Goal: Task Accomplishment & Management: Complete application form

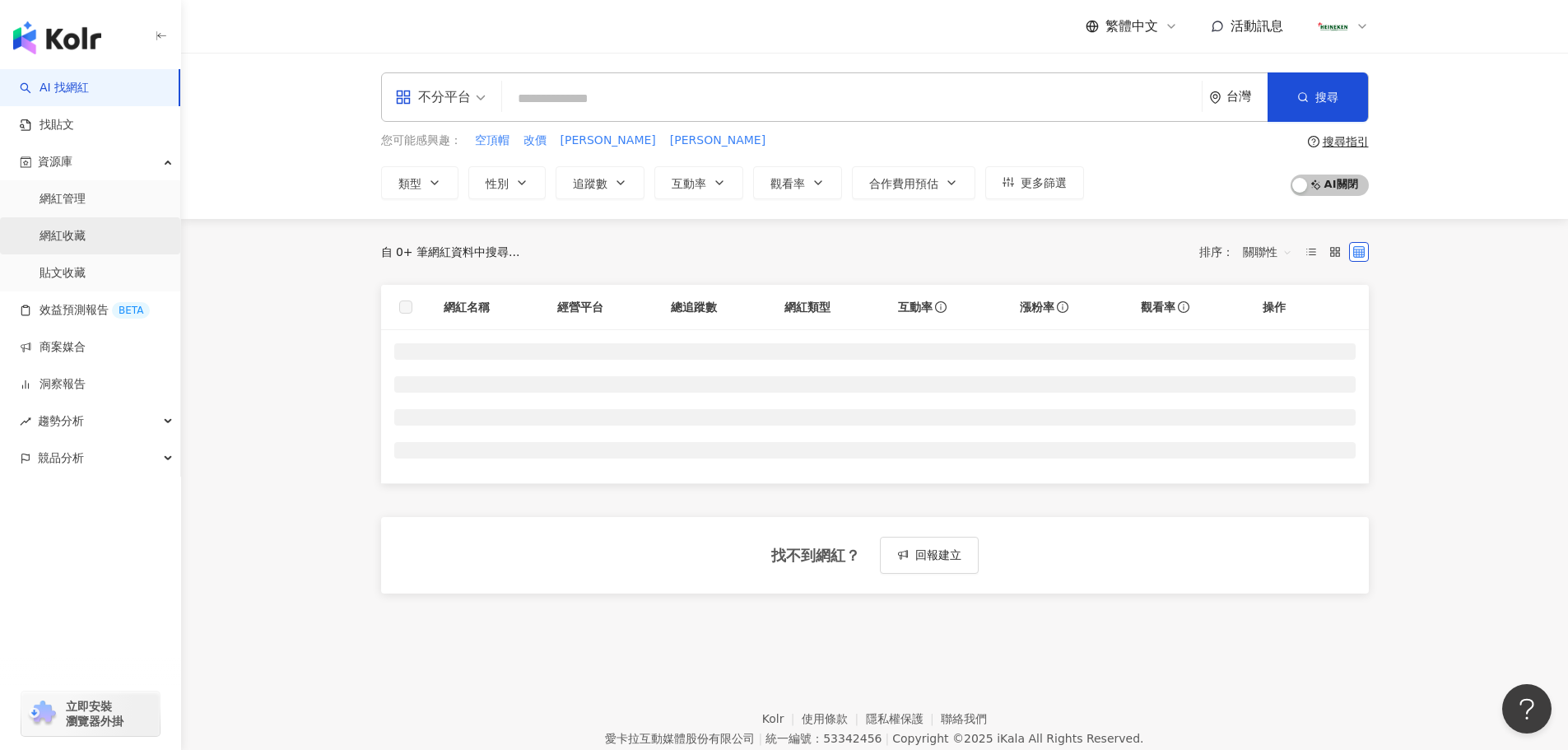
click at [77, 232] on link "網紅收藏" at bounding box center [62, 236] width 46 height 16
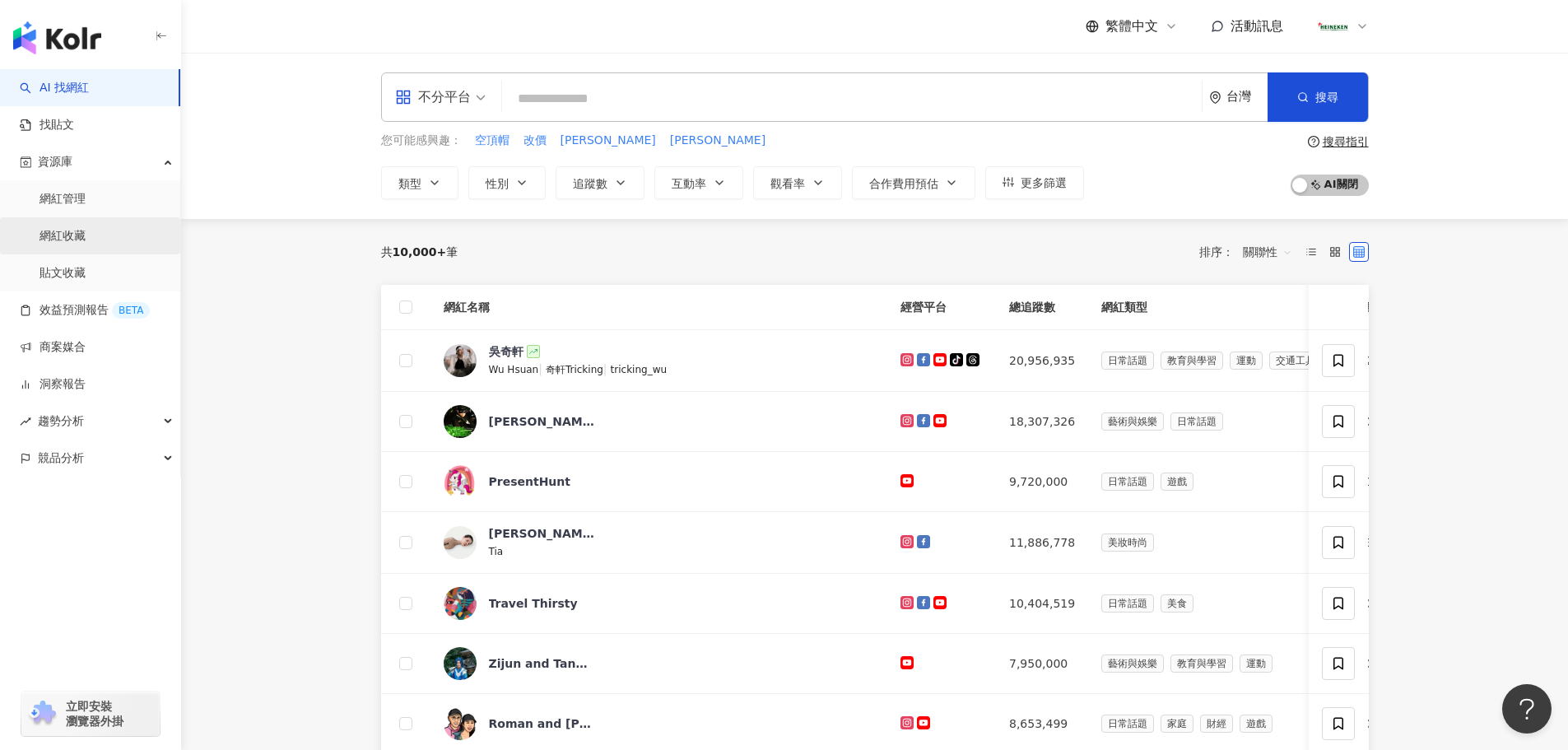
click at [75, 228] on link "網紅收藏" at bounding box center [62, 236] width 46 height 16
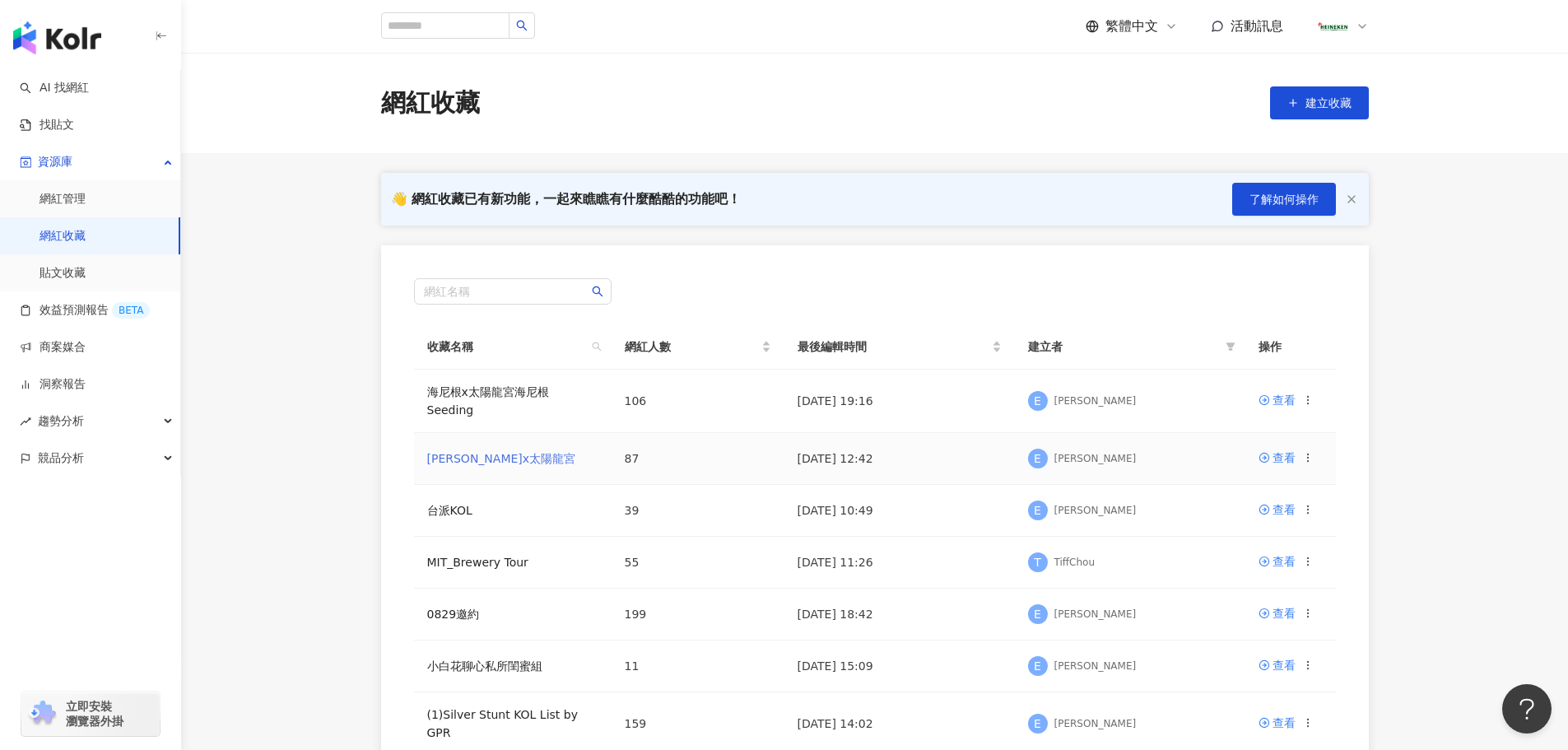
click at [499, 451] on link "海尼根x太陽龍宮" at bounding box center [502, 457] width 149 height 13
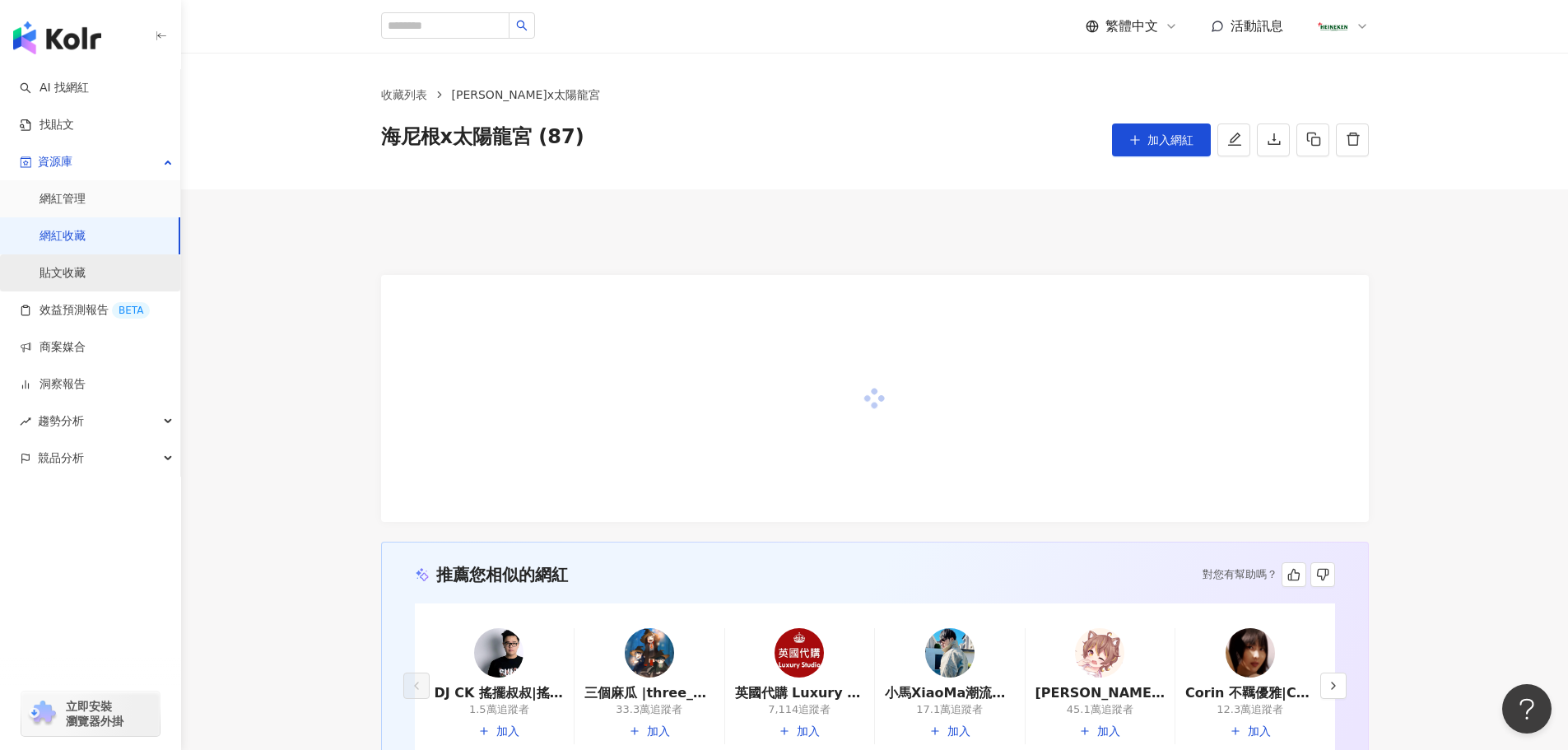
click at [1149, 134] on span "加入網紅" at bounding box center [1170, 139] width 46 height 13
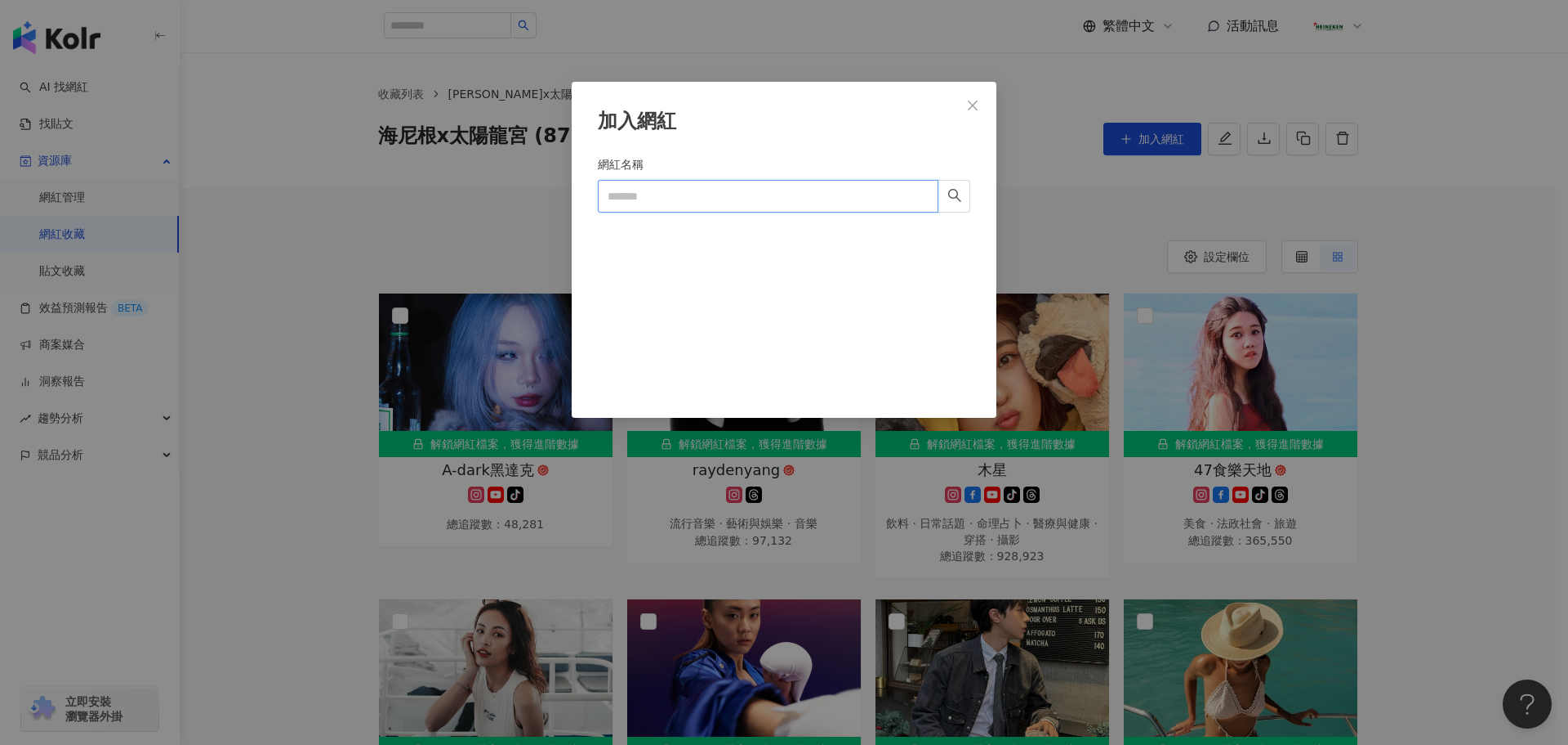
drag, startPoint x: 696, startPoint y: 201, endPoint x: 685, endPoint y: 201, distance: 11.0
click at [694, 201] on input "網紅名稱" at bounding box center [769, 196] width 341 height 33
paste input "*********"
type input "*********"
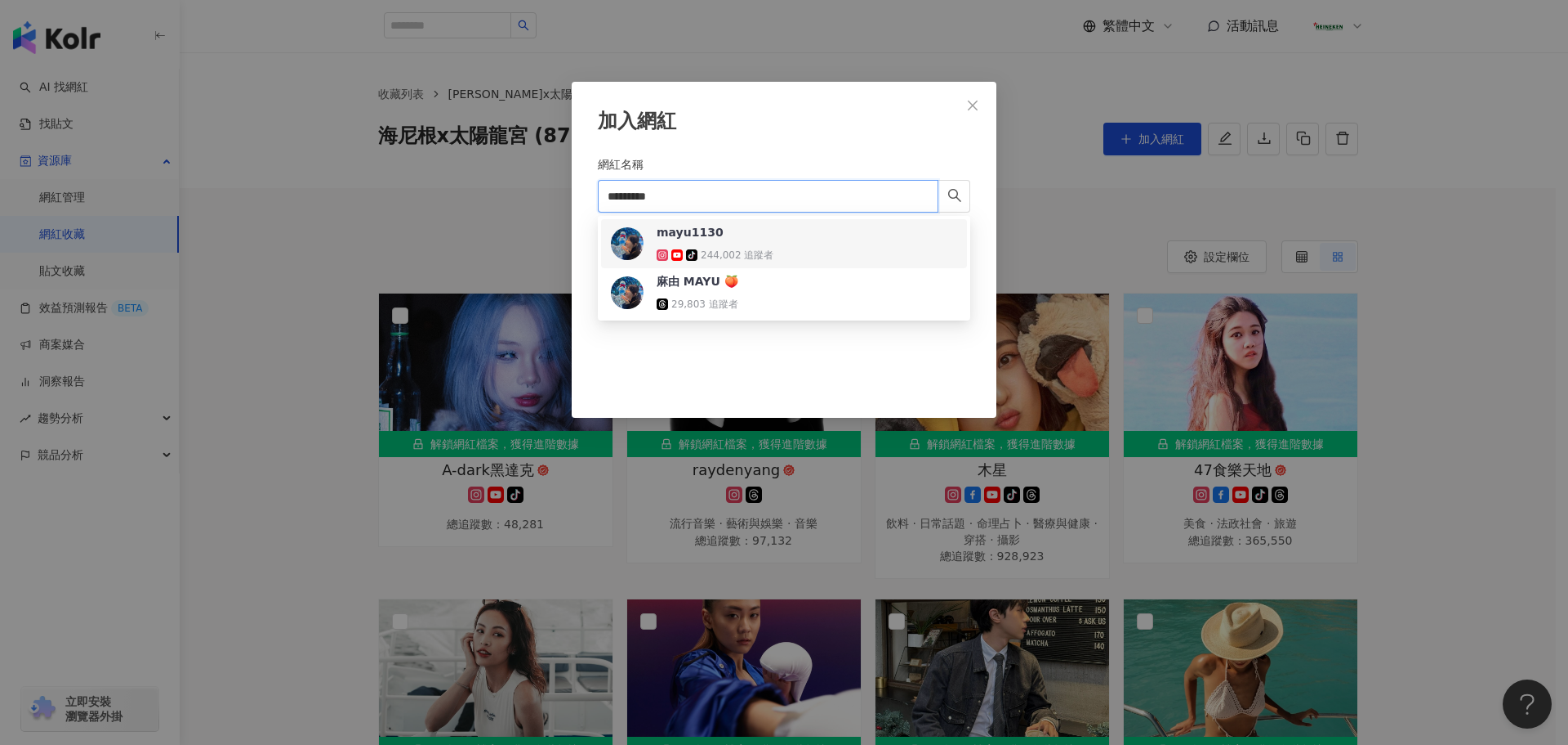
drag, startPoint x: 755, startPoint y: 252, endPoint x: 765, endPoint y: 249, distance: 10.4
click at [755, 251] on div "244,002 追蹤者" at bounding box center [737, 255] width 73 height 14
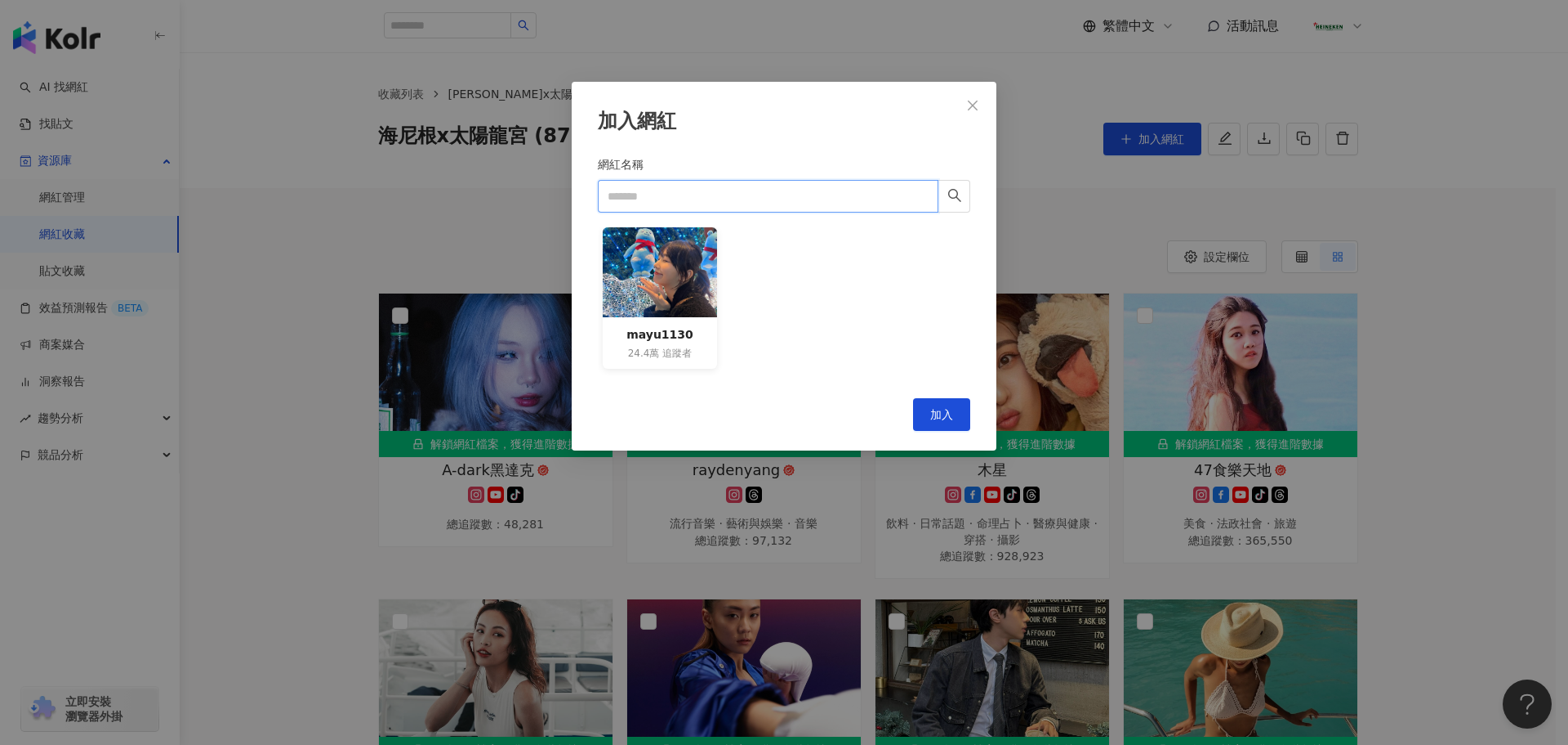
click at [706, 197] on input "網紅名稱" at bounding box center [769, 196] width 341 height 33
paste input "**********"
type input "**********"
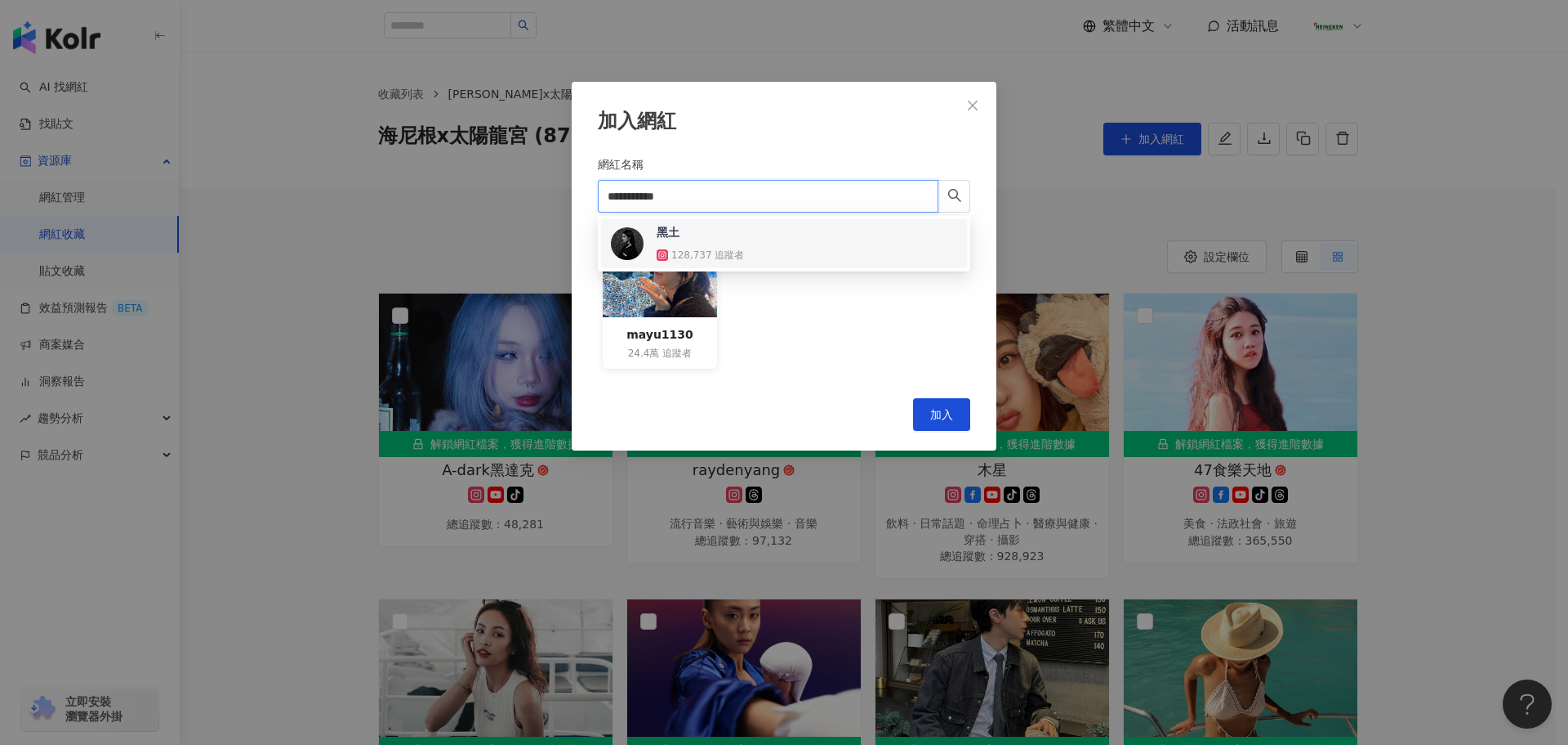
click at [733, 241] on div "黑土 128,737 追蹤者" at bounding box center [709, 243] width 106 height 39
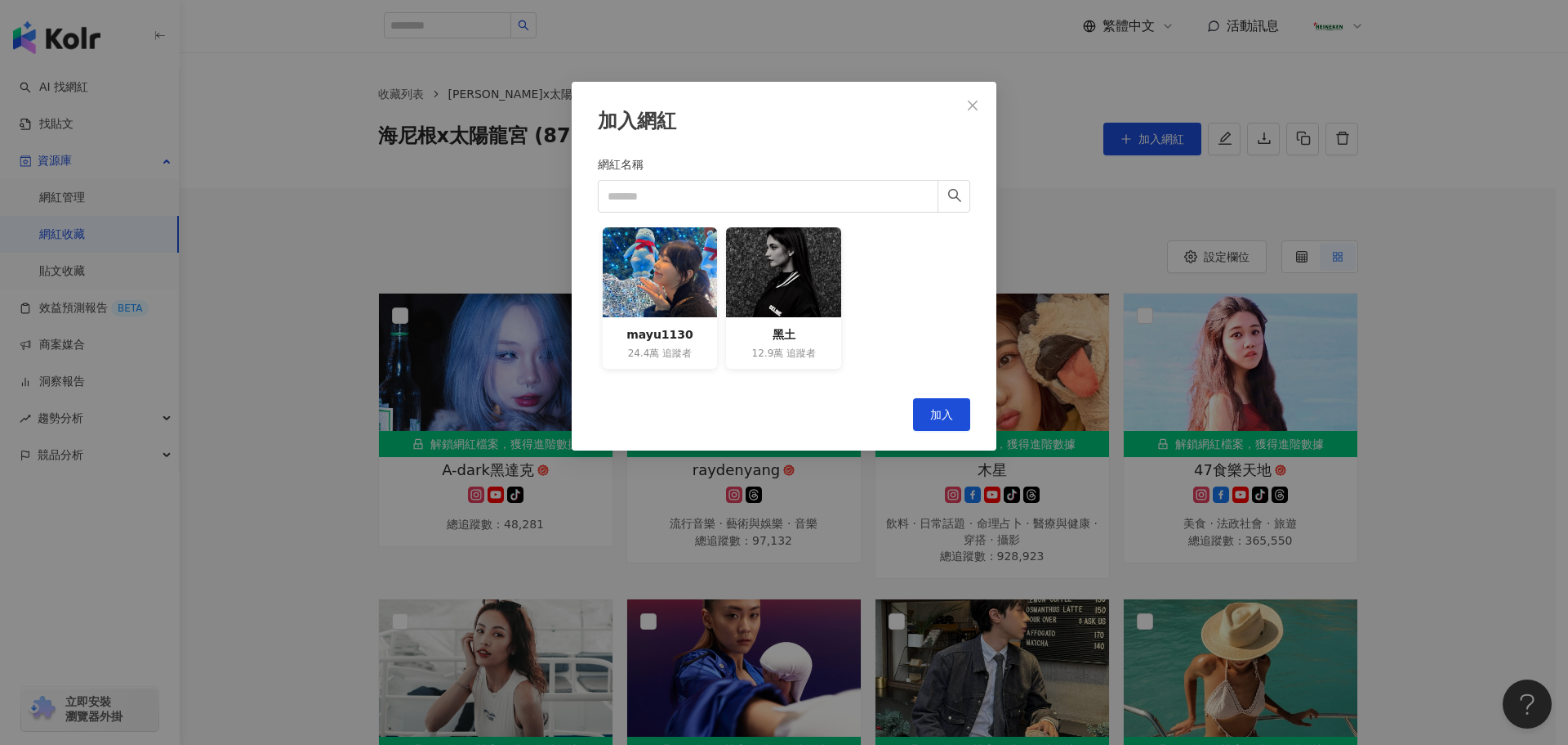
click at [667, 217] on form "網紅名稱 mayu1130 24.4萬 追蹤者 黑土 12.9萬 追蹤者" at bounding box center [784, 267] width 373 height 223
click at [667, 213] on form "網紅名稱 mayu1130 24.4萬 追蹤者 黑土 12.9萬 追蹤者" at bounding box center [784, 267] width 373 height 223
click at [673, 211] on input "網紅名稱" at bounding box center [769, 196] width 341 height 33
paste input "********"
type input "********"
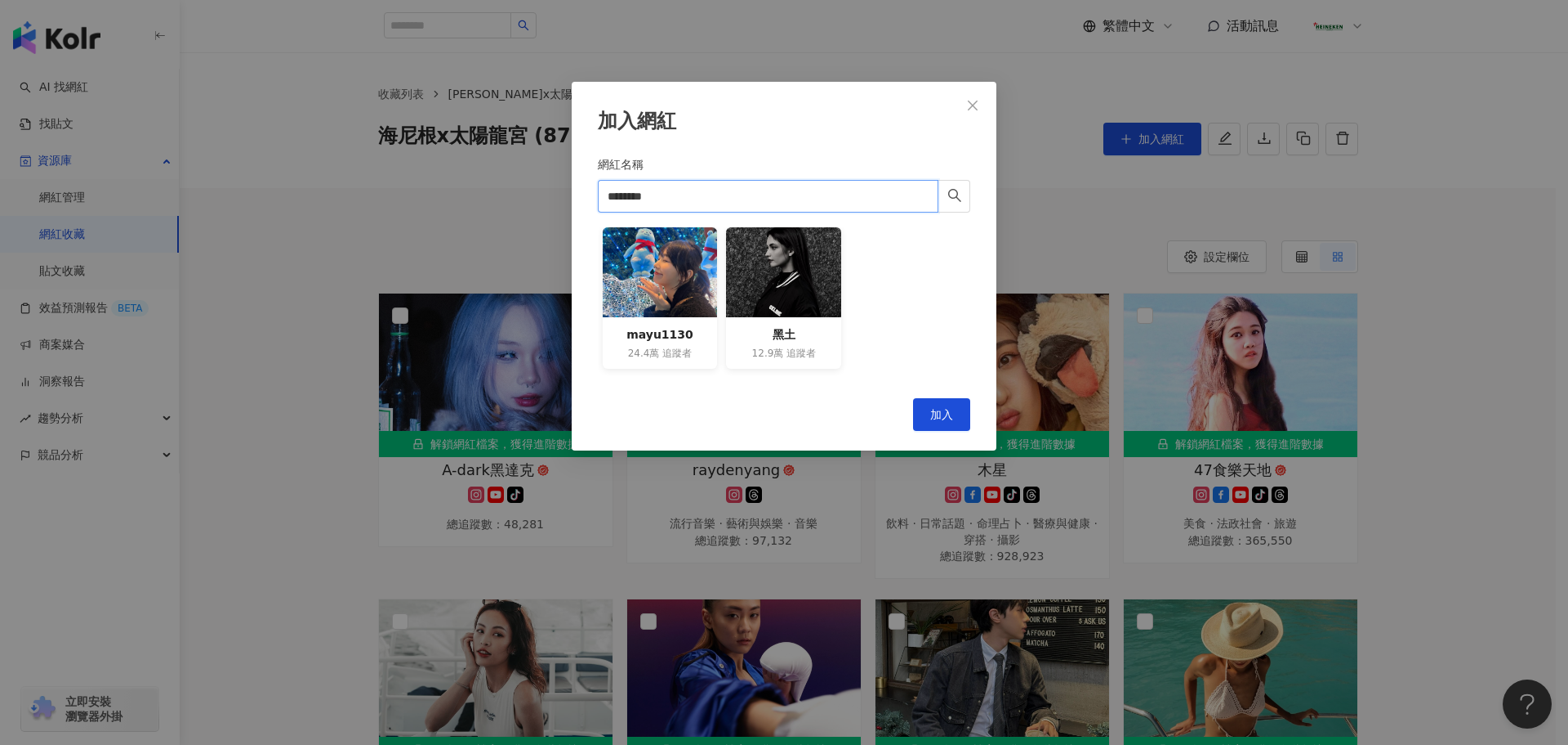
click at [721, 196] on input "********" at bounding box center [769, 196] width 341 height 33
drag, startPoint x: 530, startPoint y: 185, endPoint x: 480, endPoint y: 187, distance: 50.0
click at [480, 187] on div "加入網紅 網紅名稱 佳彬 Gabin ******** mayu1130 24.4萬 追蹤者 黑土 12.9萬 追蹤者 Cancel 加入" at bounding box center [784, 372] width 1568 height 745
paste input "*******"
type input "*******"
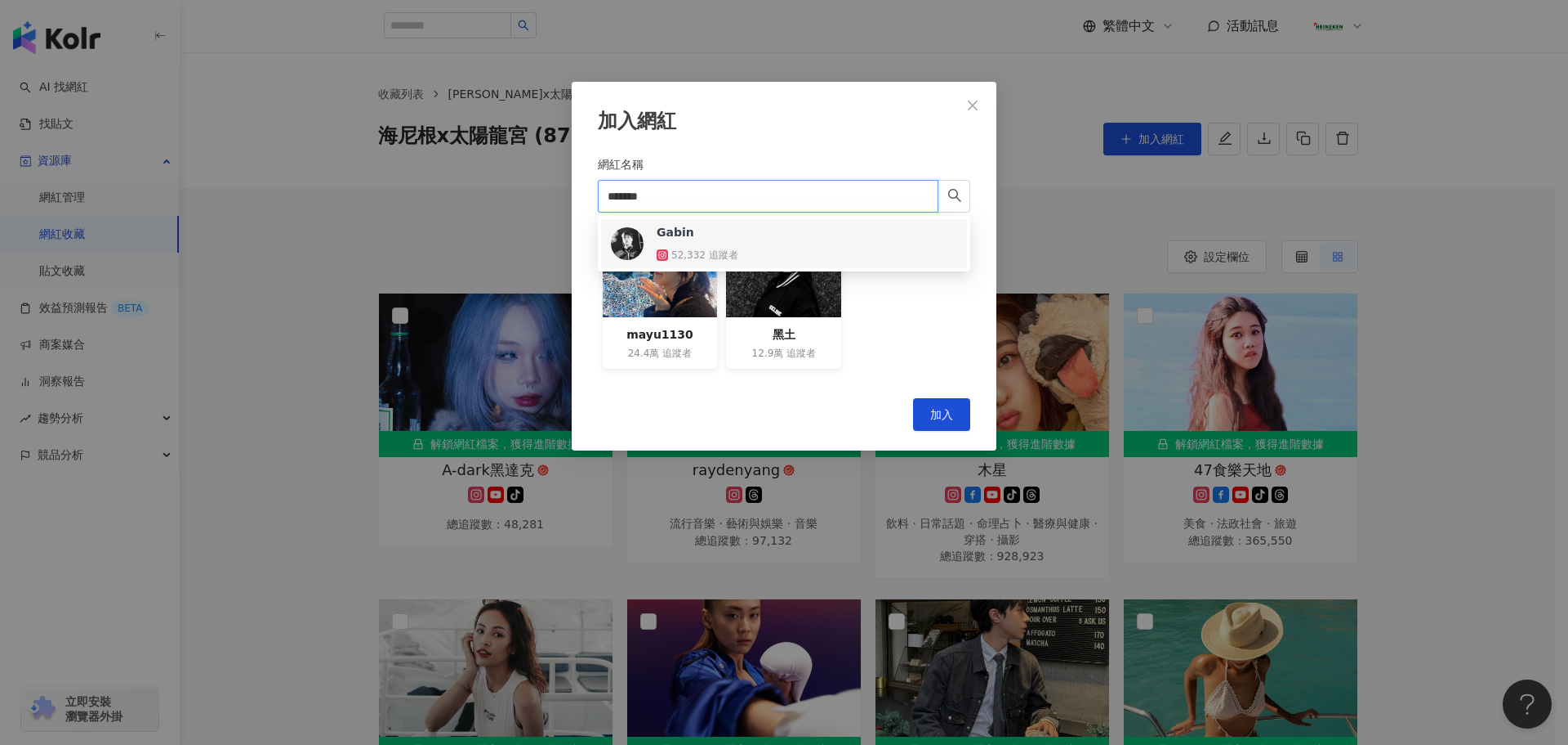
click at [783, 245] on div "Gabin 52,332 追蹤者" at bounding box center [784, 243] width 346 height 39
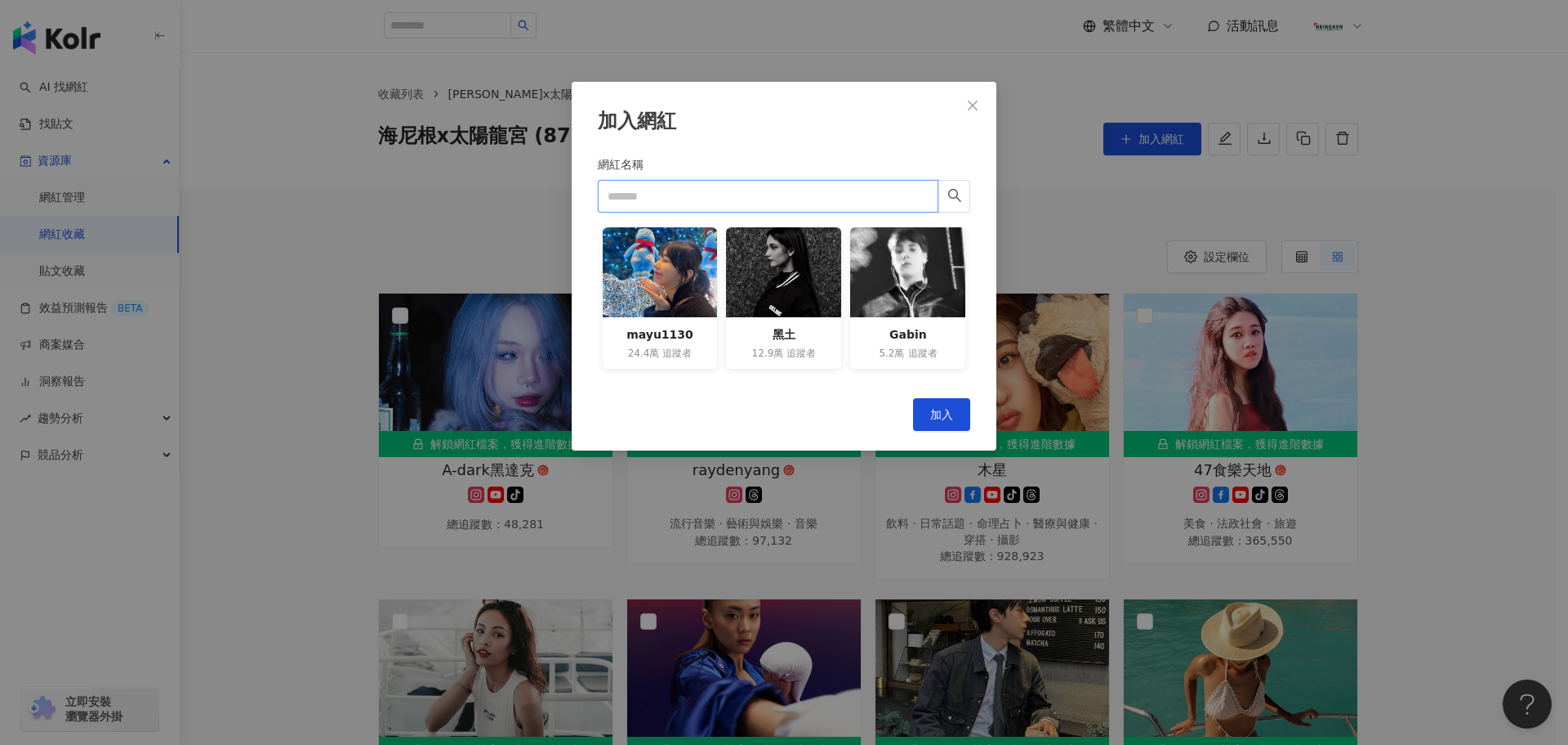
click at [728, 201] on input "網紅名稱" at bounding box center [769, 196] width 341 height 33
paste input "********"
type input "********"
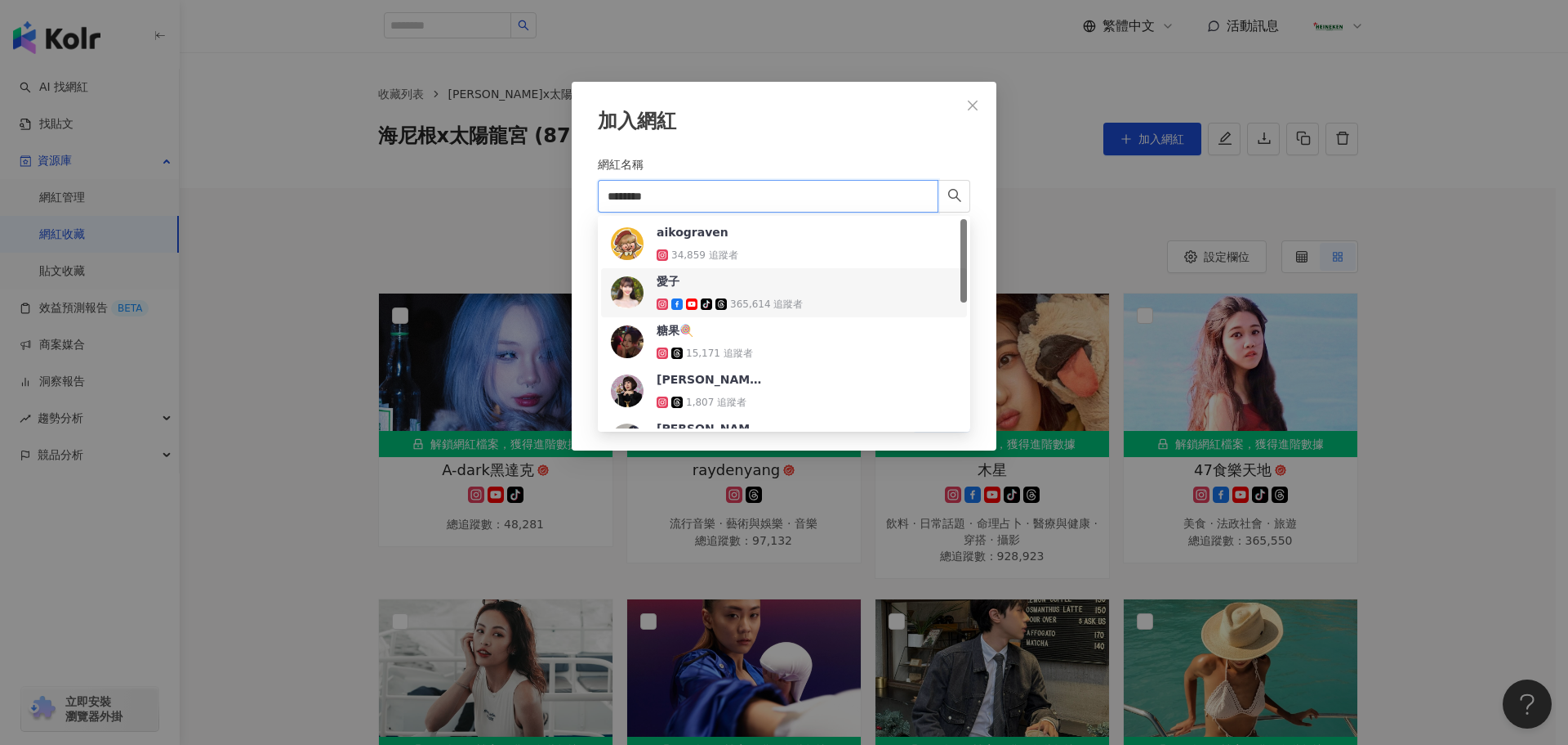
click at [817, 297] on div "愛子 tiktok-icon 365,614 追蹤者" at bounding box center [784, 292] width 346 height 39
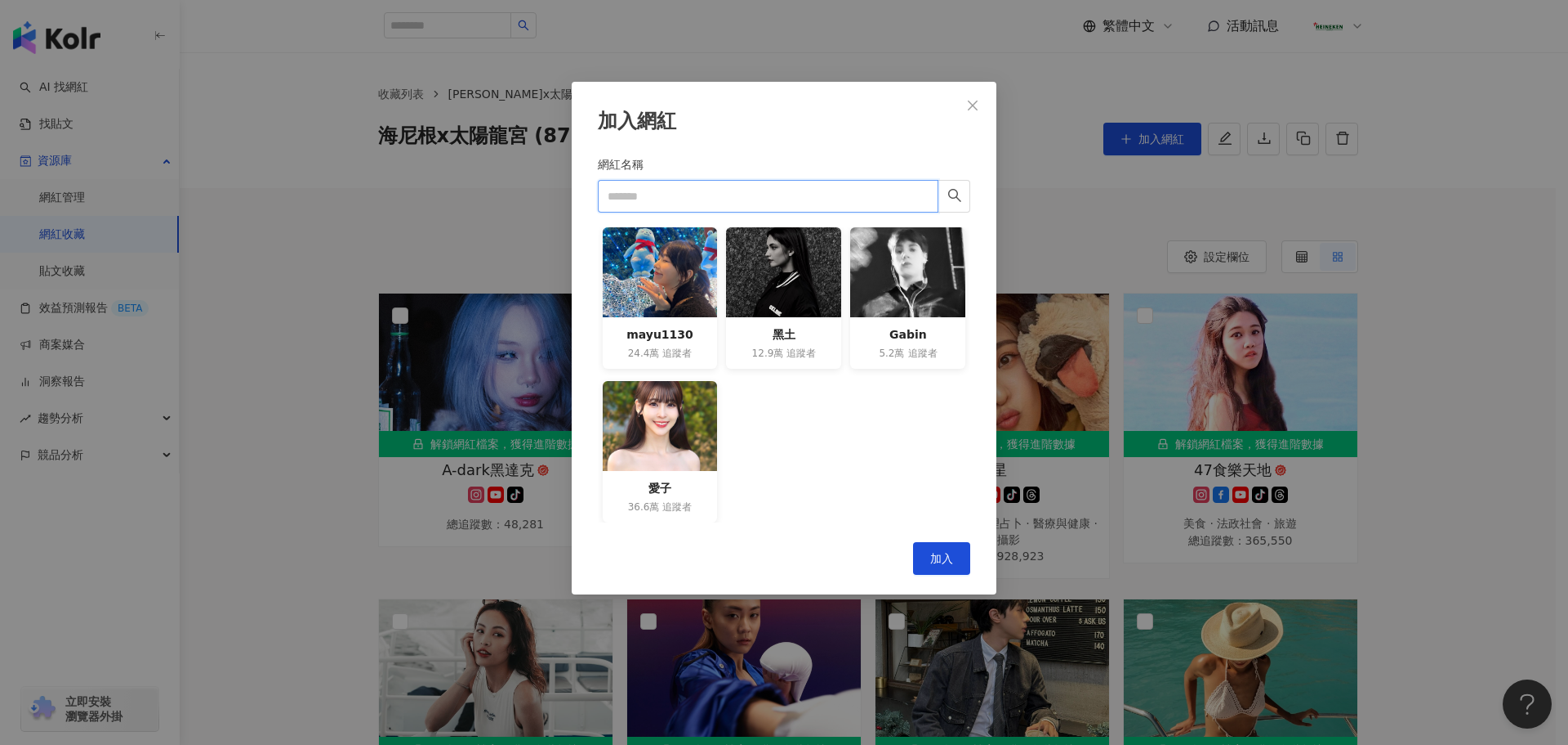
click at [710, 191] on input "網紅名稱" at bounding box center [769, 196] width 341 height 33
paste input "*******"
type input "*******"
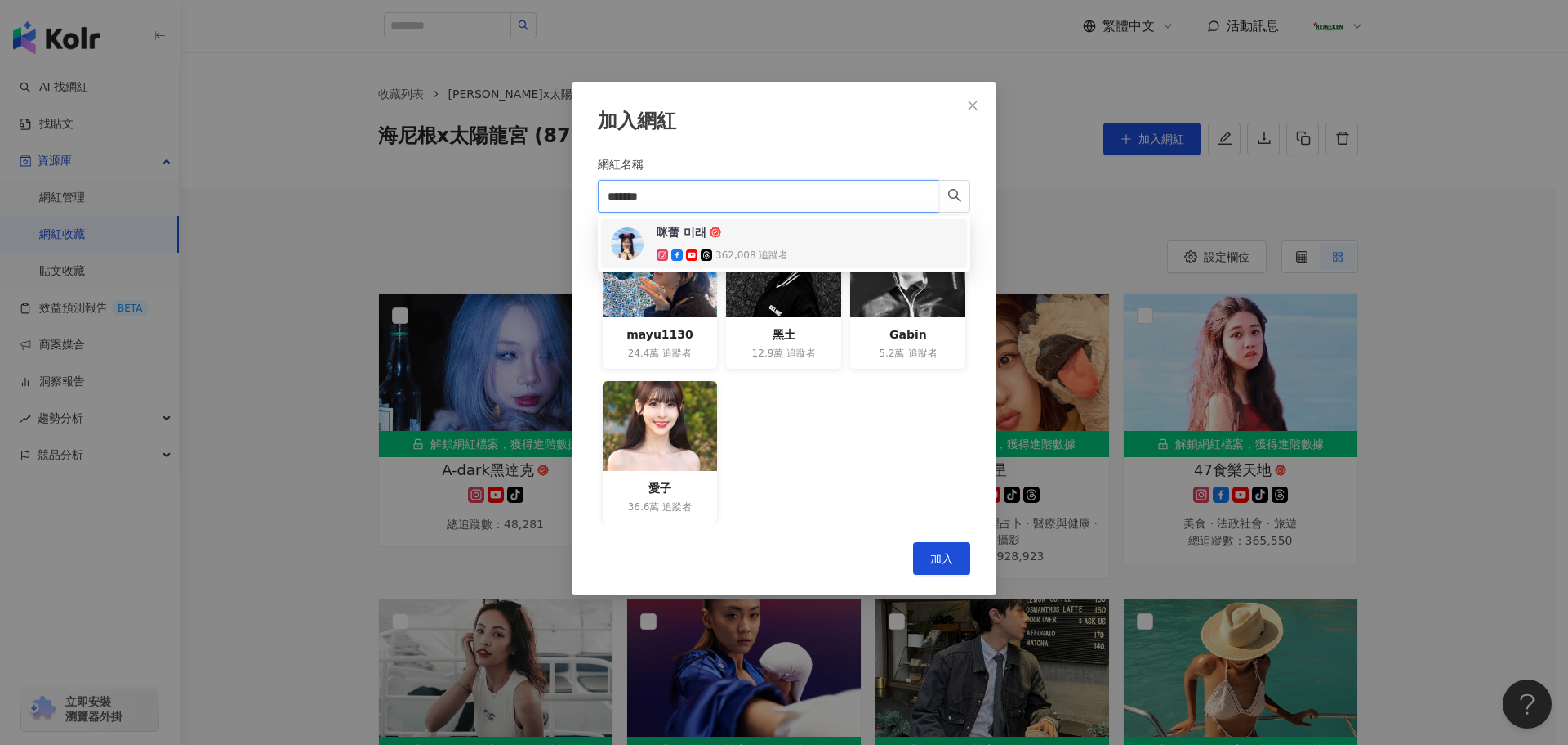
click at [793, 252] on div "咪蕾 미래 362,008 追蹤者" at bounding box center [784, 243] width 346 height 39
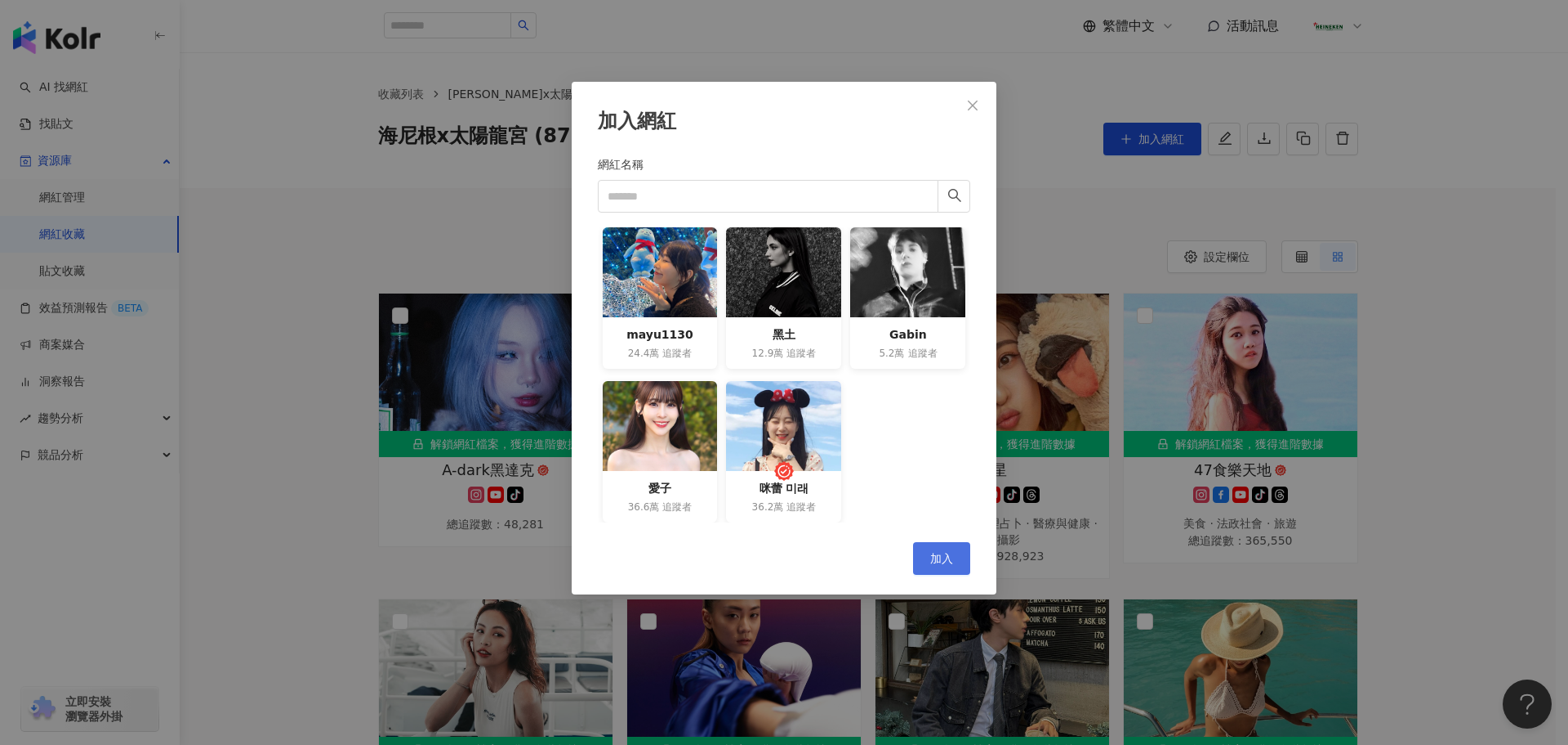
click at [952, 562] on span "加入" at bounding box center [942, 558] width 23 height 13
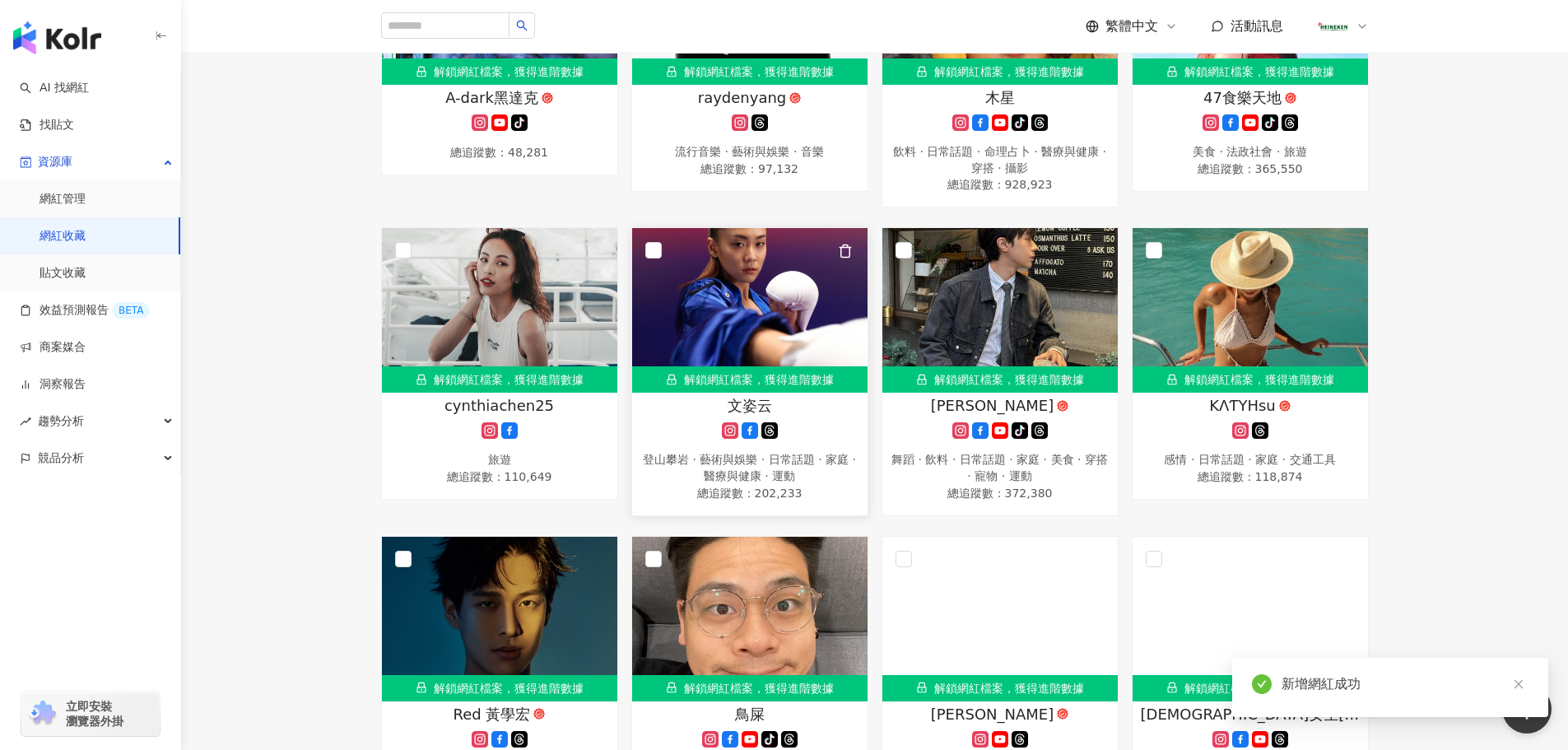
scroll to position [82, 0]
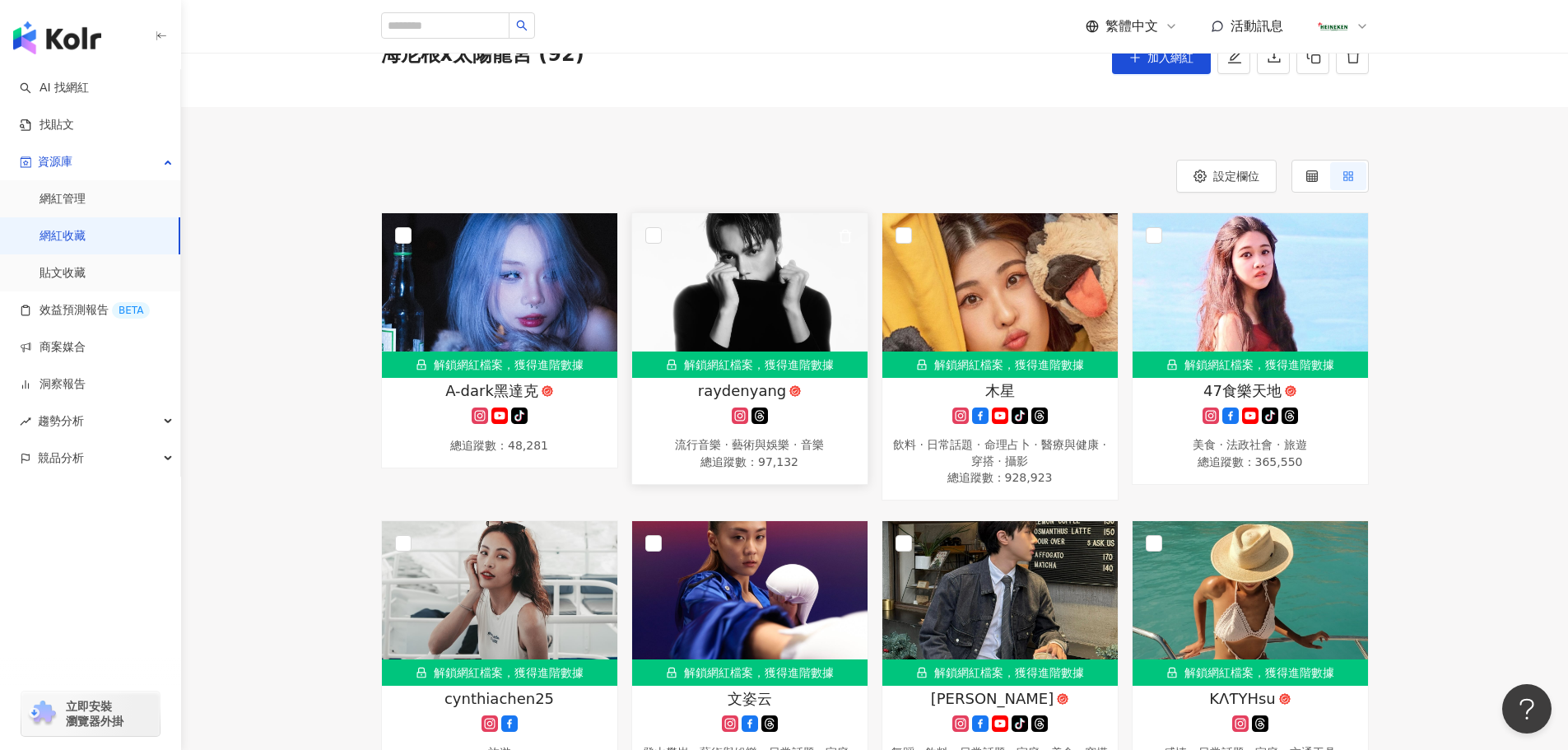
click at [738, 416] on rect at bounding box center [739, 416] width 13 height 12
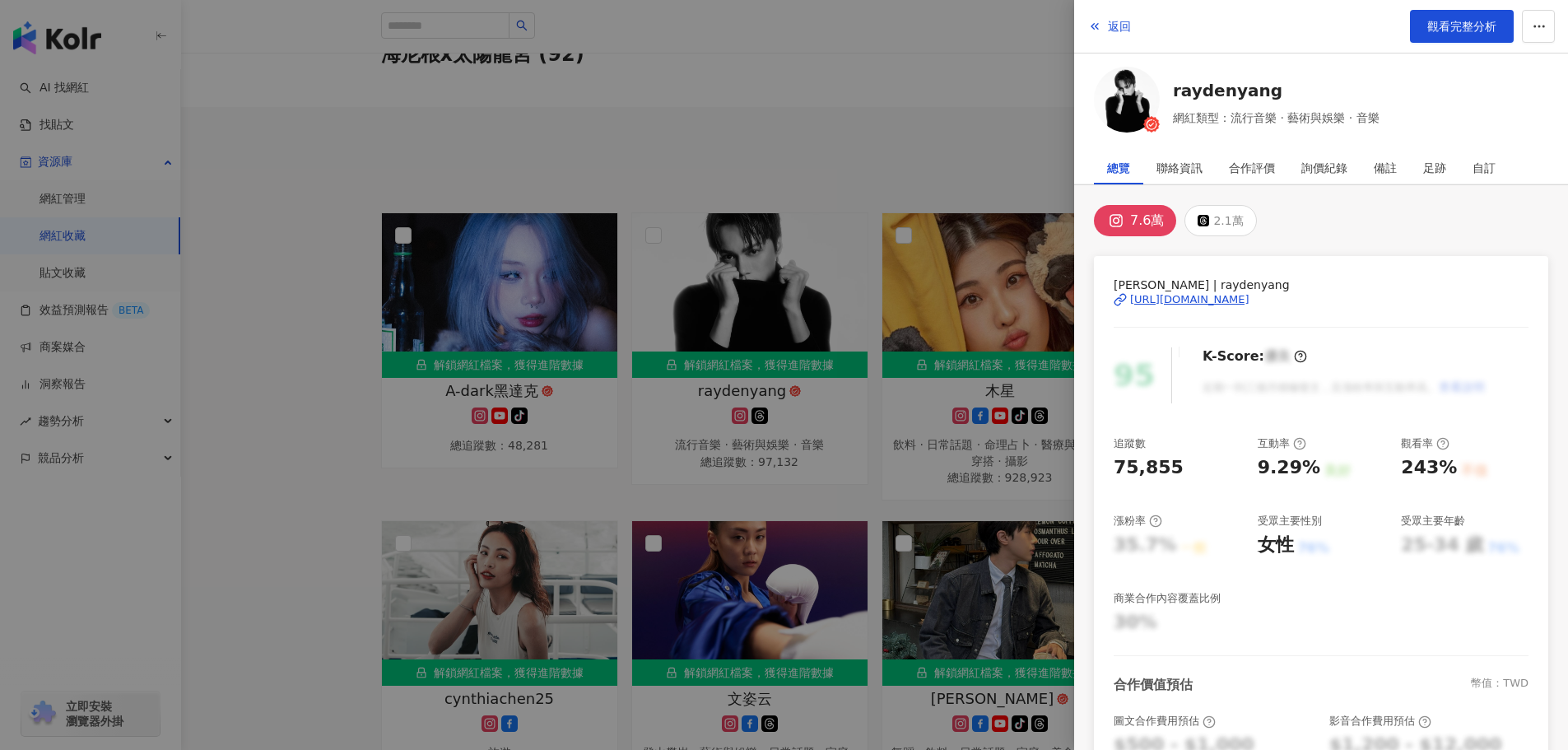
click at [818, 162] on div at bounding box center [784, 375] width 1568 height 750
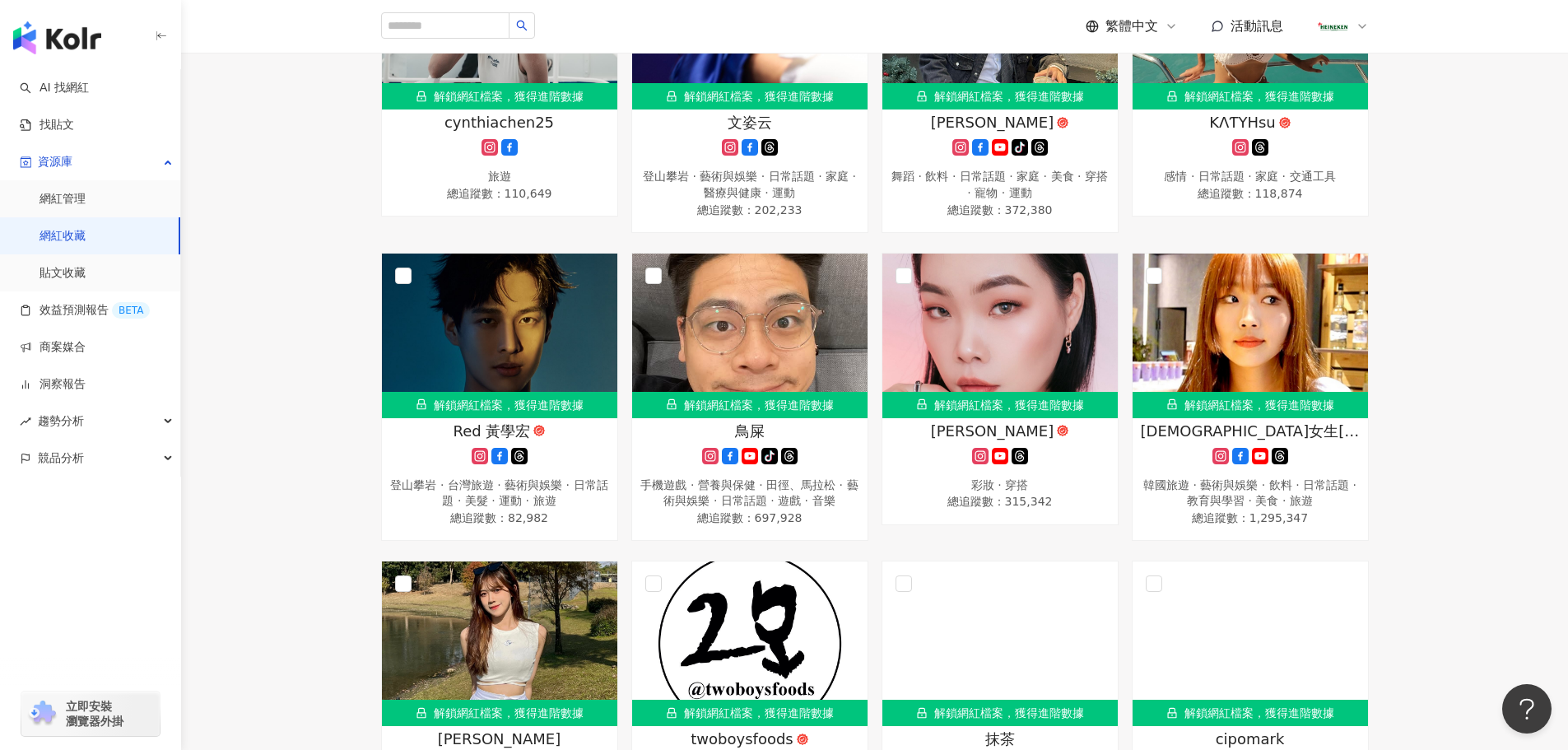
scroll to position [6548, 0]
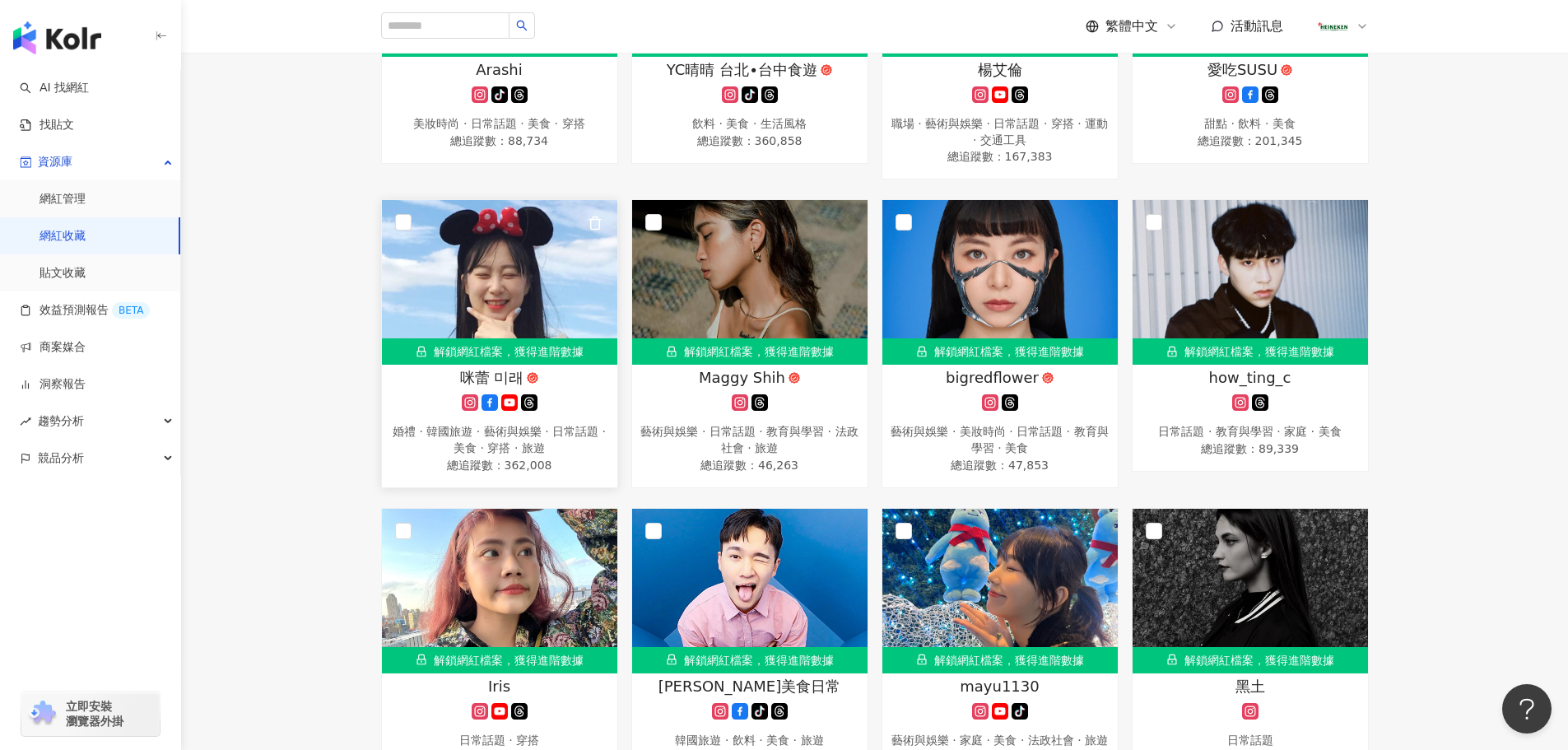
click at [467, 406] on icon at bounding box center [470, 402] width 16 height 16
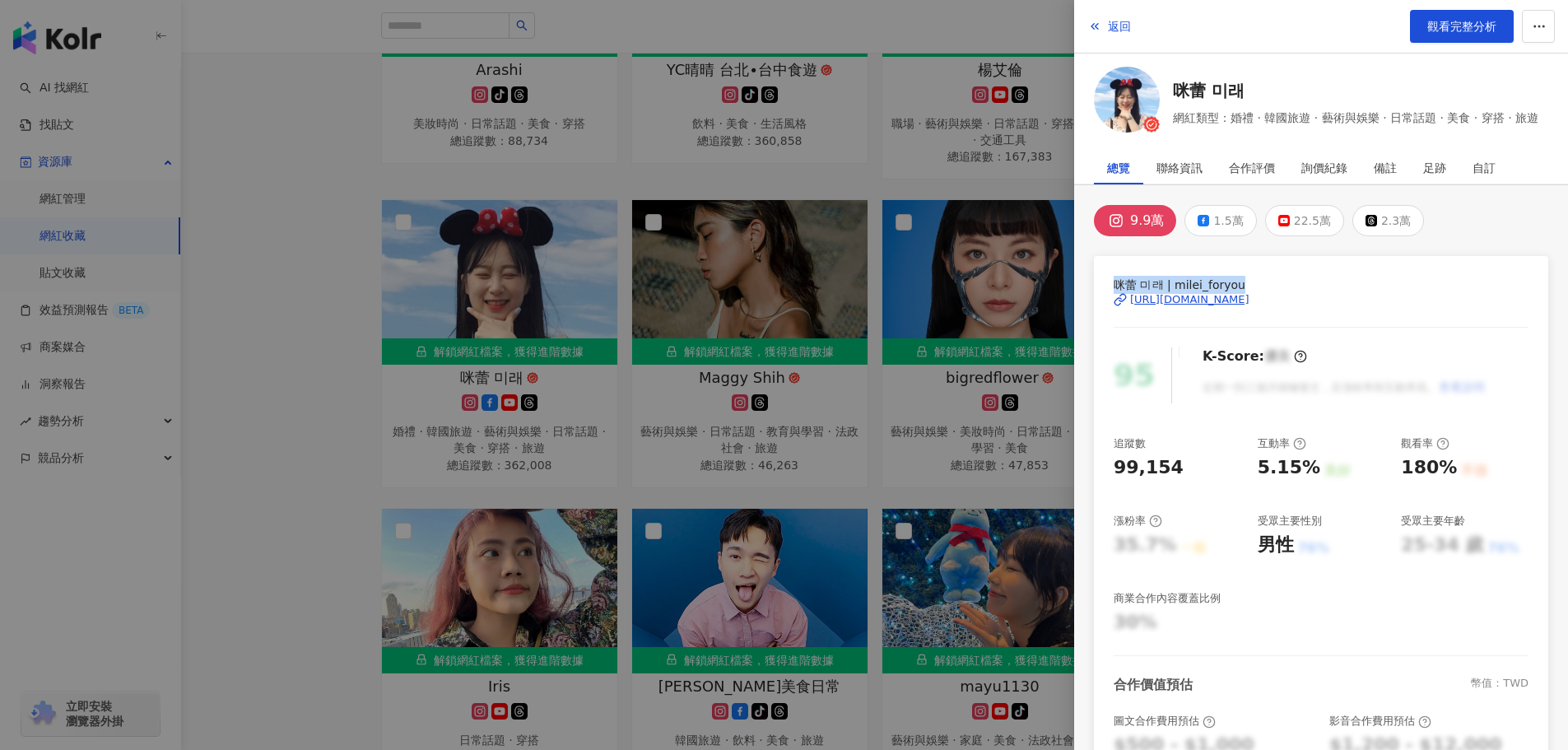
drag, startPoint x: 1249, startPoint y: 276, endPoint x: 1108, endPoint y: 282, distance: 141.1
click at [1108, 282] on div "咪蕾 미래 | milei_foryou https://www.instagram.com/milei_foryou/ 95 K-Score : 優良 …" at bounding box center [1321, 555] width 454 height 599
copy span "咪蕾 미래 | milei_foryou"
drag, startPoint x: 1252, startPoint y: 467, endPoint x: 910, endPoint y: 497, distance: 343.3
click at [1305, 480] on div "追蹤數 99,154 互動率 5.15% 良好 觀看率 180% 不佳 漲粉率 35.7% 一般 受眾主要性別 男性 76% 受眾主要年齡 25-34 歲 7…" at bounding box center [1321, 535] width 414 height 199
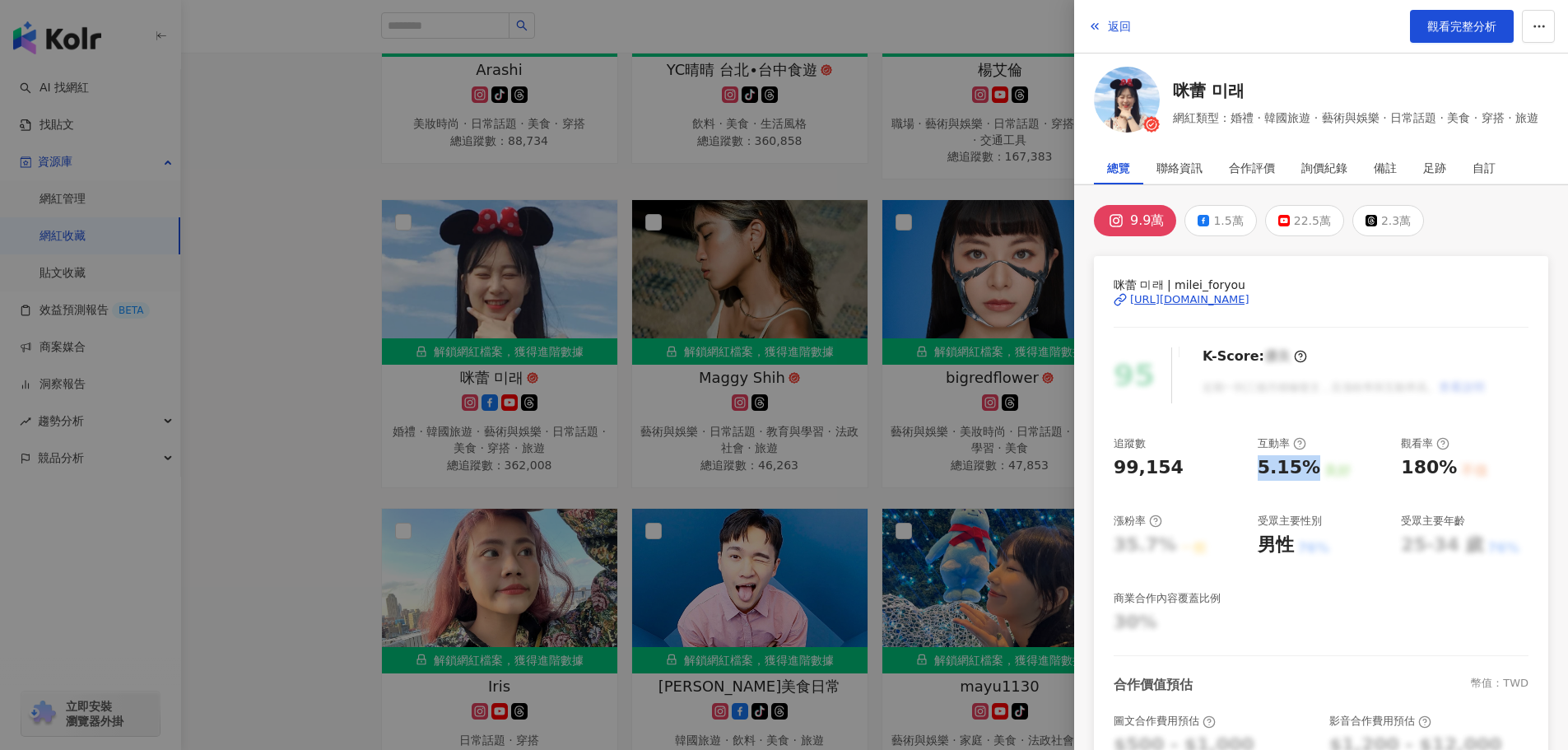
copy div "5.15%"
drag, startPoint x: 1156, startPoint y: 477, endPoint x: 1091, endPoint y: 482, distance: 65.2
click at [1091, 482] on div "9.9萬 1.5萬 22.5萬 2.3萬 咪蕾 미래 | milei_foryou https://www.instagram.com/milei_for…" at bounding box center [1321, 604] width 494 height 838
copy div "99,154"
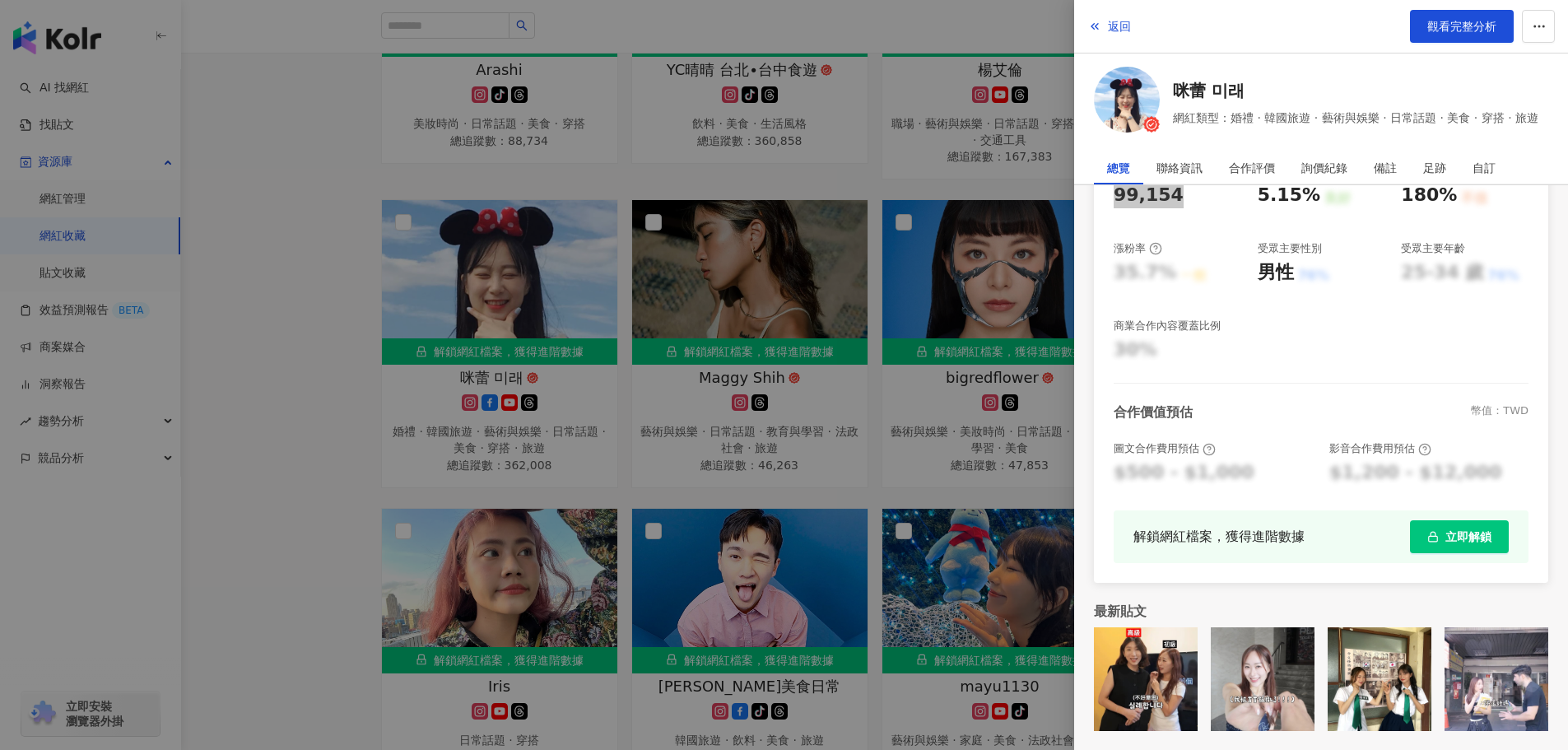
scroll to position [7038, 0]
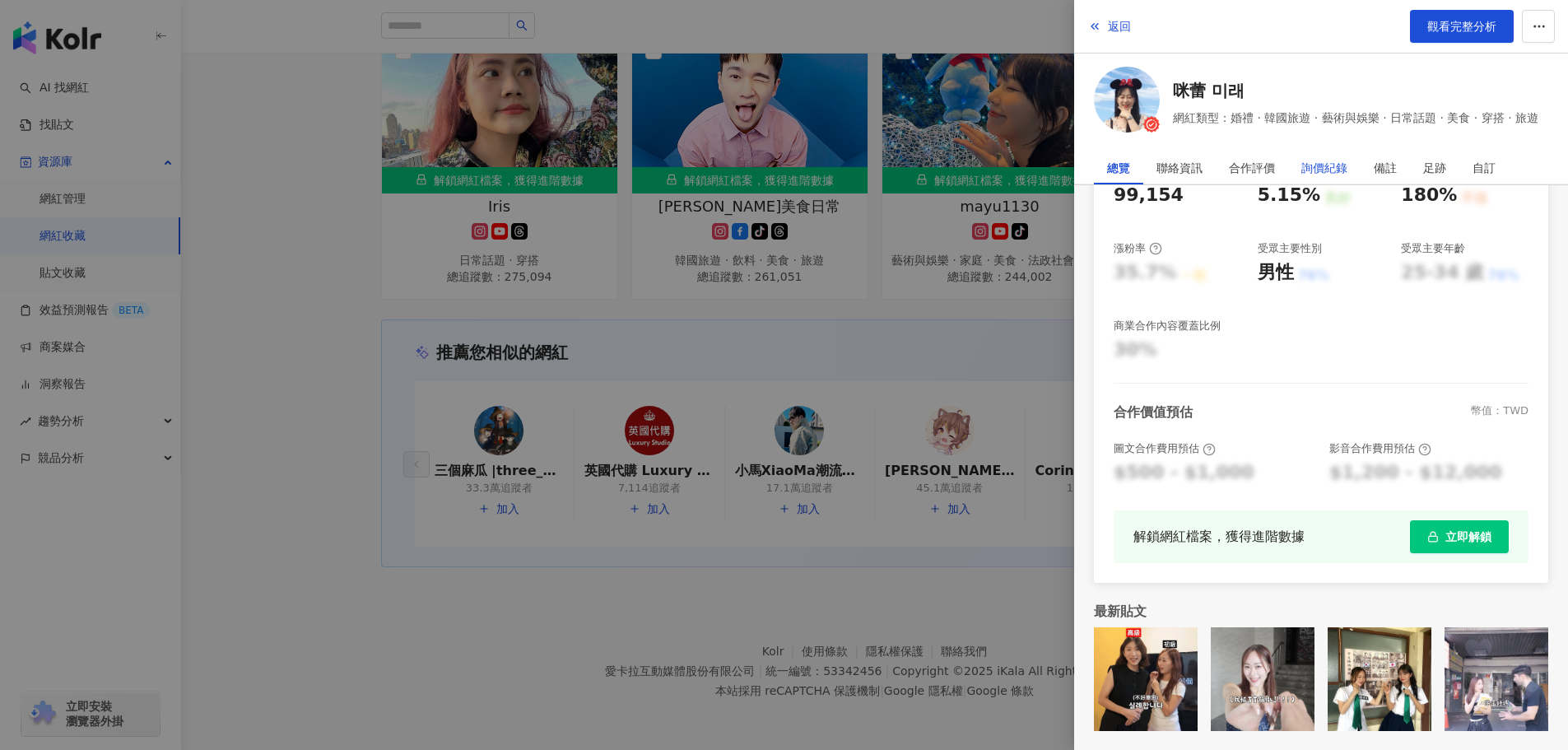
click at [1305, 167] on div "詢價紀錄" at bounding box center [1324, 167] width 46 height 33
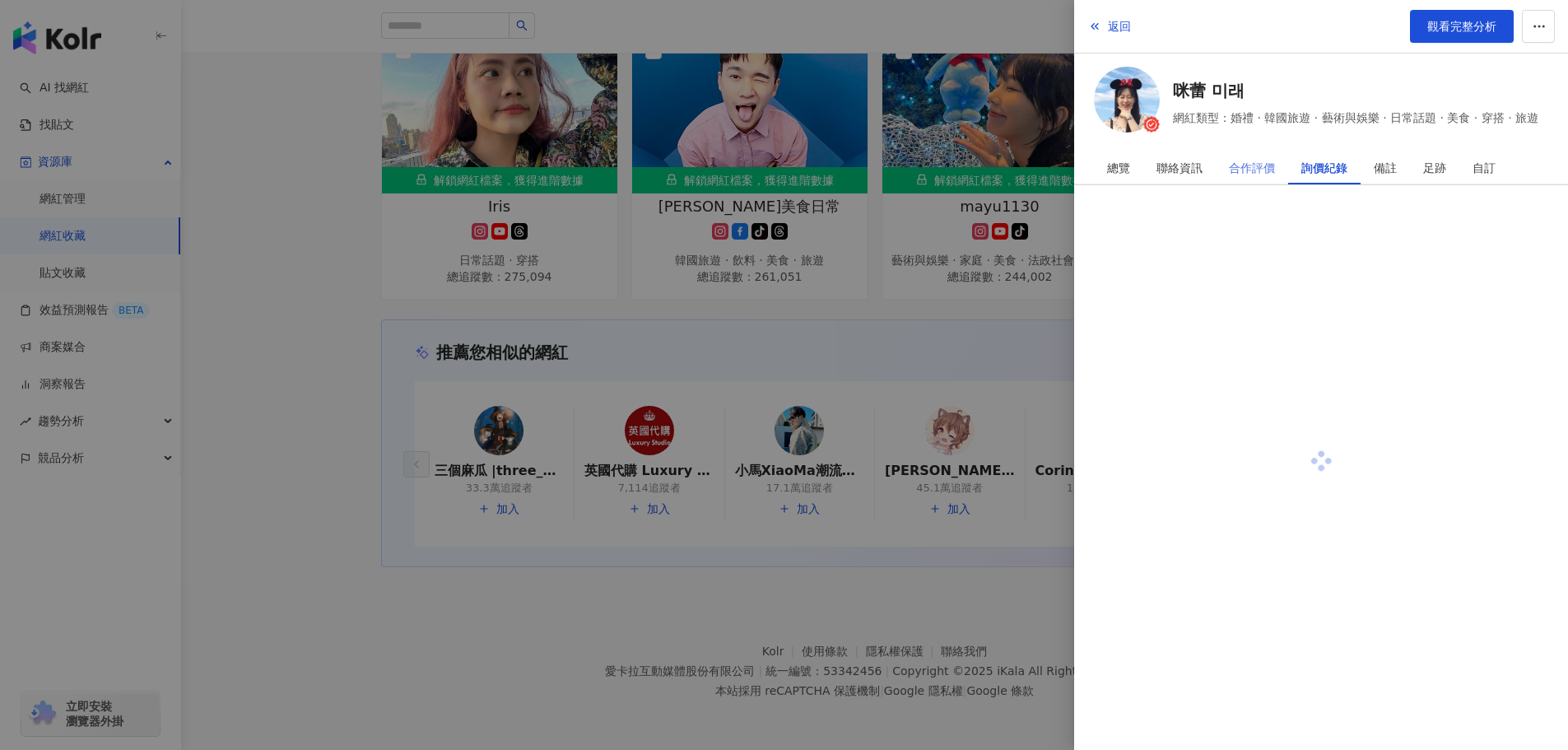
scroll to position [0, 0]
click at [1232, 167] on div "合作評價" at bounding box center [1251, 167] width 46 height 33
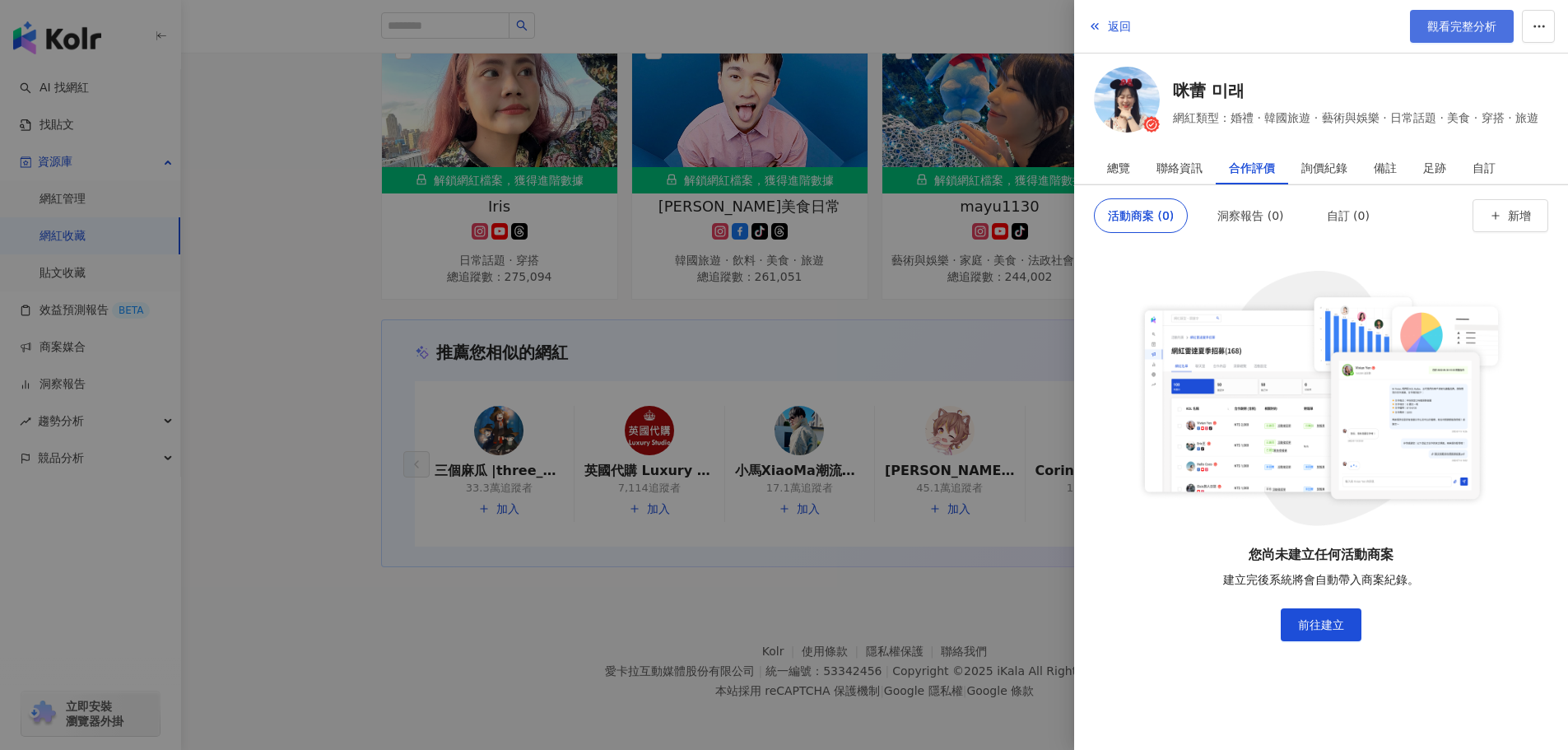
click at [1454, 38] on link "觀看完整分析" at bounding box center [1462, 26] width 104 height 33
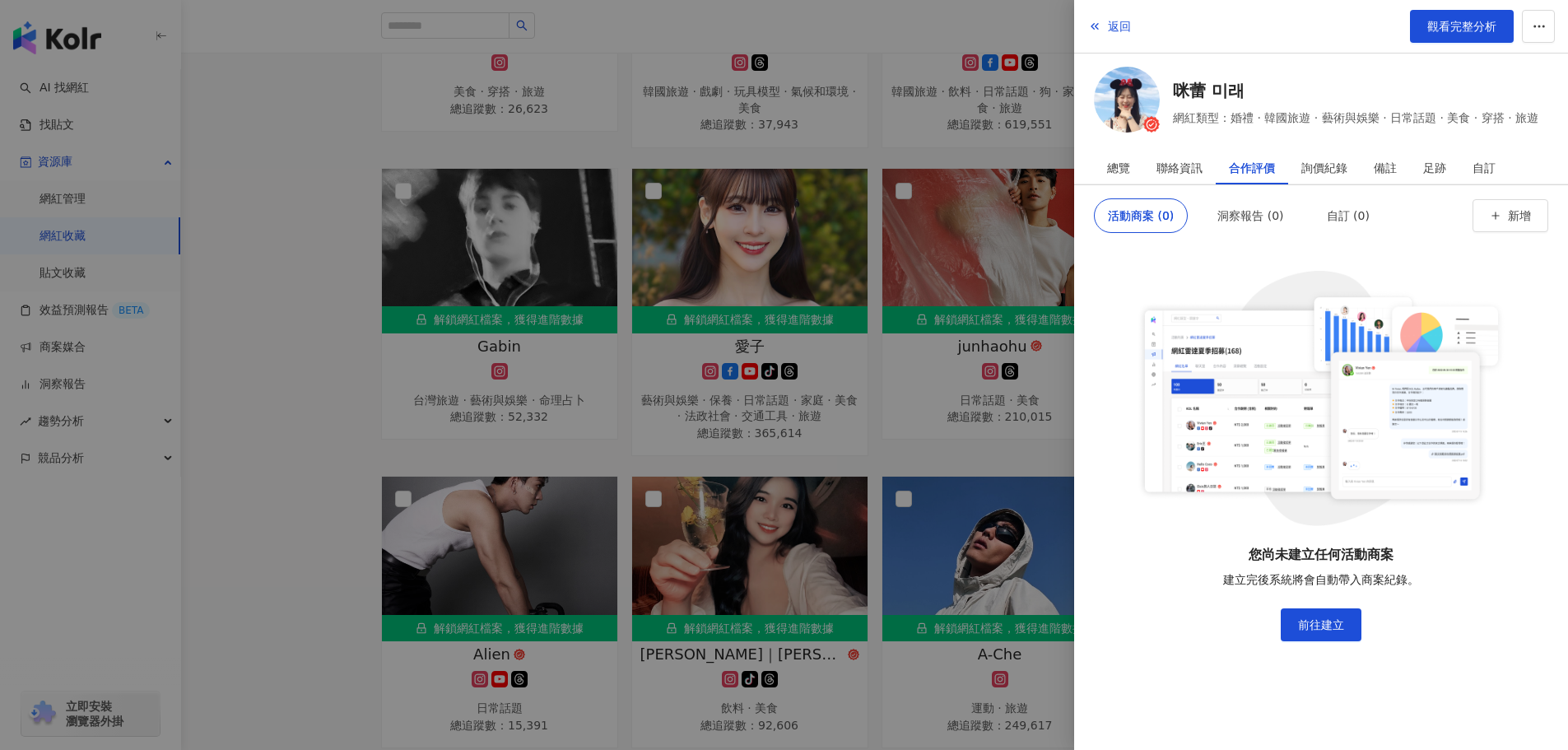
drag, startPoint x: 742, startPoint y: 446, endPoint x: 749, endPoint y: 413, distance: 33.7
click at [739, 444] on div at bounding box center [784, 375] width 1568 height 750
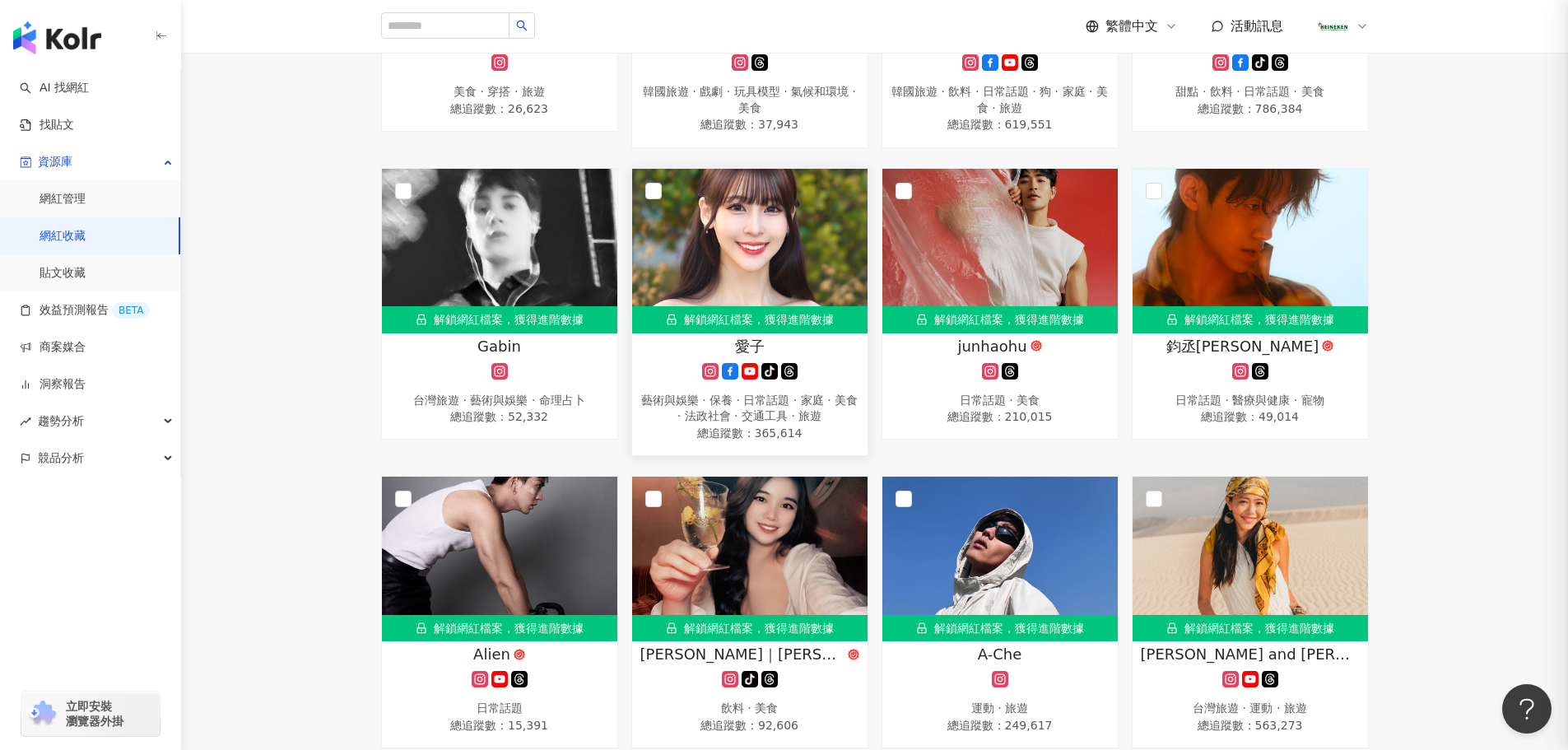
click at [700, 379] on div "tiktok-icon" at bounding box center [750, 370] width 219 height 16
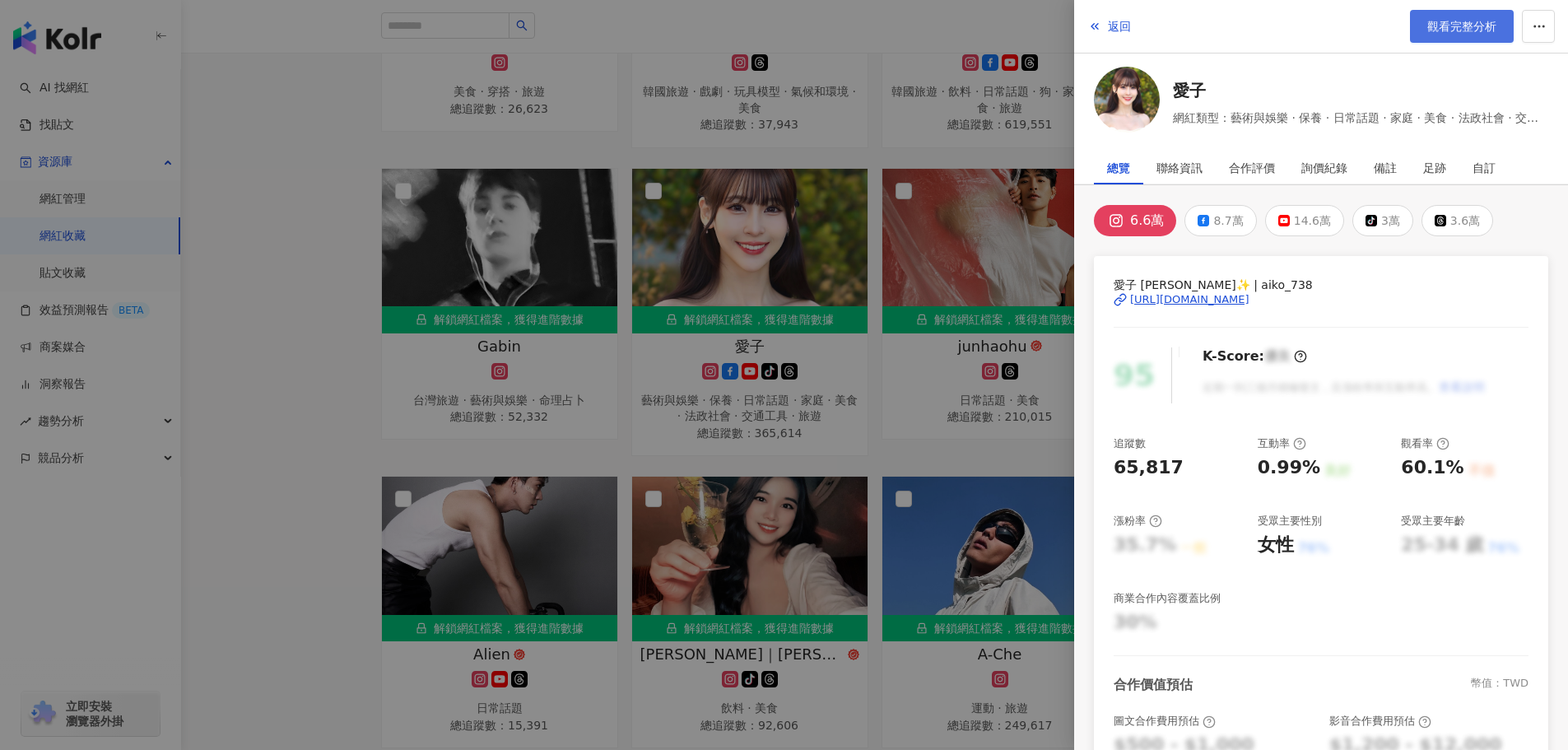
click at [1438, 22] on span "觀看完整分析" at bounding box center [1462, 26] width 69 height 13
click at [1121, 30] on span "返回" at bounding box center [1119, 26] width 23 height 13
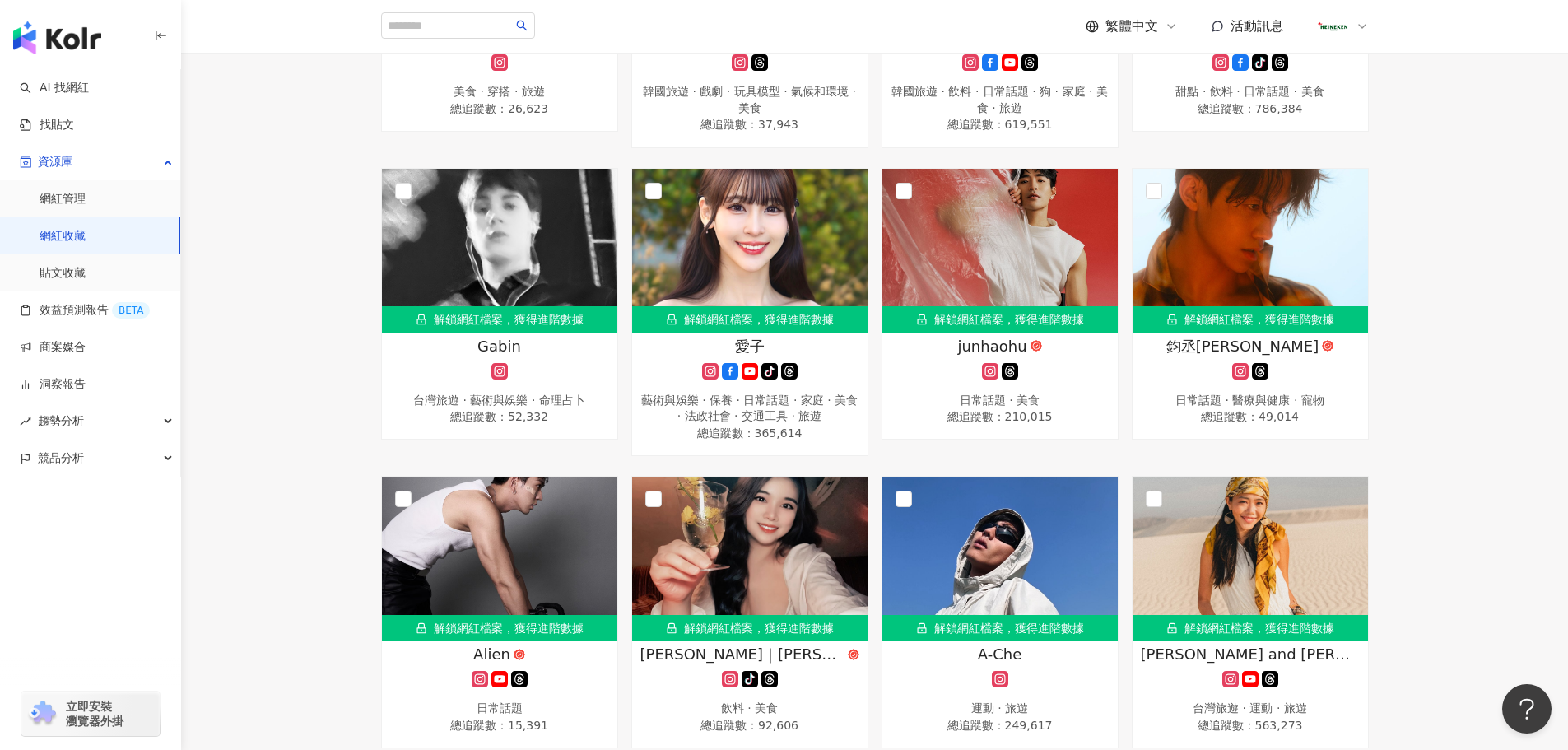
click at [1523, 269] on div "解鎖網紅檔案，獲得進階數據 A-dark黑達克 tiktok-icon 總追蹤數 ： 48,281 解鎖網紅檔案，獲得進階數據 raydenyang 流行音樂…" at bounding box center [875, 312] width 1387 height 7032
click at [547, 409] on div "台灣旅遊 · 藝術與娛樂 · 命理占卜" at bounding box center [500, 400] width 219 height 16
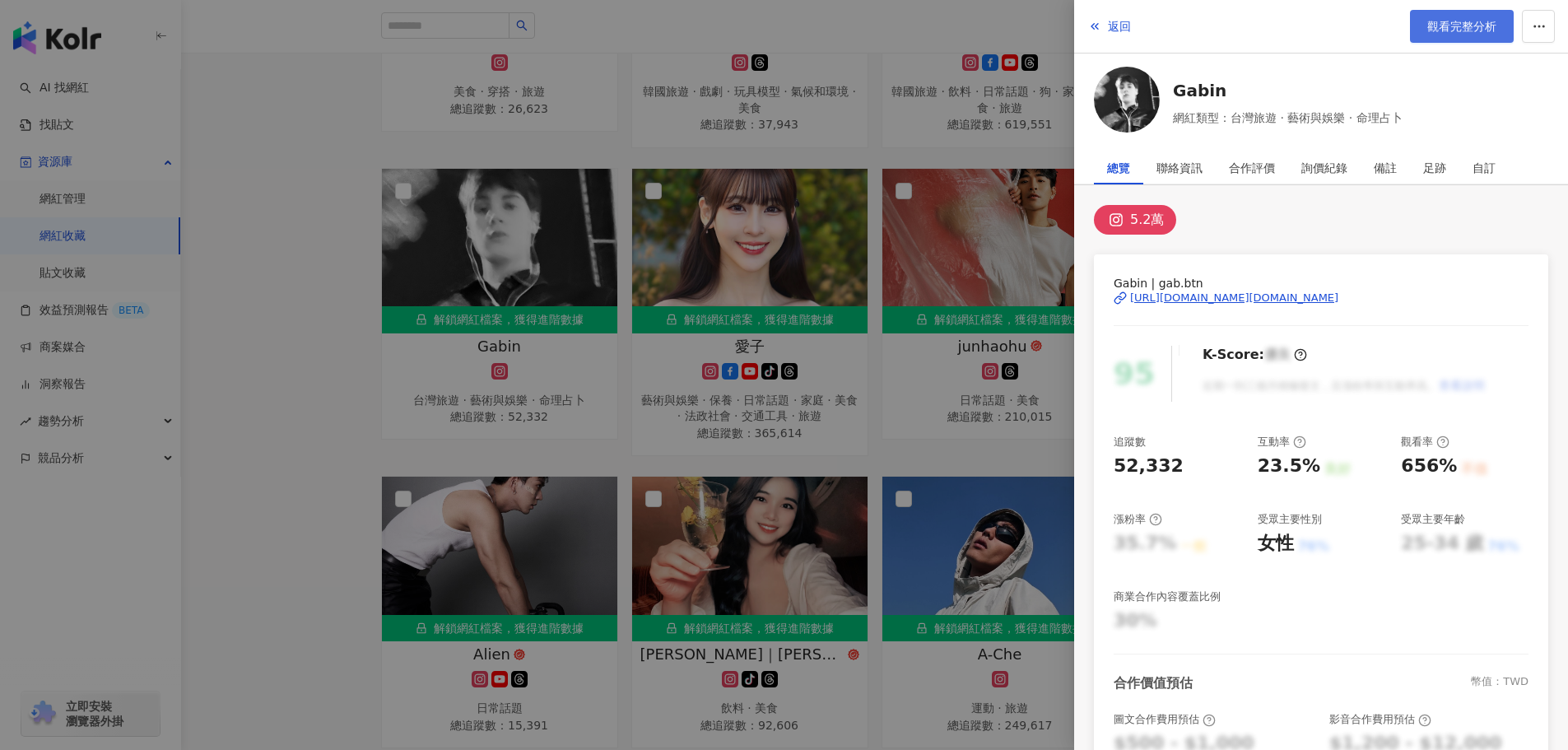
click at [1466, 31] on span "觀看完整分析" at bounding box center [1462, 26] width 69 height 13
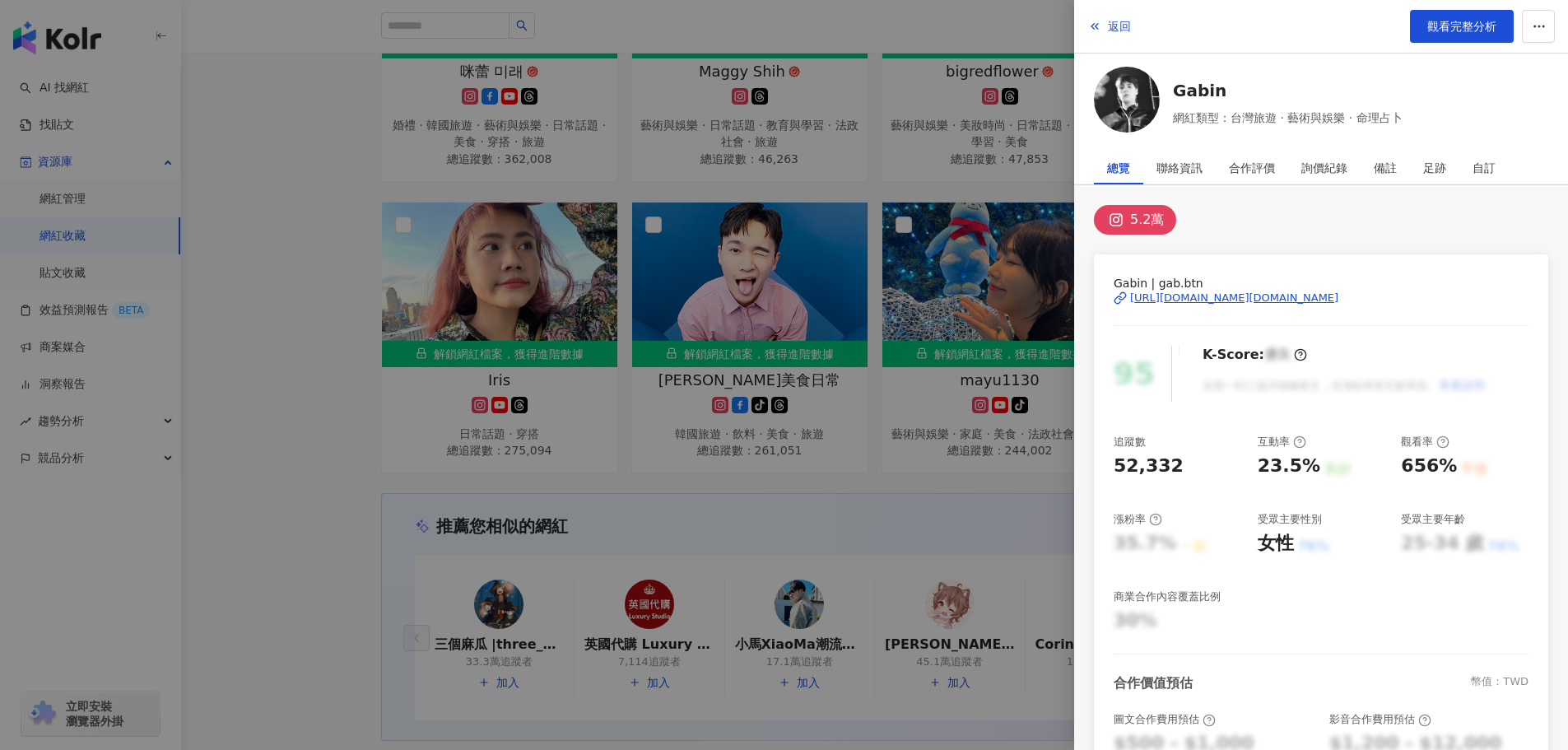
drag, startPoint x: 896, startPoint y: 509, endPoint x: 1031, endPoint y: 476, distance: 139.0
click at [896, 509] on div at bounding box center [784, 375] width 1568 height 750
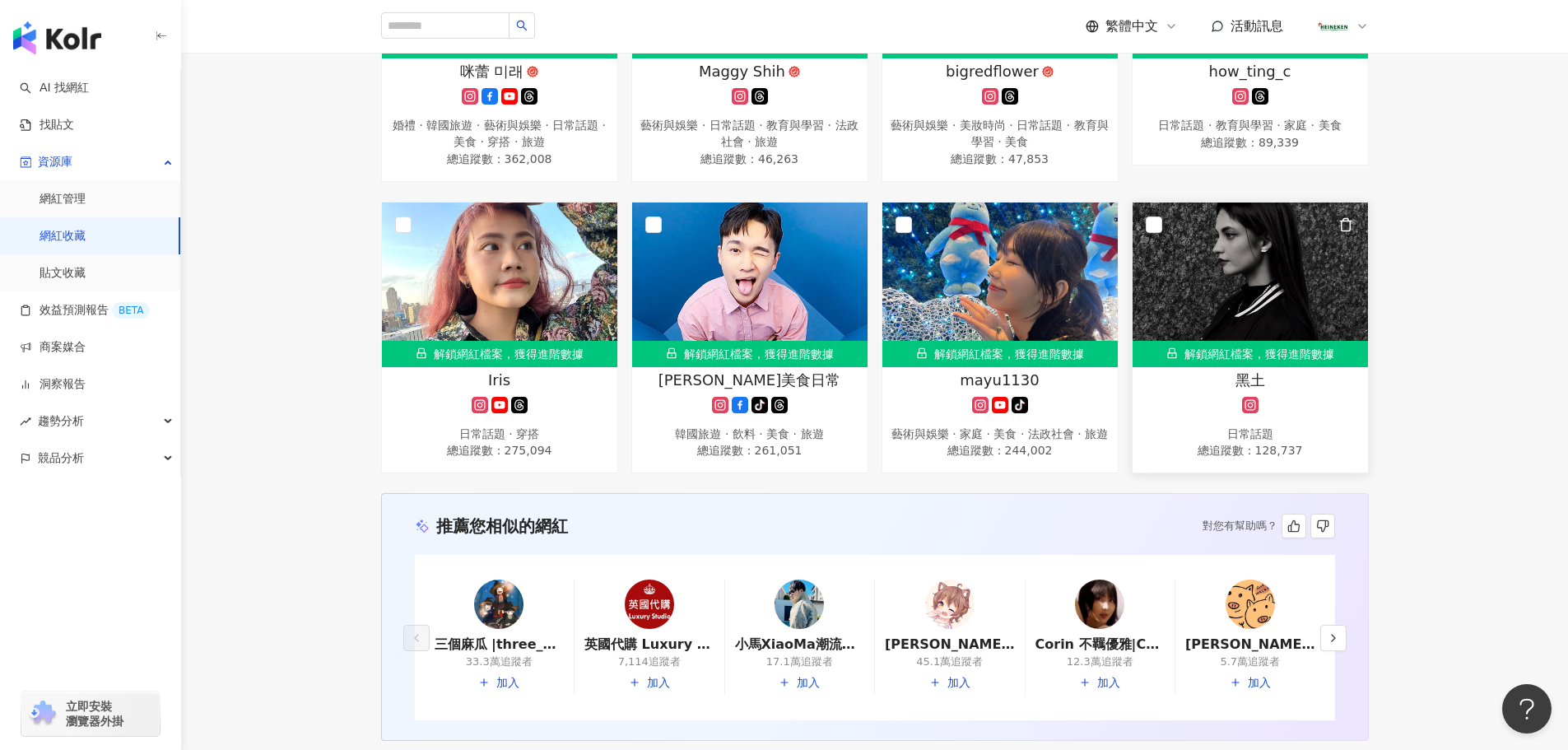
click at [1248, 408] on div "黑土 日常話題 總追蹤數 ： 128,737" at bounding box center [1250, 415] width 236 height 92
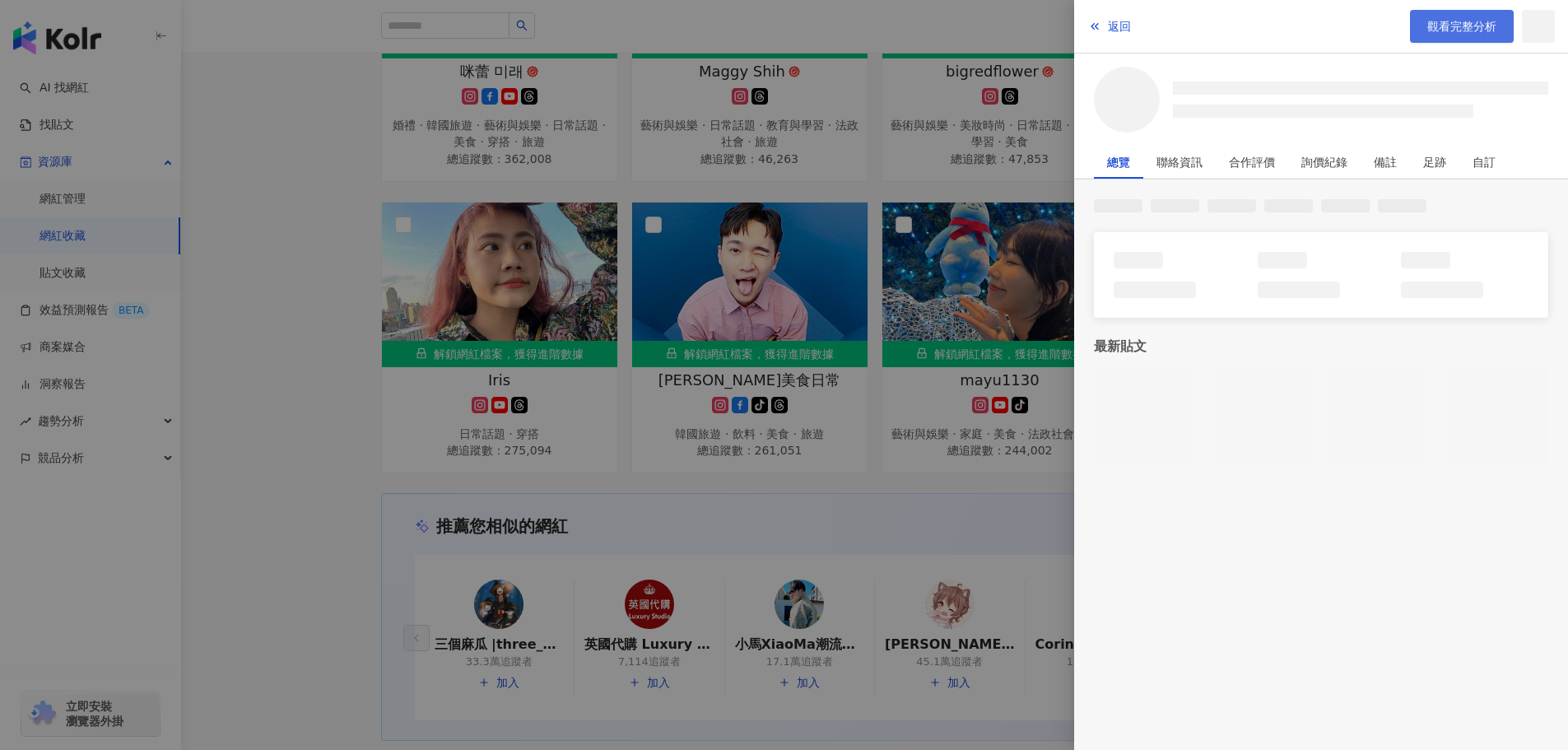
click at [1445, 31] on span "觀看完整分析" at bounding box center [1462, 26] width 69 height 13
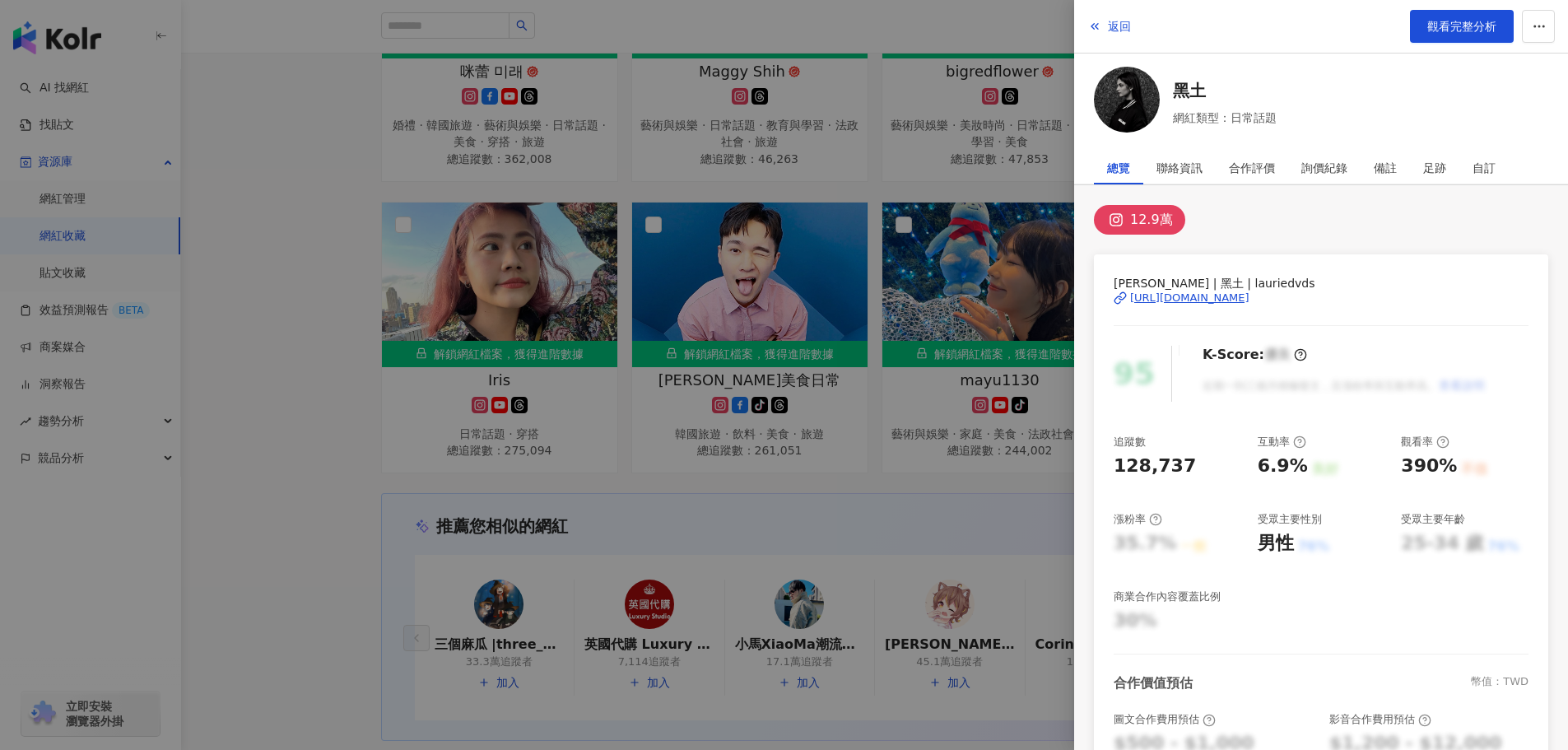
click at [835, 413] on div at bounding box center [784, 375] width 1568 height 750
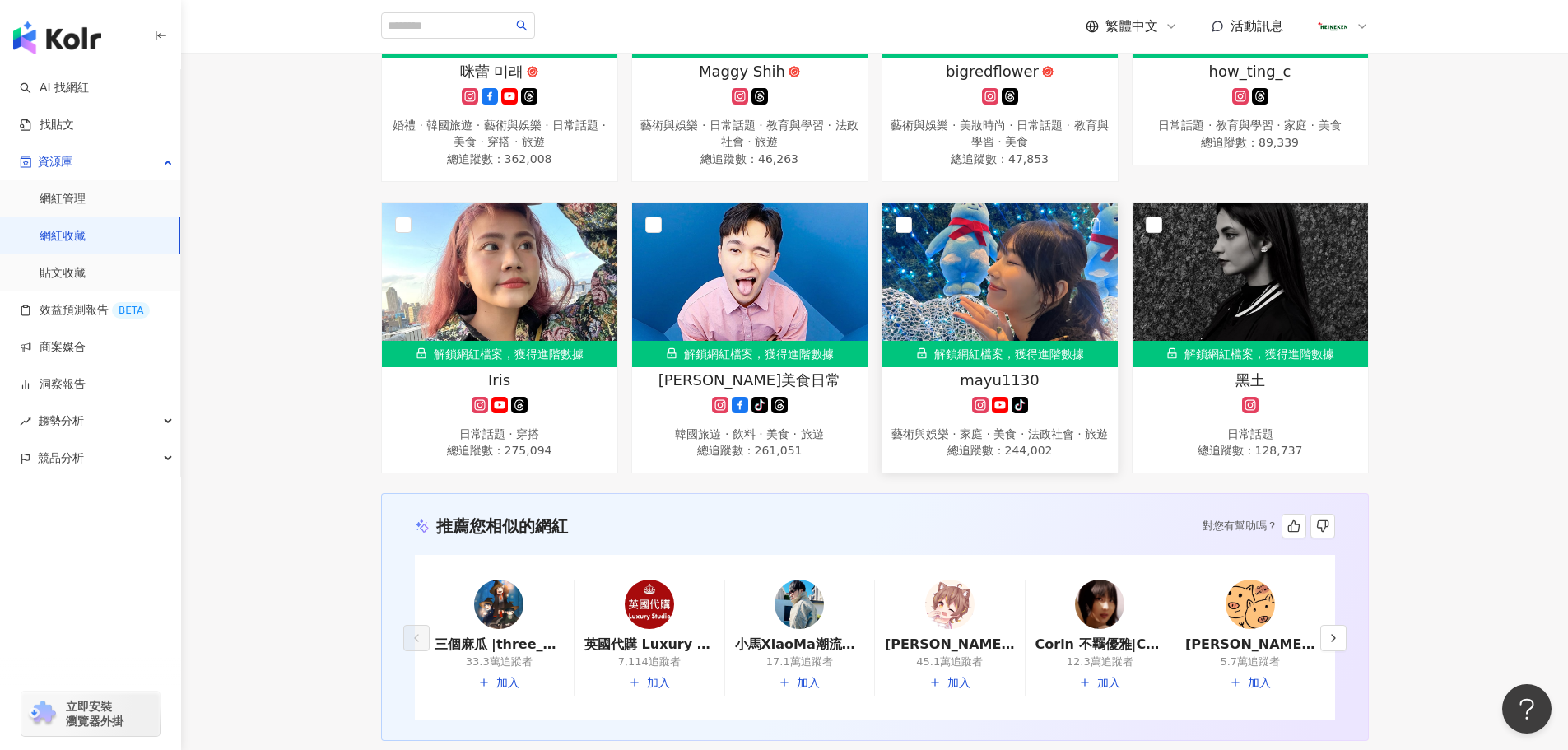
click at [984, 401] on g at bounding box center [980, 405] width 16 height 16
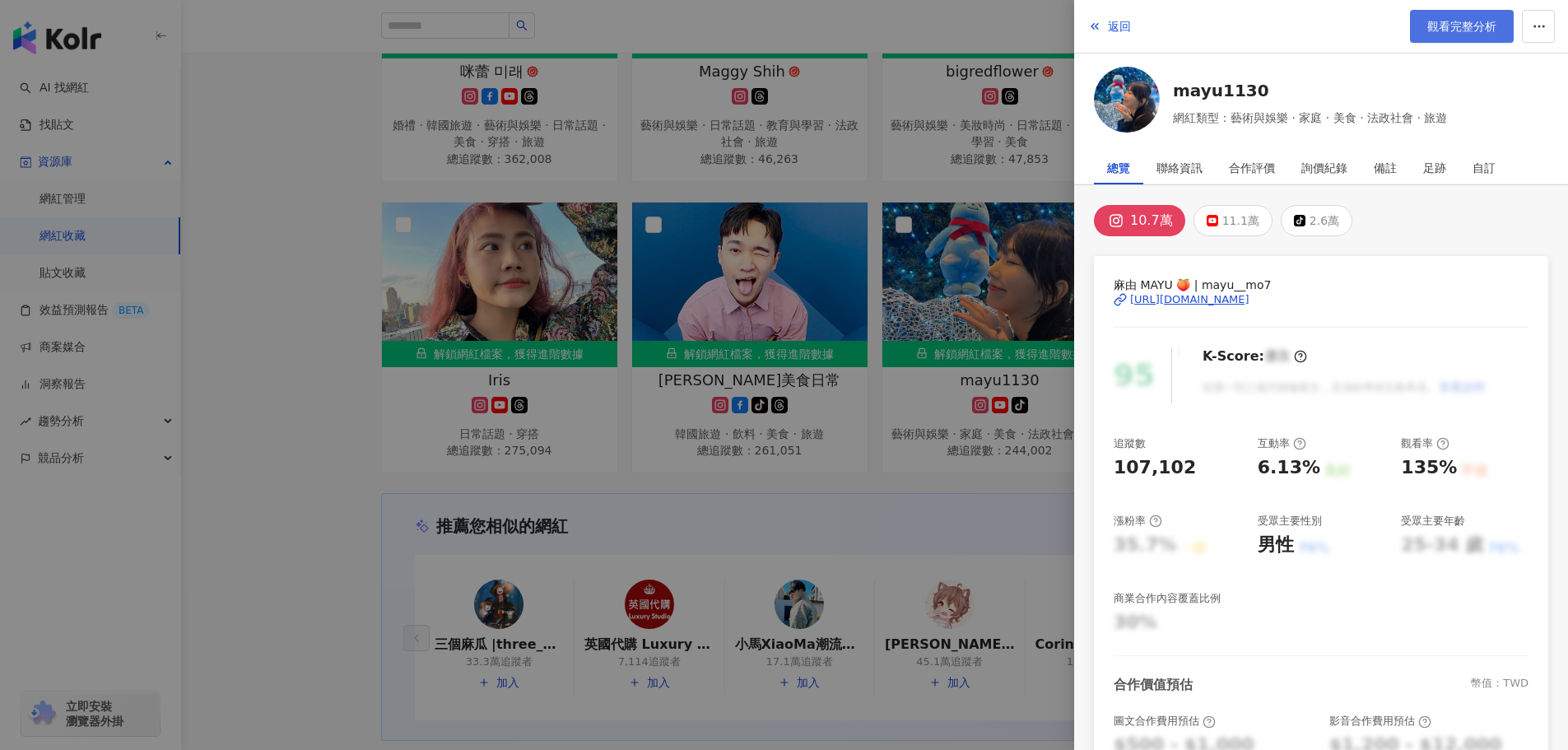
click at [1454, 27] on span "觀看完整分析" at bounding box center [1462, 26] width 69 height 13
click at [1118, 32] on span "返回" at bounding box center [1119, 26] width 23 height 13
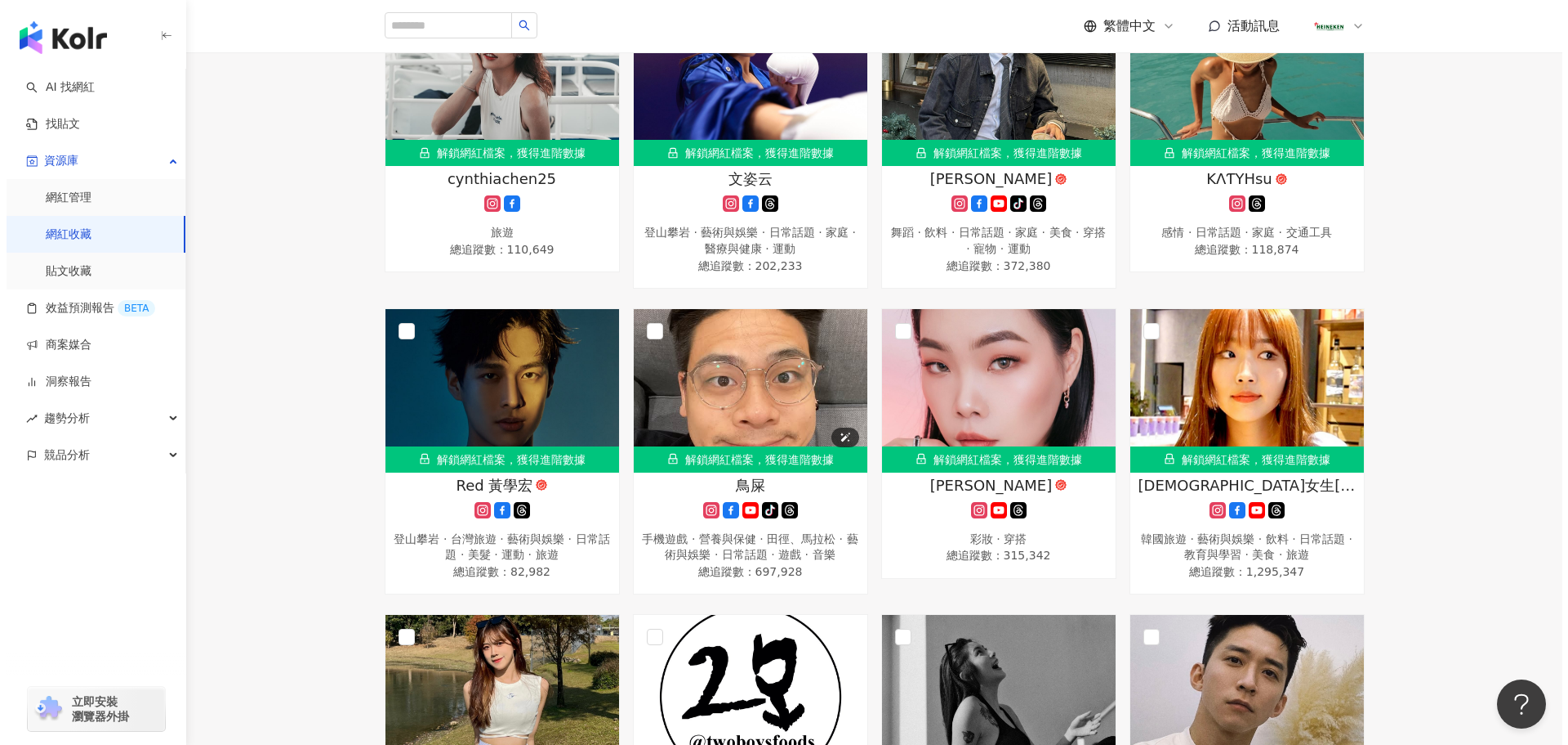
scroll to position [0, 0]
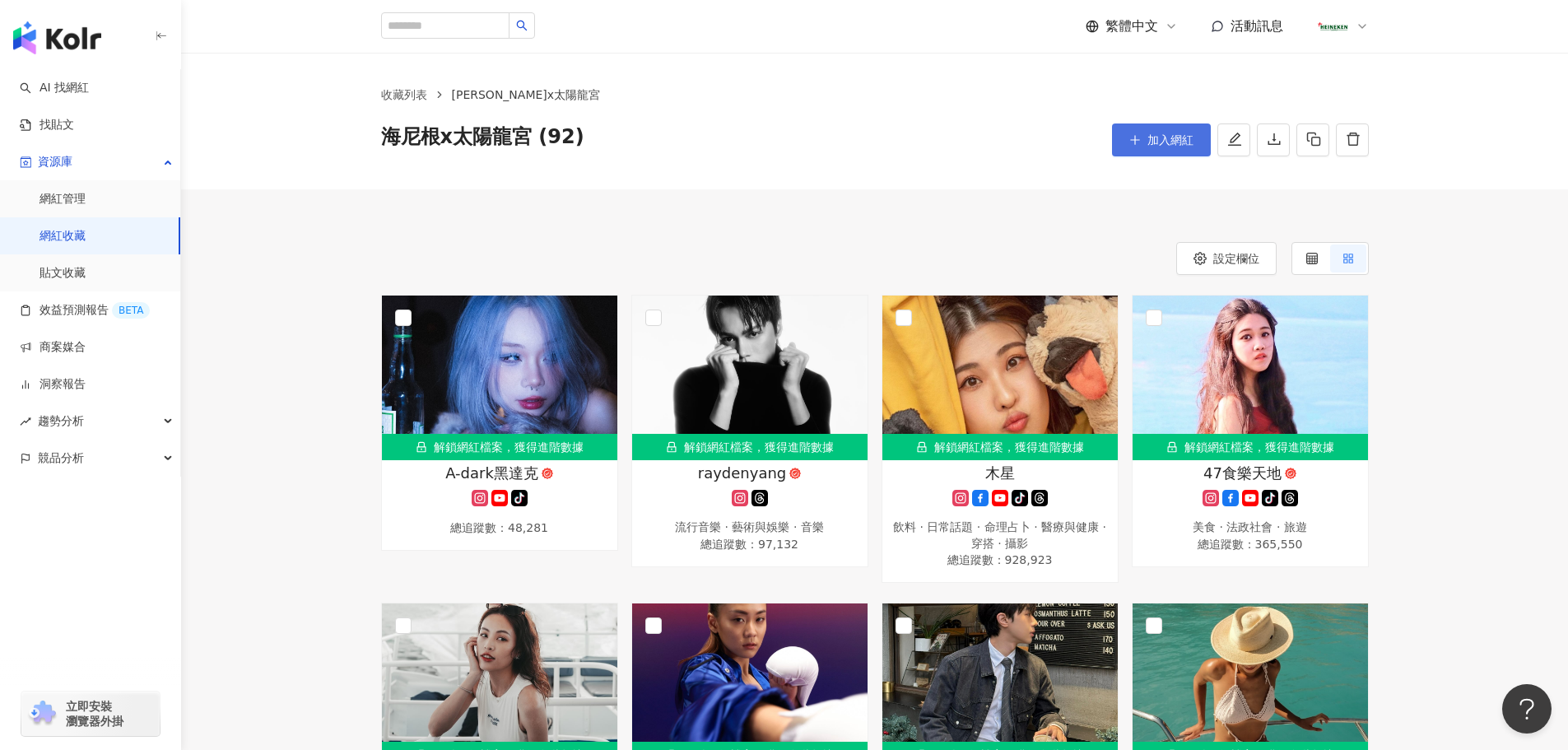
click at [1163, 136] on span "加入網紅" at bounding box center [1170, 139] width 46 height 13
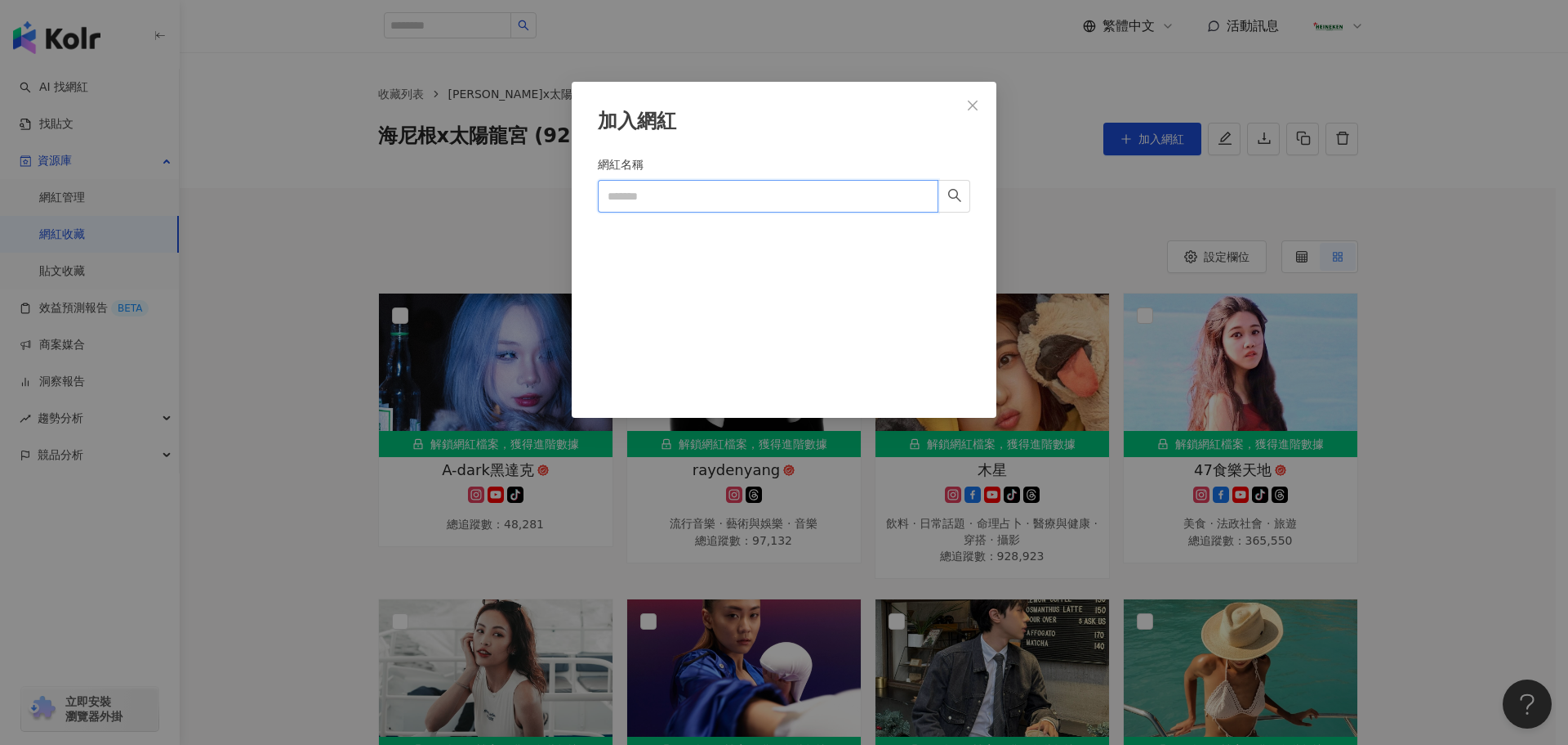
click at [745, 195] on input "網紅名稱" at bounding box center [769, 196] width 341 height 33
paste input "**********"
type input "**********"
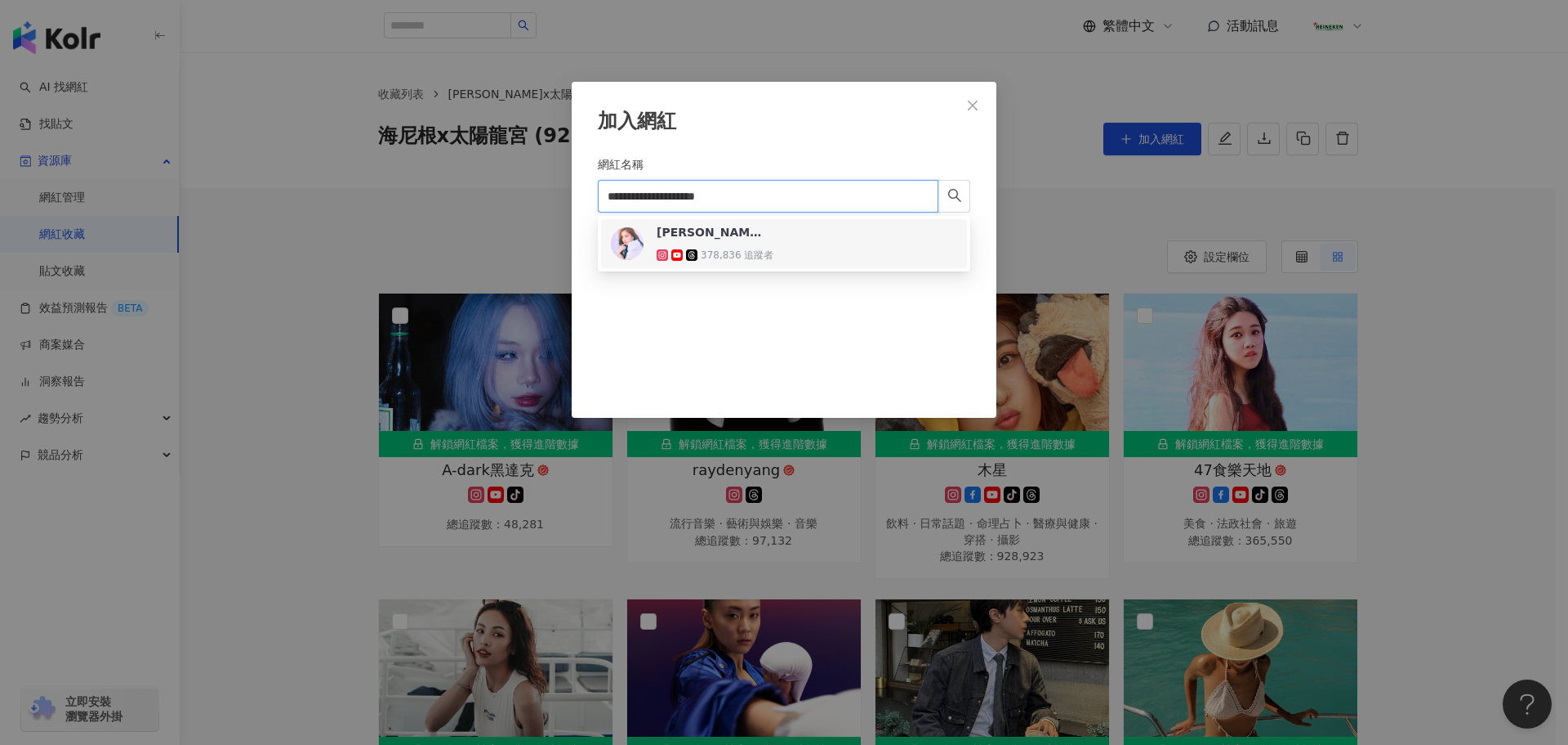
click at [736, 259] on div "378,836 追蹤者" at bounding box center [737, 255] width 73 height 14
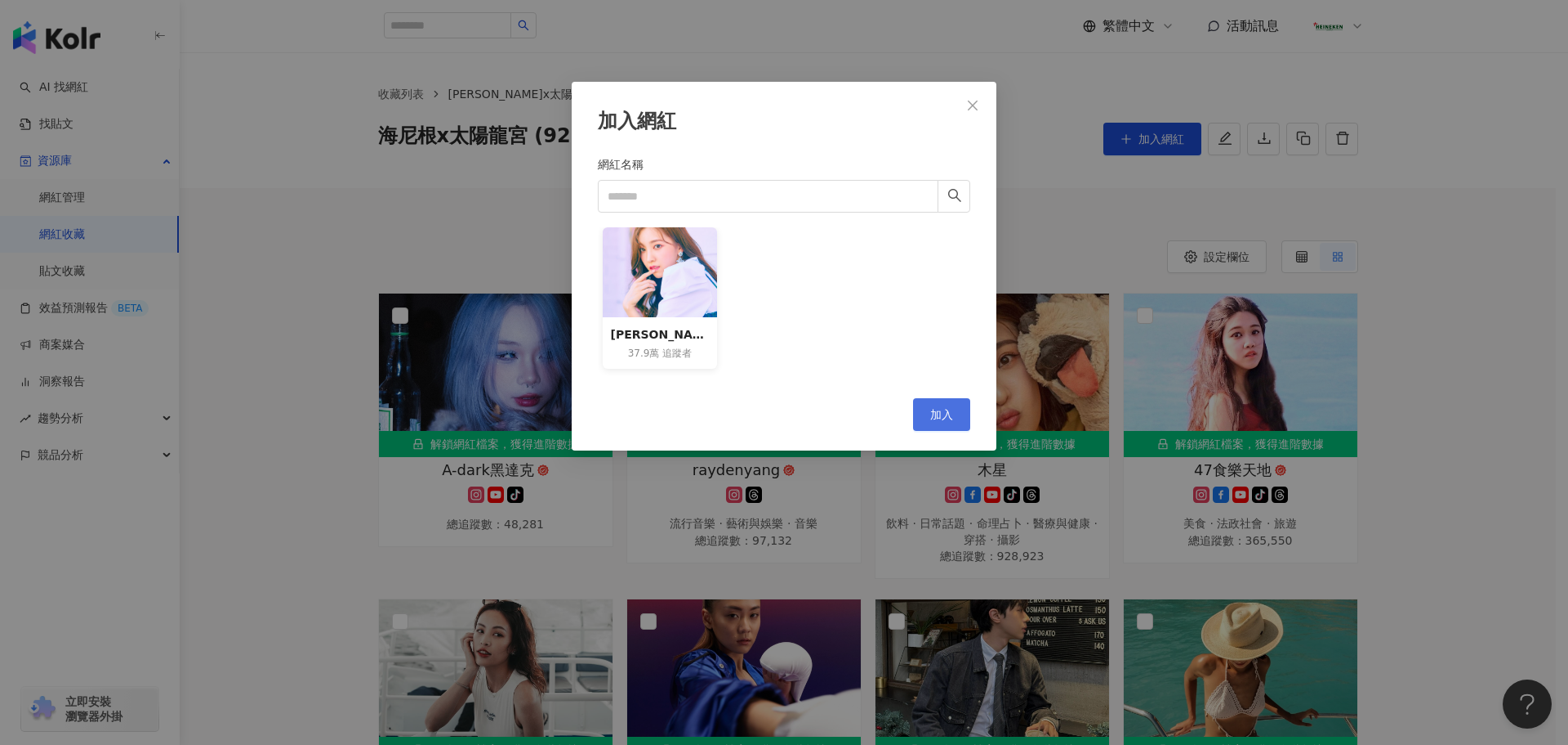
click at [949, 412] on span "加入" at bounding box center [942, 414] width 23 height 13
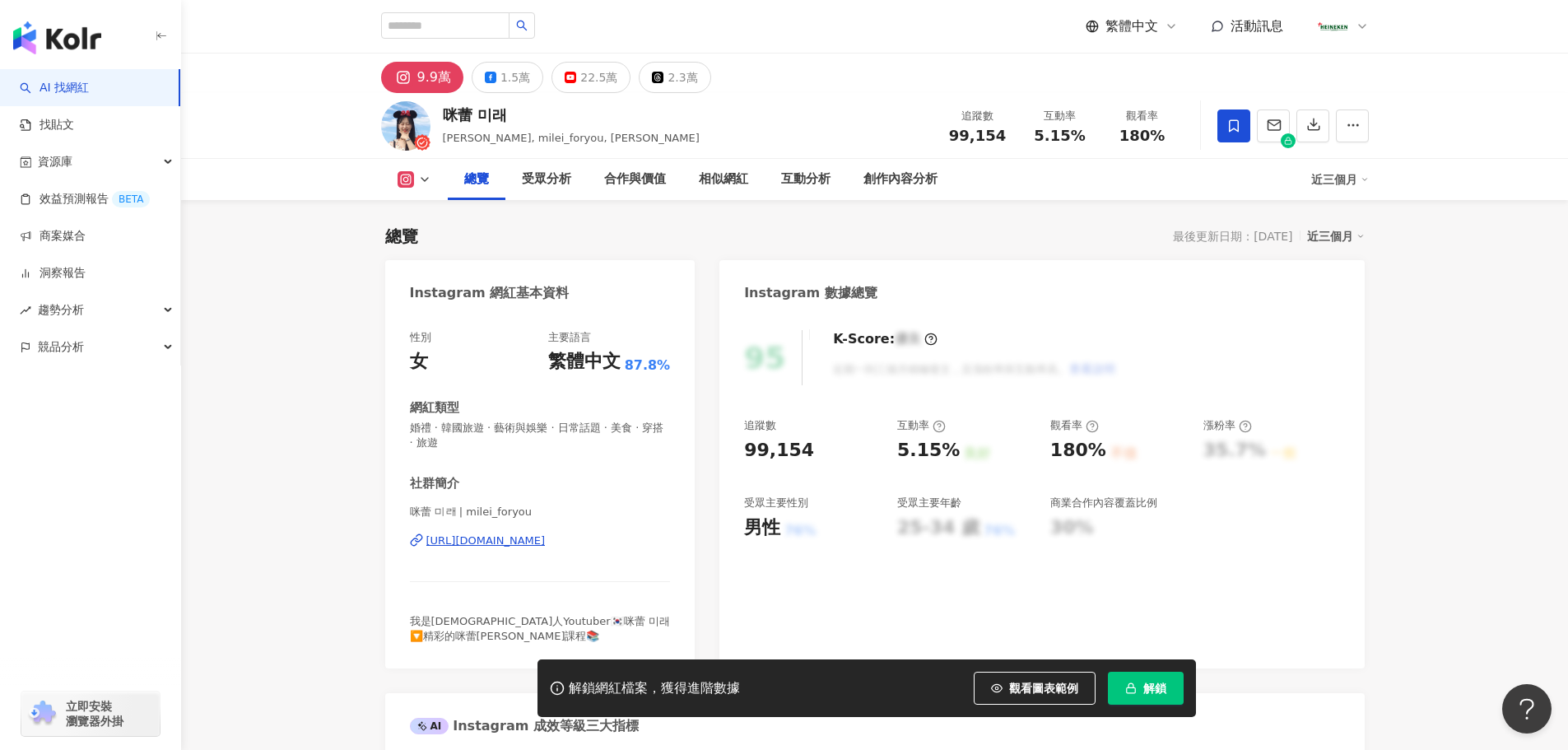
scroll to position [165, 0]
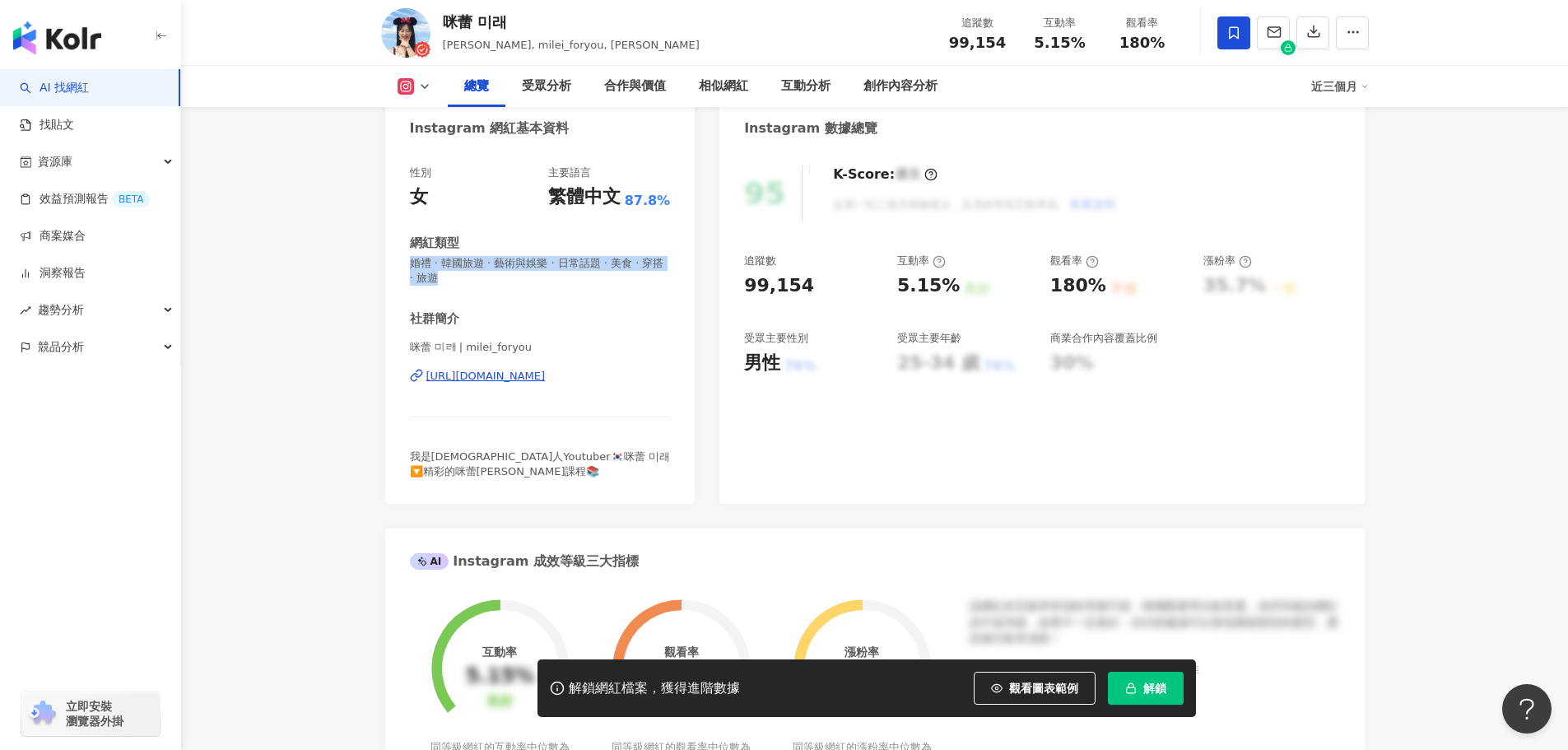
drag, startPoint x: 477, startPoint y: 293, endPoint x: 402, endPoint y: 265, distance: 80.1
click at [402, 265] on div "性別 女 主要語言 繁體中文 87.8% 網紅類型 婚禮 · 韓國旅遊 · 藝術與娛樂 · 日常話題 · 美食 · 穿搭 · 旅遊 社群簡介 咪蕾 미래 …" at bounding box center [540, 326] width 310 height 355
copy span "婚禮 · 韓國旅遊 · 藝術與娛樂 · 日常話題 · 美食 · 穿搭 · 旅遊"
click at [546, 383] on div "https://www.instagram.com/milei_foryou/" at bounding box center [486, 375] width 119 height 15
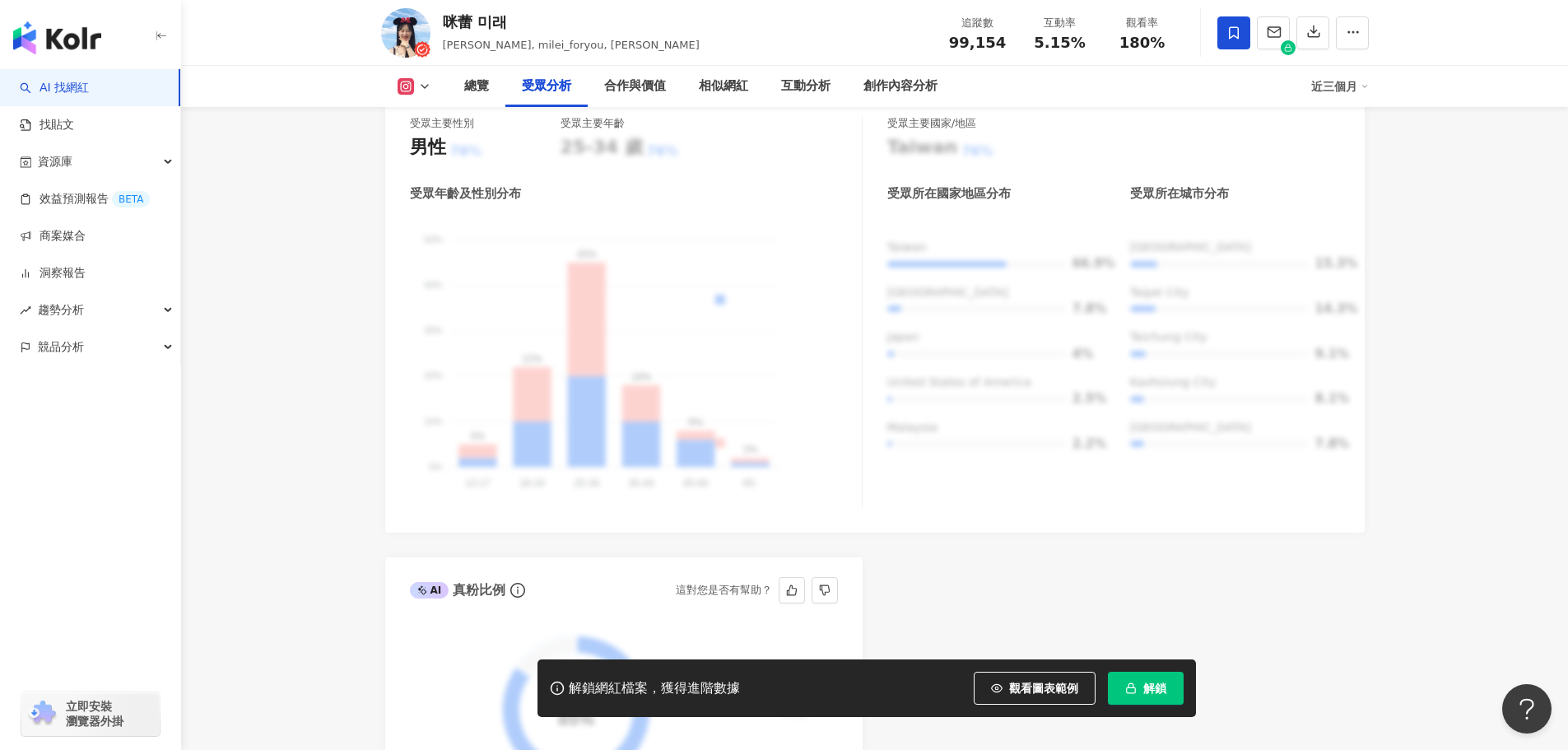
scroll to position [3127, 0]
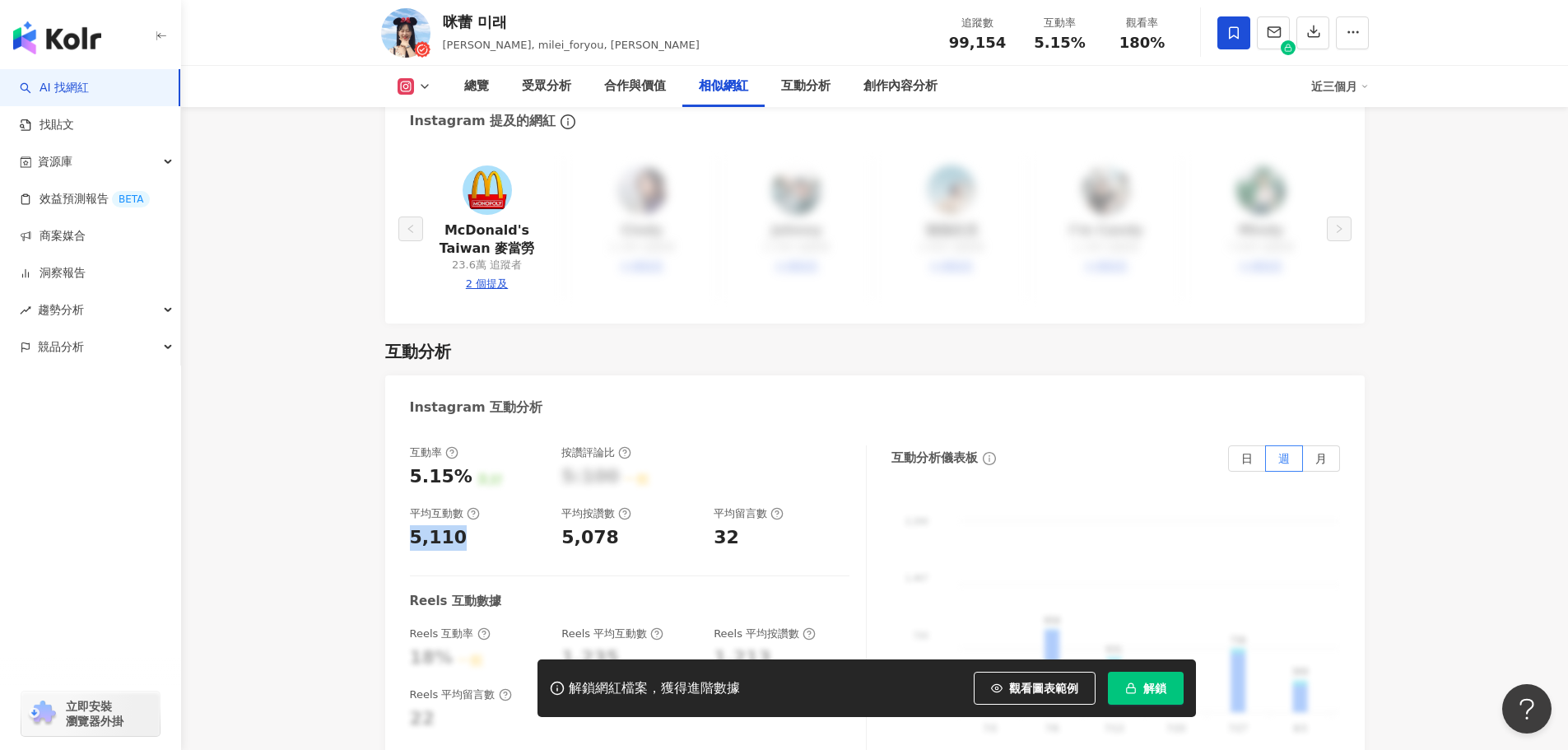
drag, startPoint x: 466, startPoint y: 424, endPoint x: 396, endPoint y: 420, distance: 70.1
click at [387, 429] on div "互動率 5.15% 良好 按讚評論比 5:100 一般 平均互動數 5,110 平均按讚數 5,078 平均留言數 32 Reels 互動數據 Reels 互…" at bounding box center [875, 614] width 979 height 370
copy div "5,110"
drag, startPoint x: 569, startPoint y: 420, endPoint x: 612, endPoint y: 427, distance: 43.6
click at [612, 525] on div "5,078" at bounding box center [629, 538] width 136 height 26
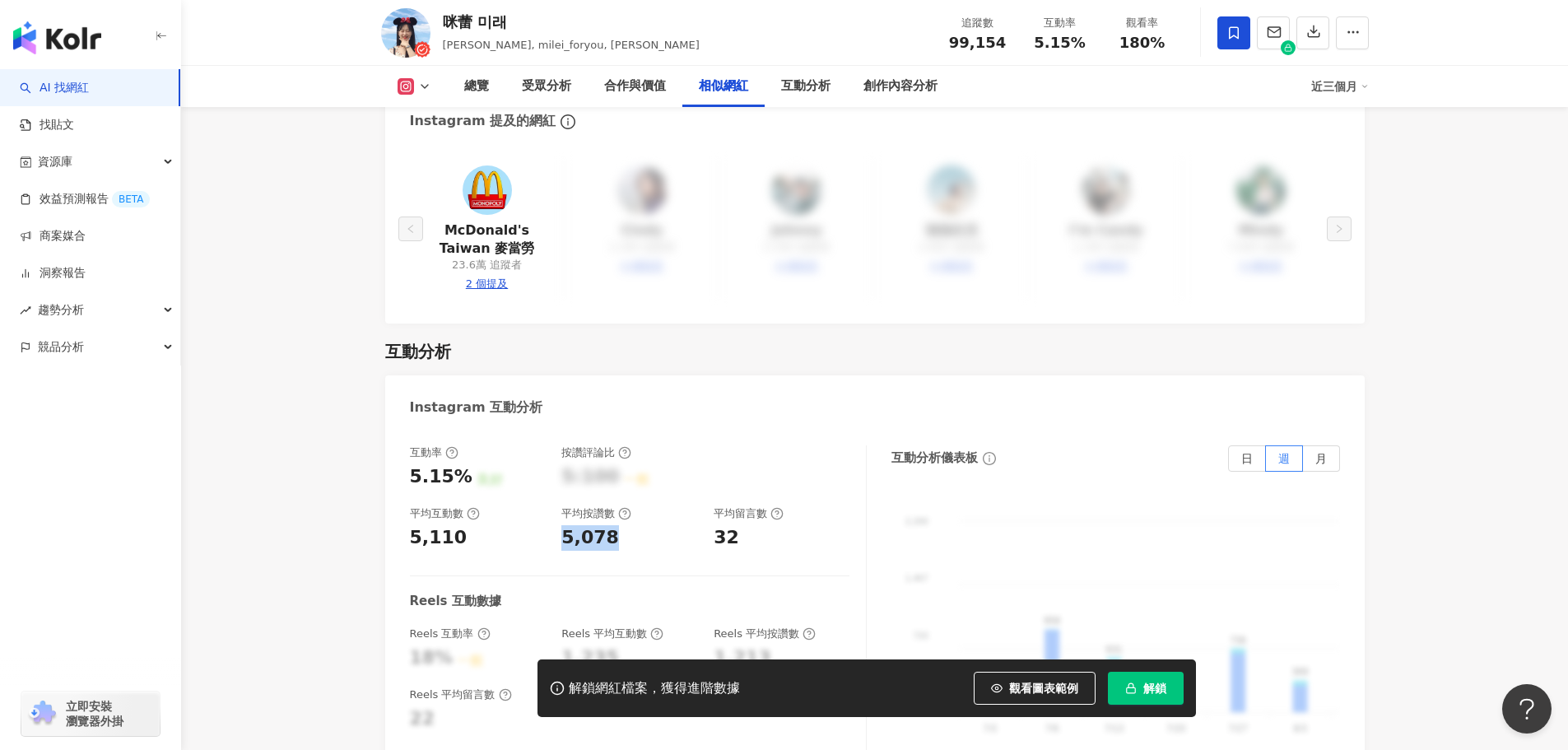
copy div "5,078"
drag, startPoint x: 717, startPoint y: 420, endPoint x: 738, endPoint y: 424, distance: 21.4
click at [738, 525] on div "32" at bounding box center [781, 538] width 136 height 26
copy div "32"
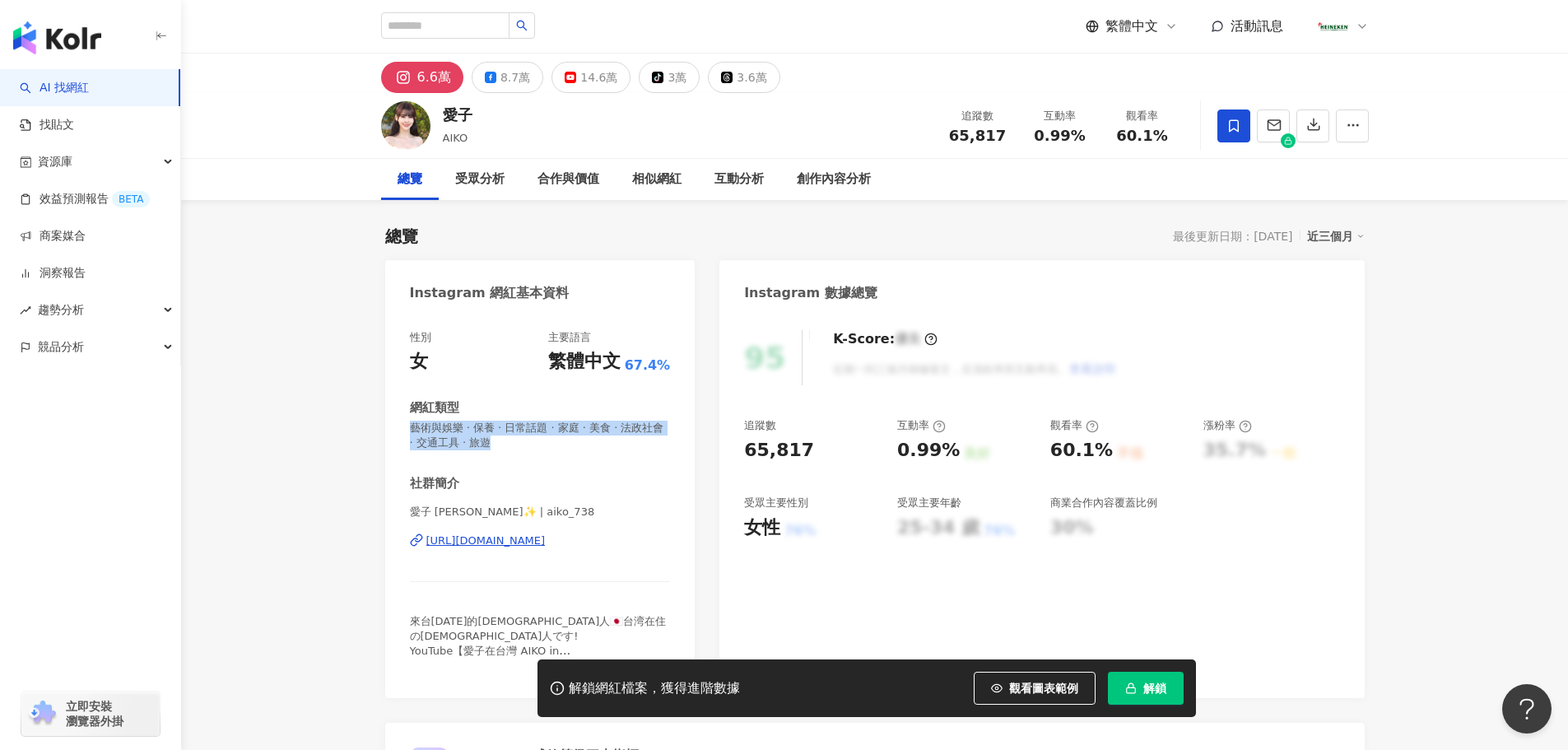
drag, startPoint x: 316, startPoint y: 412, endPoint x: 28, endPoint y: 552, distance: 320.2
click at [404, 425] on div "性別 女 主要語言 繁體中文 67.4% 網紅類型 藝術與娛樂 · 保養 · 日常話題 · 家庭 · 美食 · 法政社會 · 交通工具 · 旅遊 社群簡介 愛…" at bounding box center [540, 505] width 310 height 384
drag, startPoint x: 547, startPoint y: 512, endPoint x: 397, endPoint y: 513, distance: 150.0
click at [397, 513] on div "性別 女 主要語言 繁體中文 67.4% 網紅類型 藝術與娛樂 · 保養 · 日常話題 · 家庭 · 美食 · 法政社會 · 交通工具 · 旅遊 社群簡介 愛…" at bounding box center [540, 505] width 310 height 384
copy span "愛子 AIKO✨ | aiko_738"
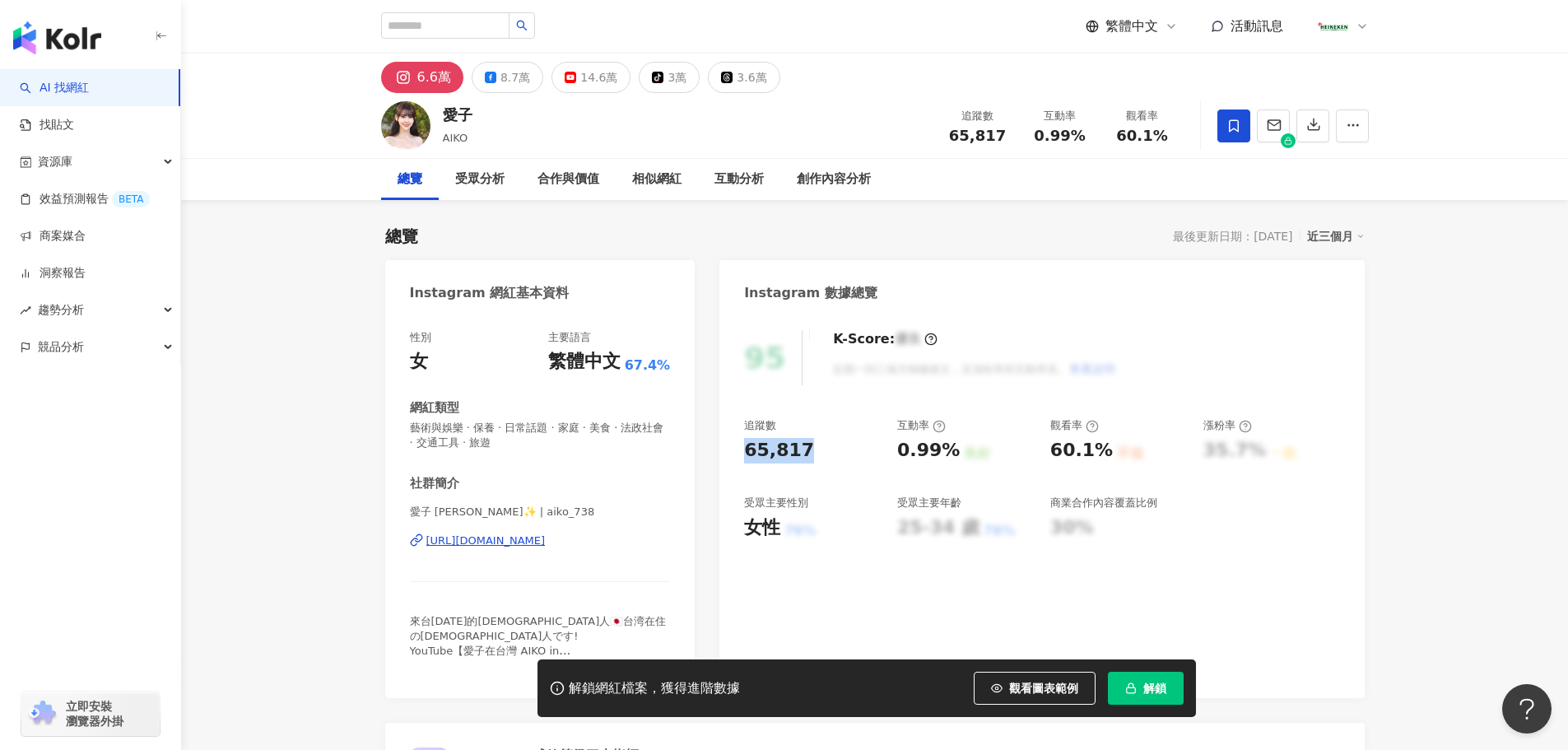
drag, startPoint x: 747, startPoint y: 453, endPoint x: 712, endPoint y: 453, distance: 35.0
copy div "65,817"
drag, startPoint x: 898, startPoint y: 448, endPoint x: 949, endPoint y: 451, distance: 51.1
click at [949, 451] on div "0.99%" at bounding box center [928, 451] width 62 height 26
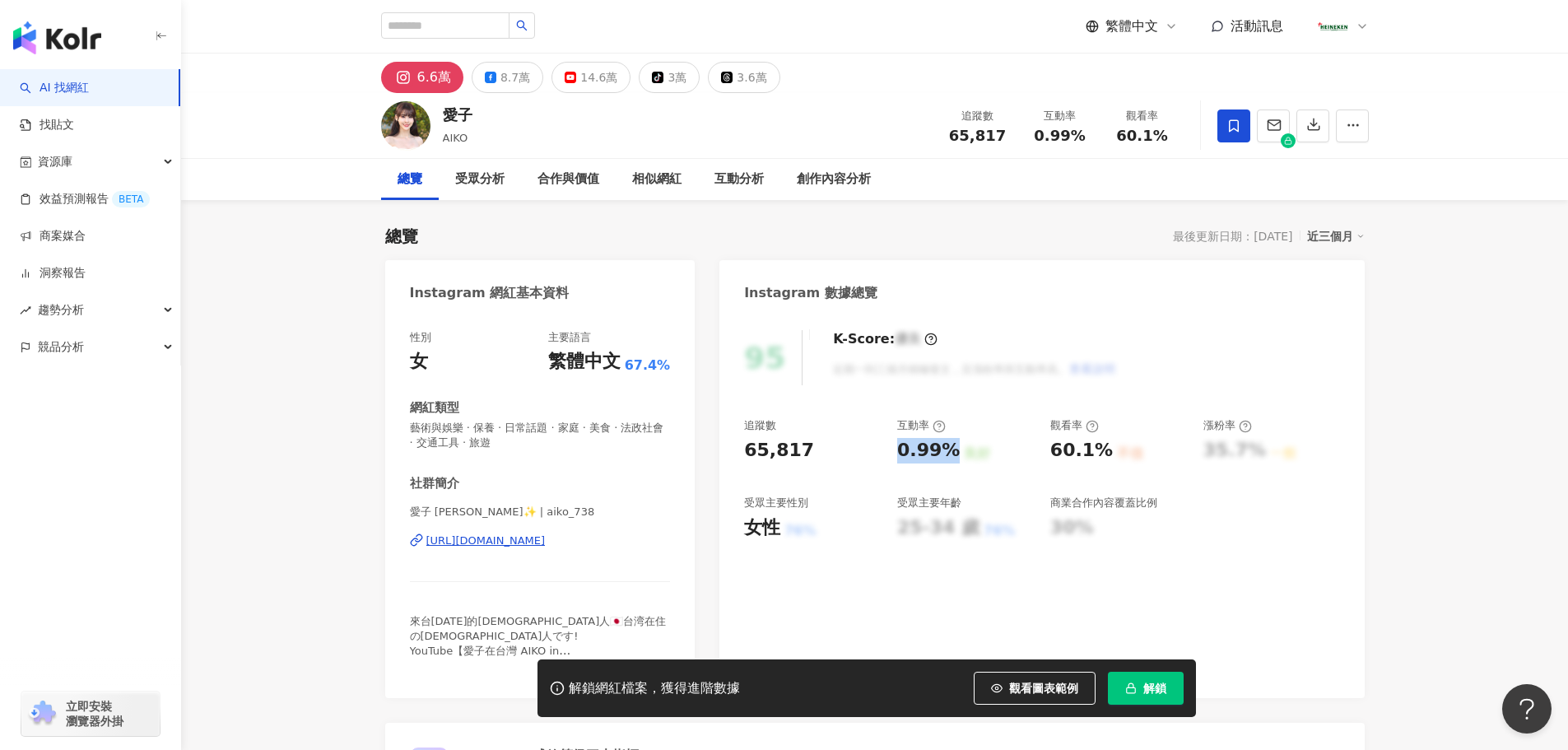
copy div "0.99%"
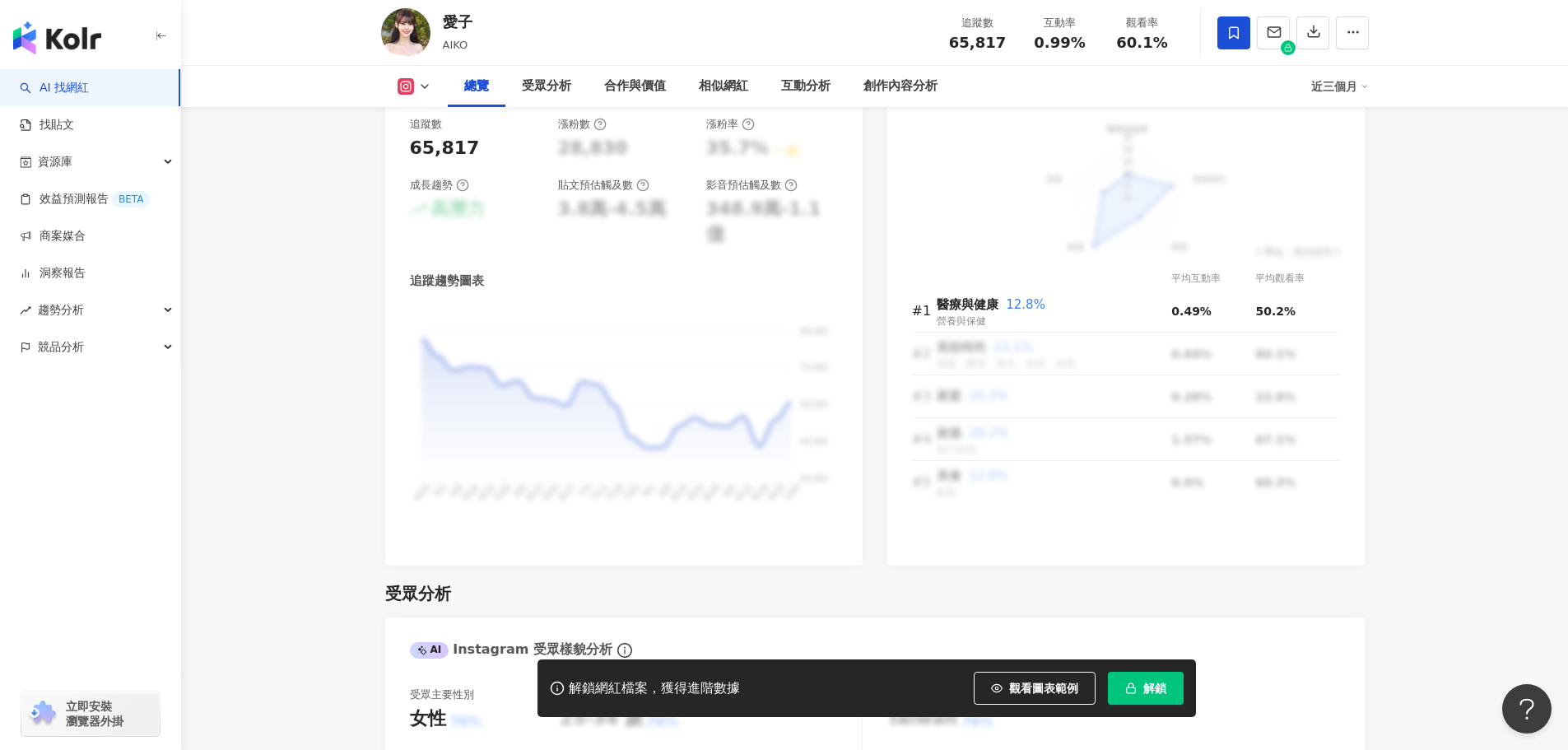
scroll to position [1241, 0]
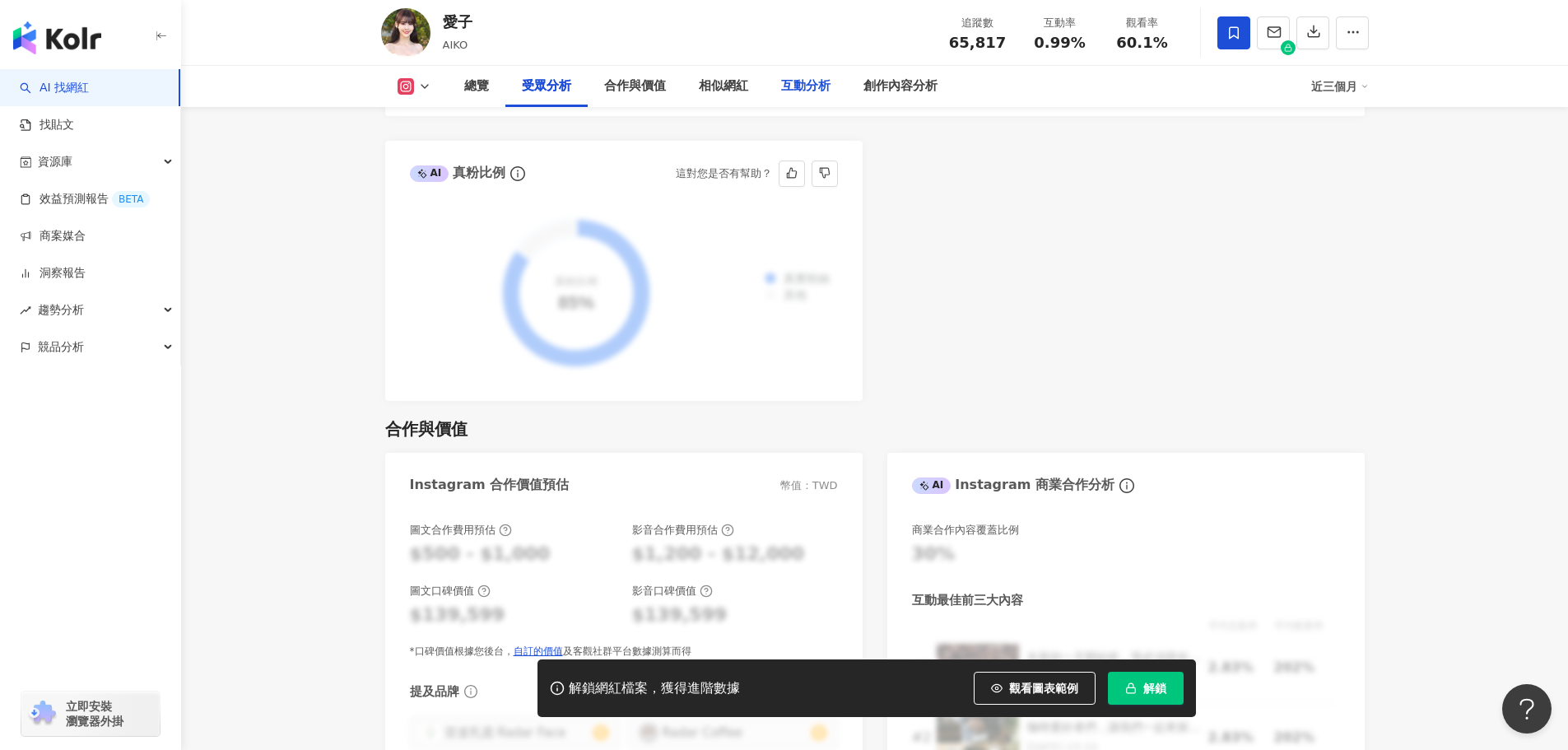
click at [821, 81] on div "互動分析" at bounding box center [806, 86] width 49 height 20
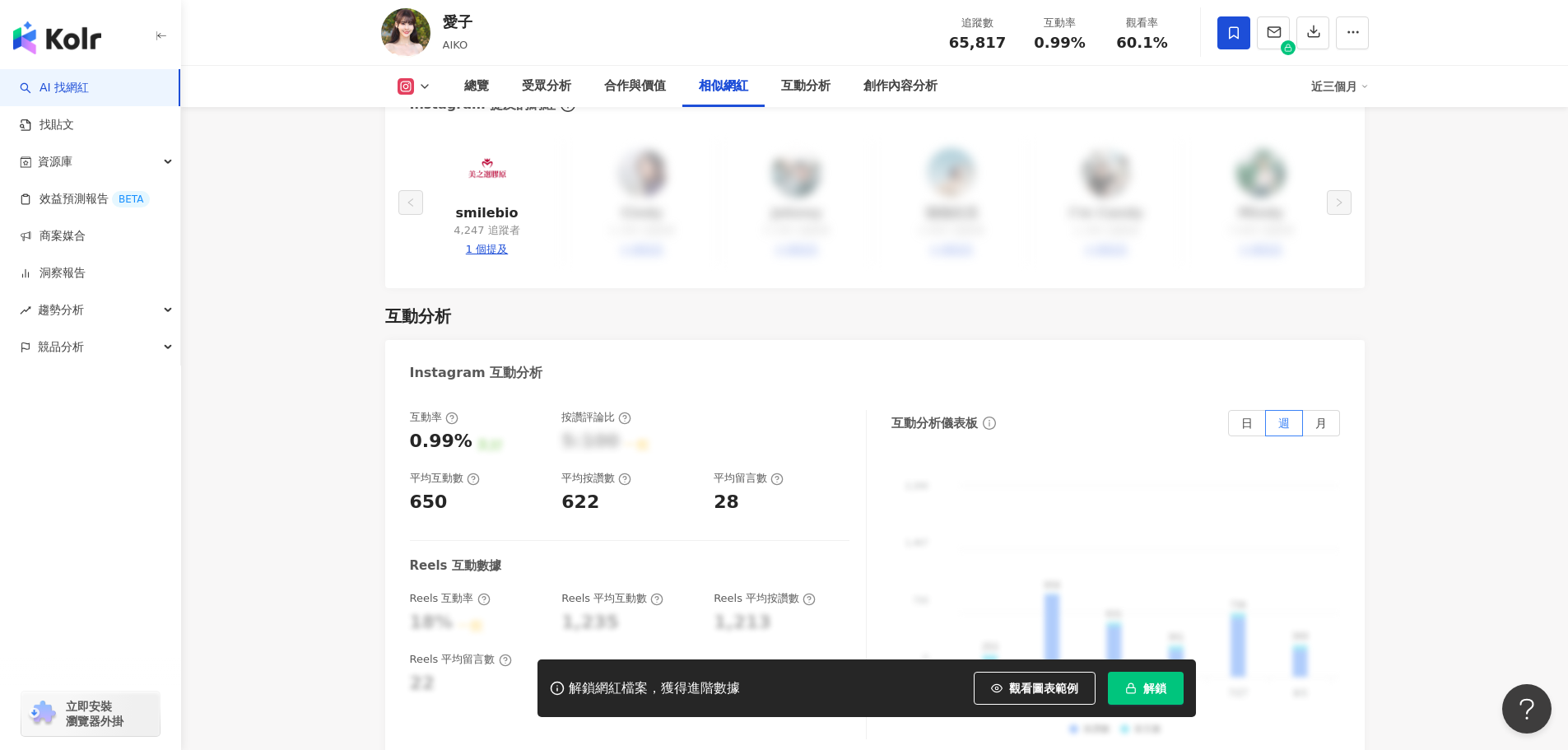
scroll to position [3184, 0]
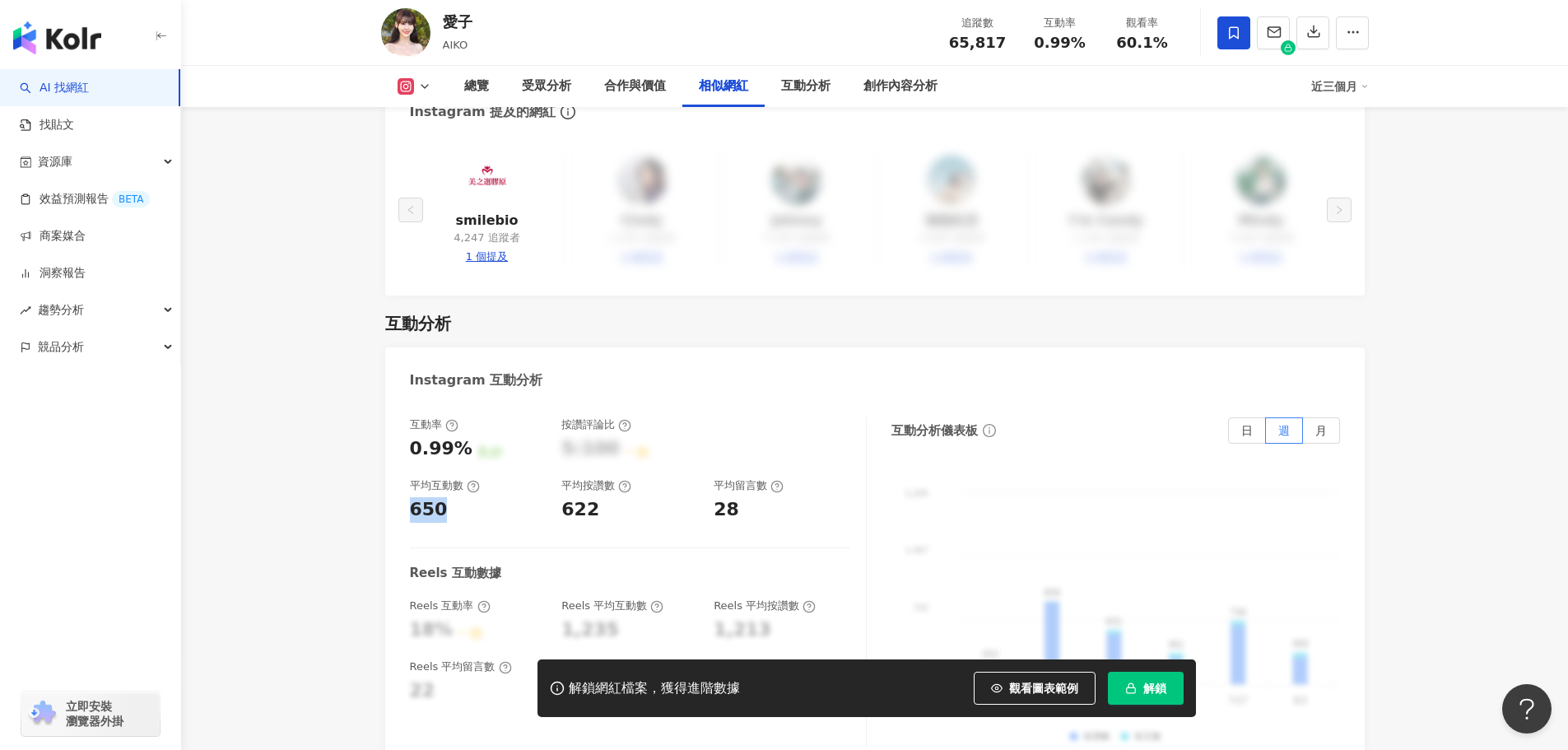
drag, startPoint x: 446, startPoint y: 417, endPoint x: 412, endPoint y: 415, distance: 34.1
click at [412, 497] on div "650" at bounding box center [477, 510] width 136 height 26
copy div "650"
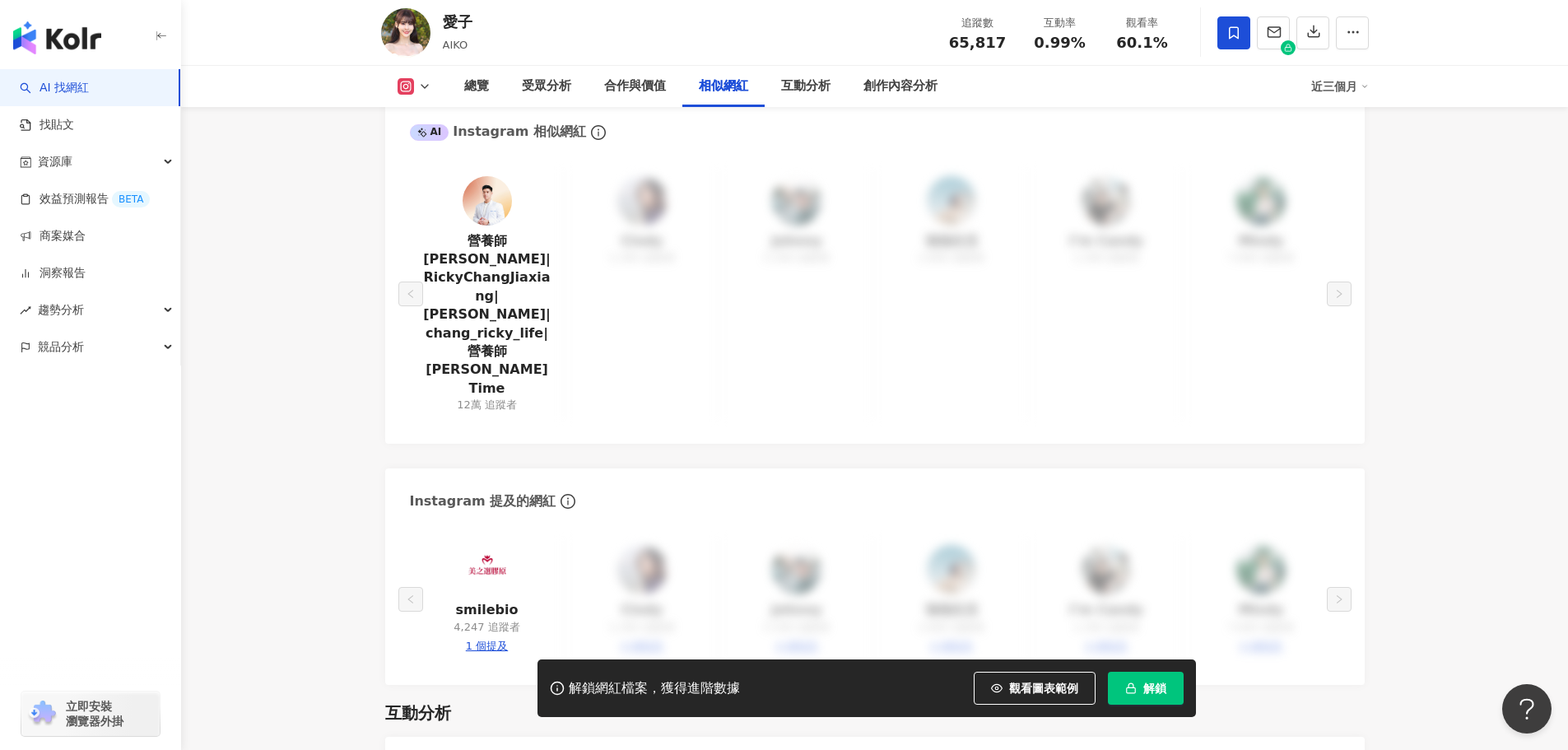
scroll to position [2443, 0]
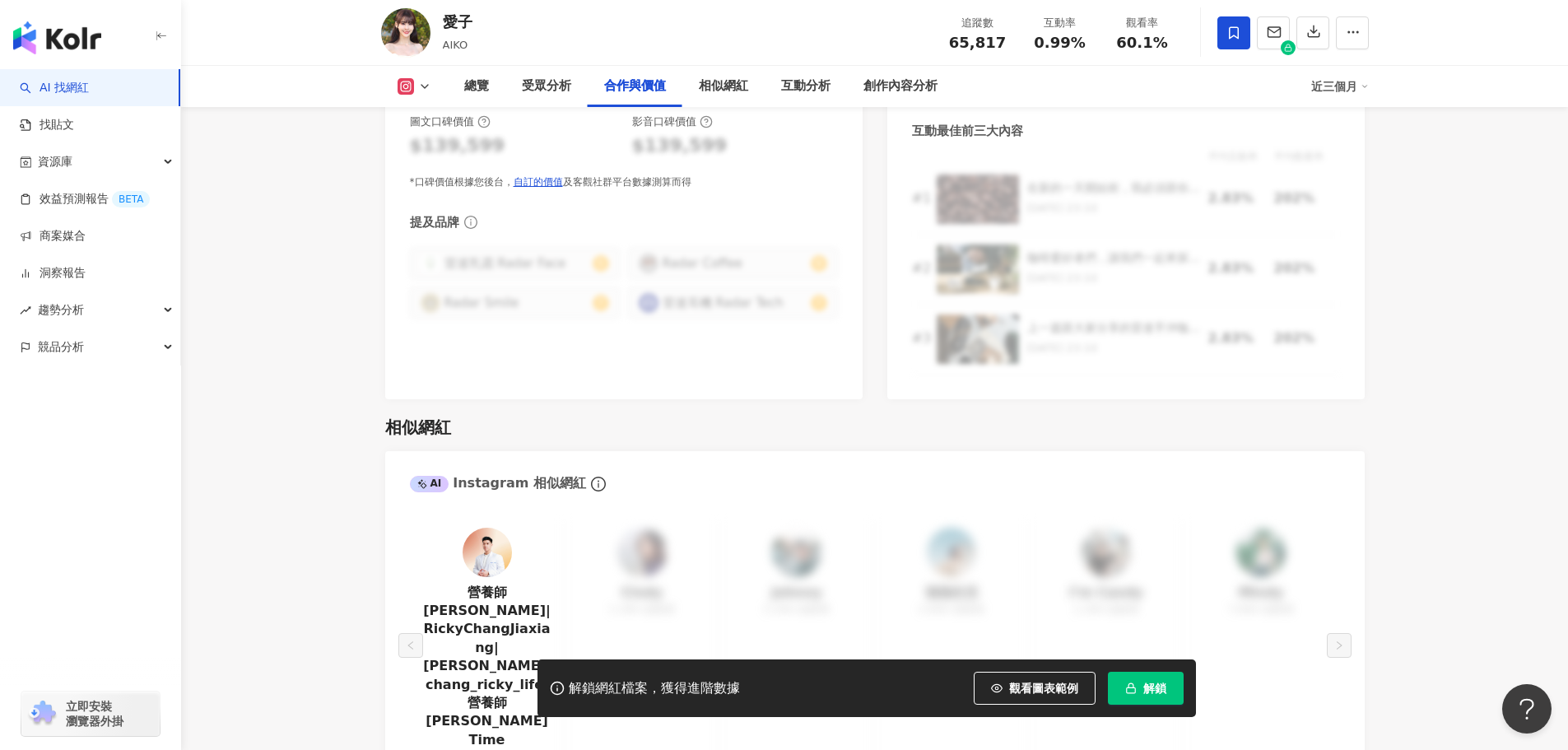
click at [421, 83] on icon at bounding box center [424, 85] width 13 height 13
click at [431, 114] on button "Instagram" at bounding box center [440, 117] width 98 height 23
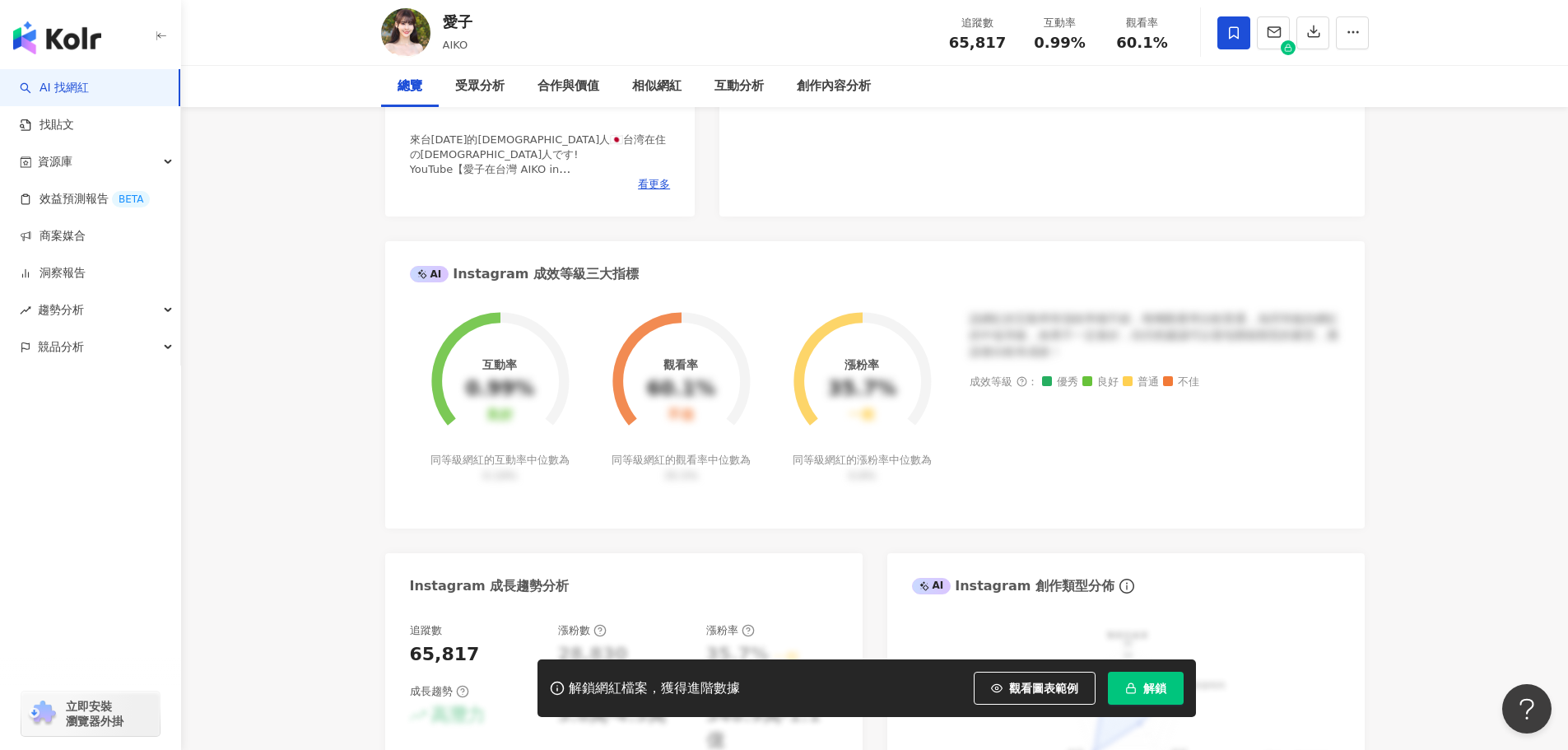
scroll to position [0, 0]
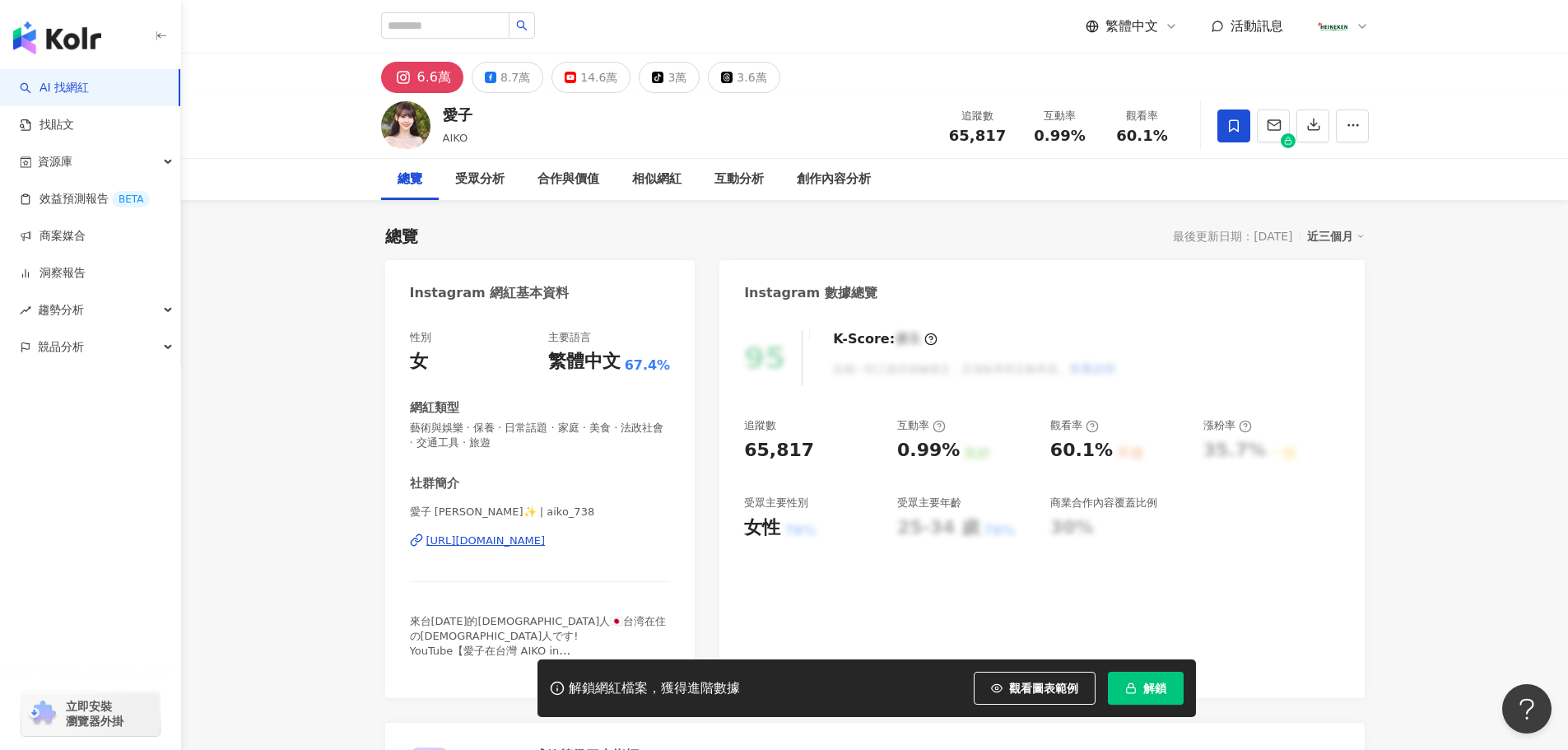
click at [546, 548] on div "https://www.instagram.com/aiko_738/" at bounding box center [486, 540] width 119 height 15
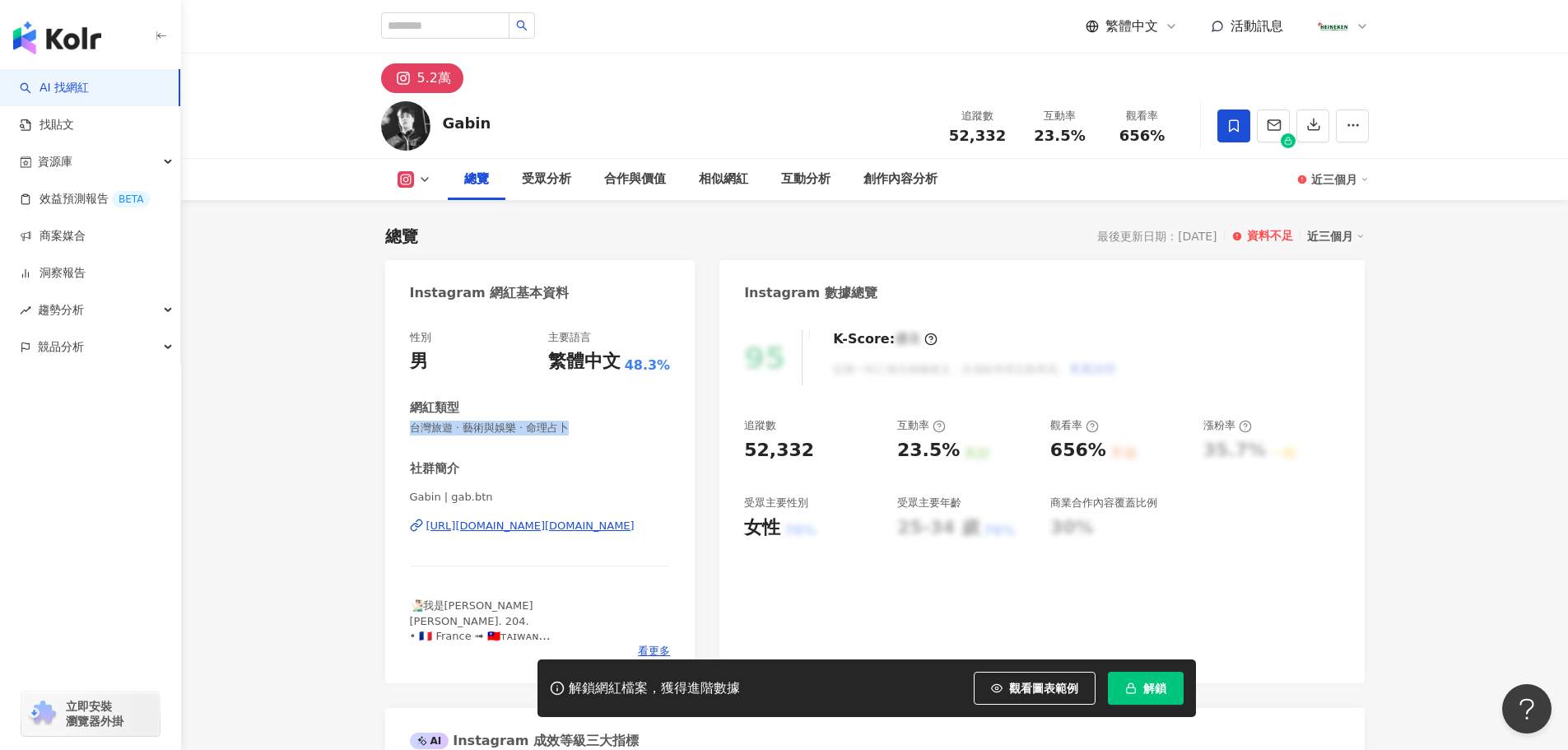
click at [401, 425] on div "性別 男 主要語言 繁體中文 48.3% 網紅類型 台灣旅遊 · 藝術與娛樂 · 命理占卜 社群簡介 Gabin | gab.btn https://www.…" at bounding box center [540, 498] width 310 height 369
drag, startPoint x: 499, startPoint y: 501, endPoint x: 404, endPoint y: 512, distance: 95.6
click at [401, 508] on div "性別 男 主要語言 繁體中文 48.3% 網紅類型 台灣旅遊 · 藝術與娛樂 · 命理占卜 社群簡介 Gabin | gab.btn https://www.…" at bounding box center [540, 498] width 310 height 369
drag, startPoint x: 798, startPoint y: 453, endPoint x: 740, endPoint y: 455, distance: 58.0
click at [740, 455] on div "95 K-Score : 優良 近期一到三個月積極發文，且漲粉率與互動率高。 查看說明 追蹤數 52,332 互動率 23.5% 良好 觀看率 656% 不佳…" at bounding box center [1041, 498] width 644 height 369
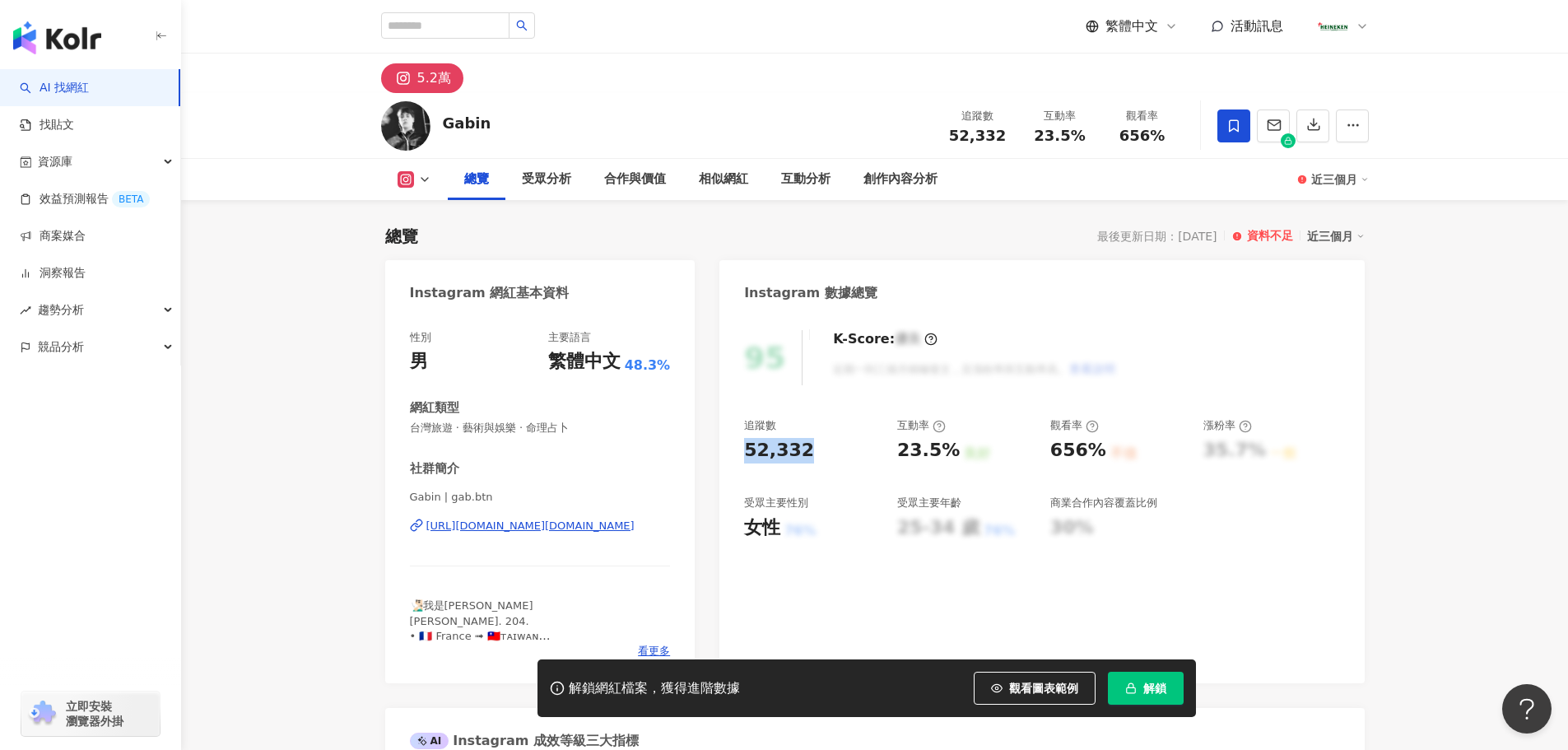
copy div "52,332"
click at [954, 449] on div "23.5% 良好" at bounding box center [965, 451] width 136 height 26
copy div "23.5%"
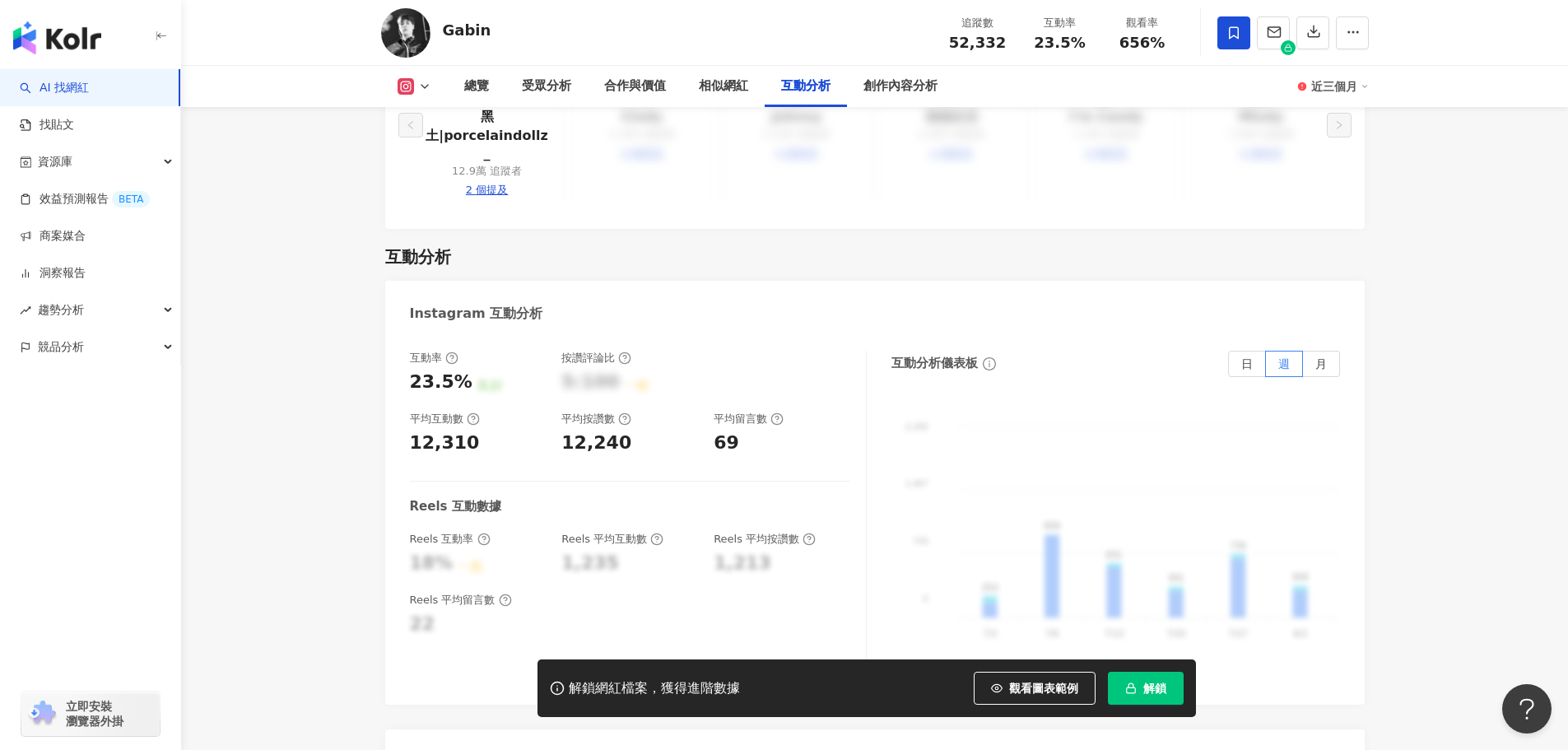
scroll to position [3209, 0]
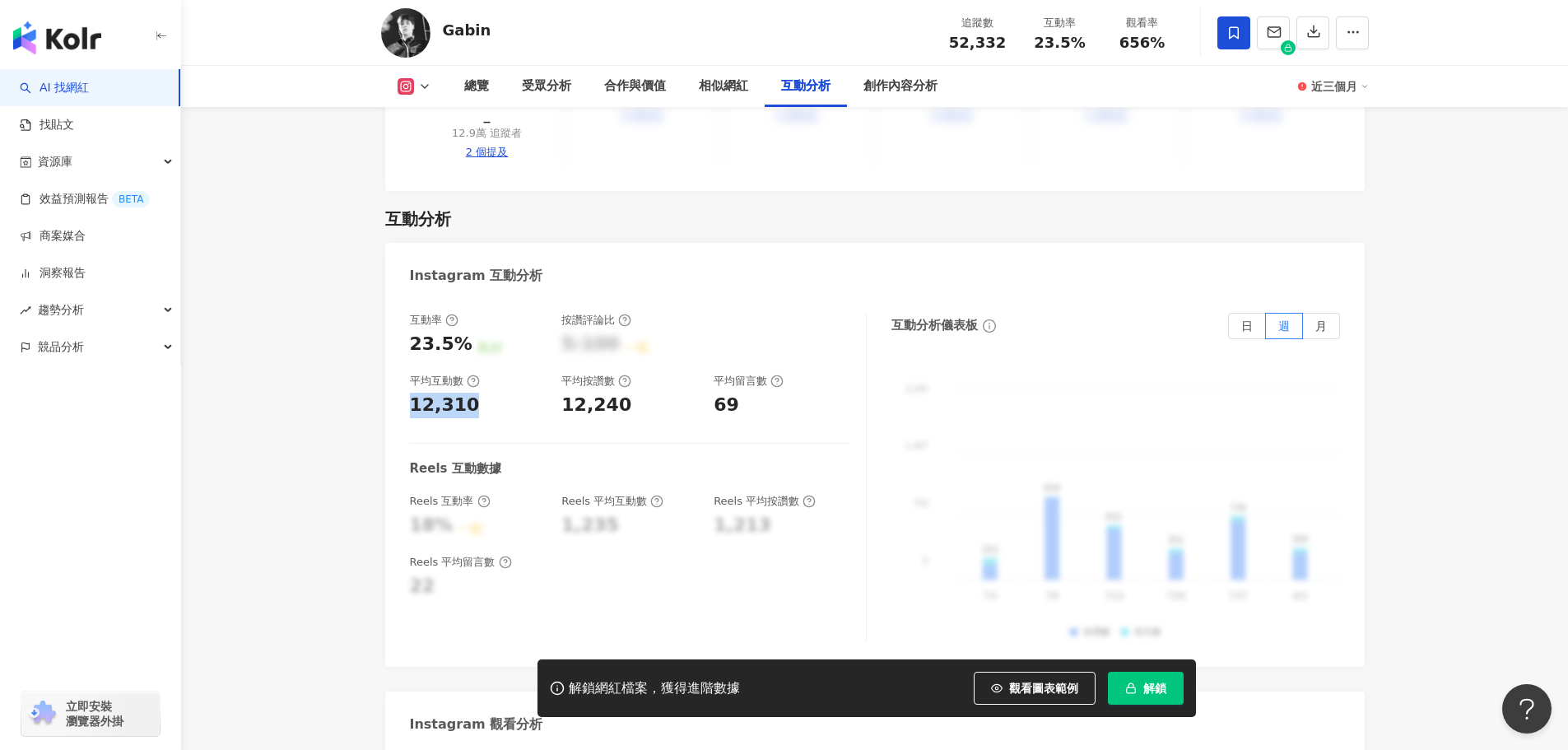
drag, startPoint x: 471, startPoint y: 364, endPoint x: 362, endPoint y: 378, distance: 109.9
copy div "12,310"
drag, startPoint x: 556, startPoint y: 356, endPoint x: 631, endPoint y: 369, distance: 76.1
click at [631, 369] on div "互動率 23.5% 良好 按讚評論比 5:100 一般 平均互動數 12,310 平均按讚數 12,240 平均留言數 69" at bounding box center [629, 365] width 439 height 105
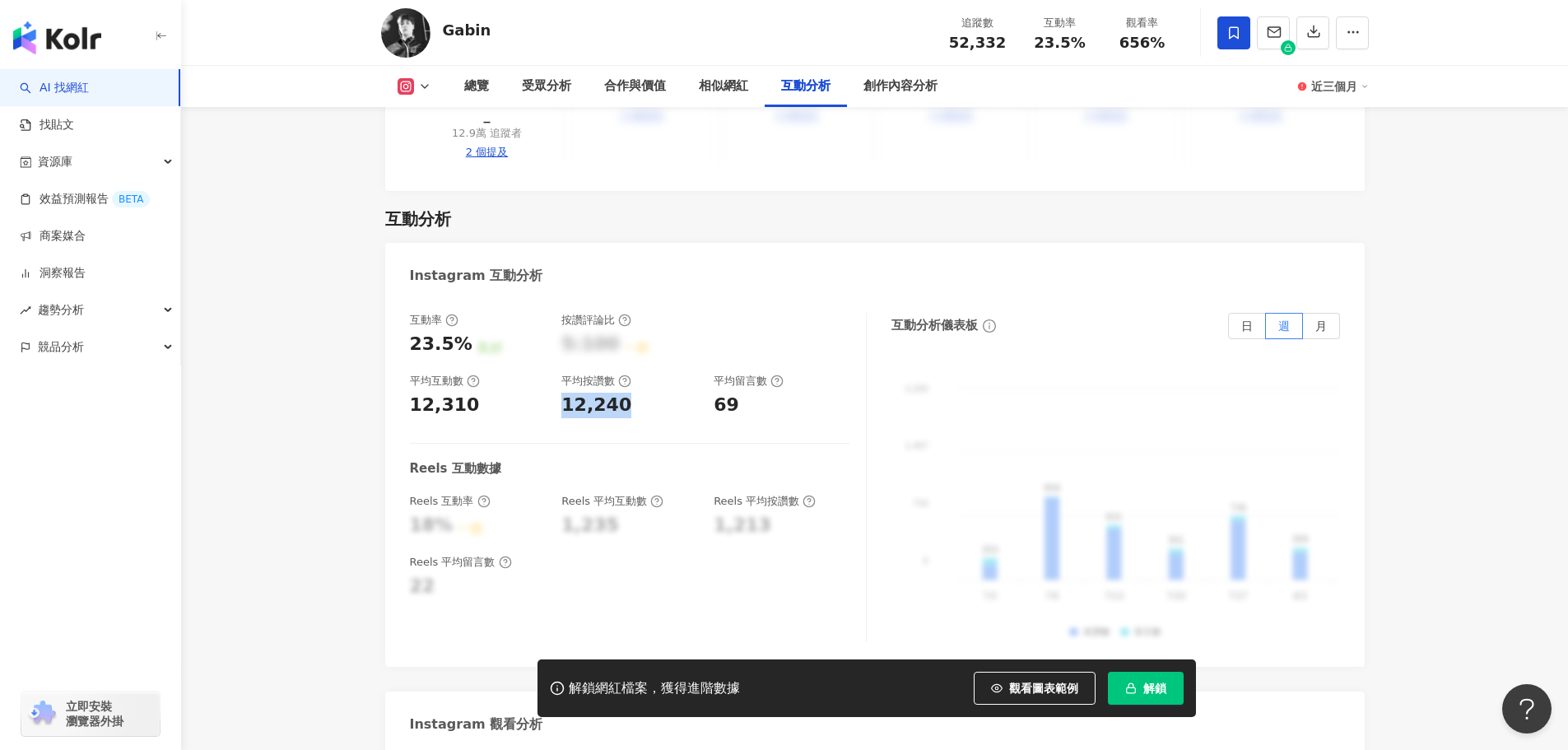
copy div "12,240"
drag, startPoint x: 718, startPoint y: 361, endPoint x: 734, endPoint y: 363, distance: 16.1
click at [734, 393] on div "69" at bounding box center [727, 406] width 26 height 26
copy div "69"
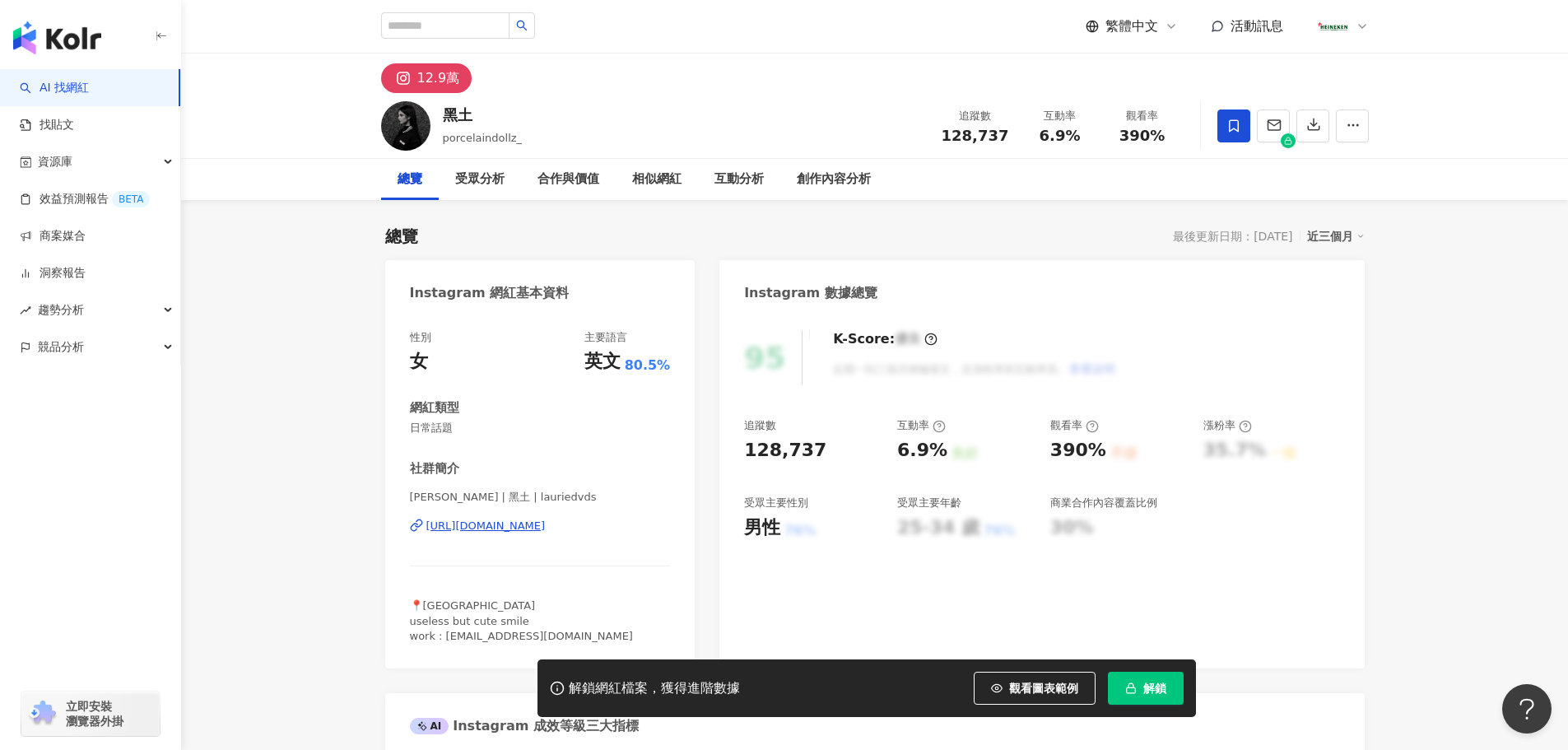
drag, startPoint x: 393, startPoint y: 430, endPoint x: 39, endPoint y: 446, distance: 354.4
click at [398, 426] on div "性別 女 主要語言 英文 80.5% 網紅類型 日常話題 社群簡介 [PERSON_NAME] | 黑土 | lauriedvds [URL][DOMAIN_…" at bounding box center [540, 490] width 310 height 355
drag, startPoint x: 541, startPoint y: 501, endPoint x: 363, endPoint y: 496, distance: 178.1
copy span "[PERSON_NAME] | 黑土 | lauriedvds"
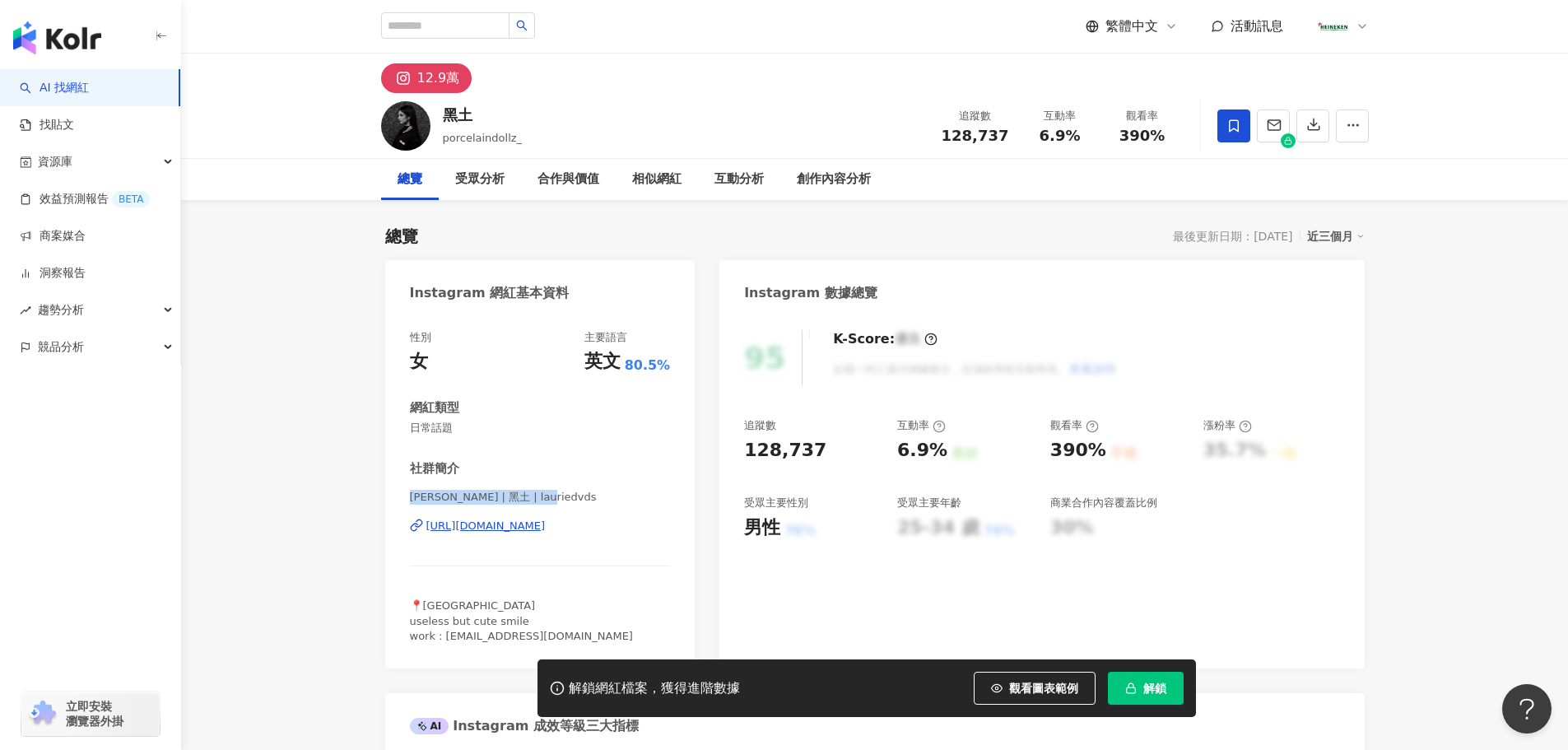
click at [546, 530] on div "[URL][DOMAIN_NAME]" at bounding box center [486, 526] width 119 height 15
drag, startPoint x: 440, startPoint y: 642, endPoint x: 585, endPoint y: 644, distance: 145.0
click at [585, 644] on div "性別 女 主要語言 英文 80.5% 網紅類型 日常話題 社群簡介 [PERSON_NAME] | 黑土 | lauriedvds [URL][DOMAIN_…" at bounding box center [540, 490] width 310 height 355
drag, startPoint x: 422, startPoint y: 671, endPoint x: 460, endPoint y: 642, distance: 47.8
click at [421, 669] on div "解鎖網紅檔案，獲得進階數據 觀看圖表範例 解鎖" at bounding box center [784, 688] width 1568 height 58
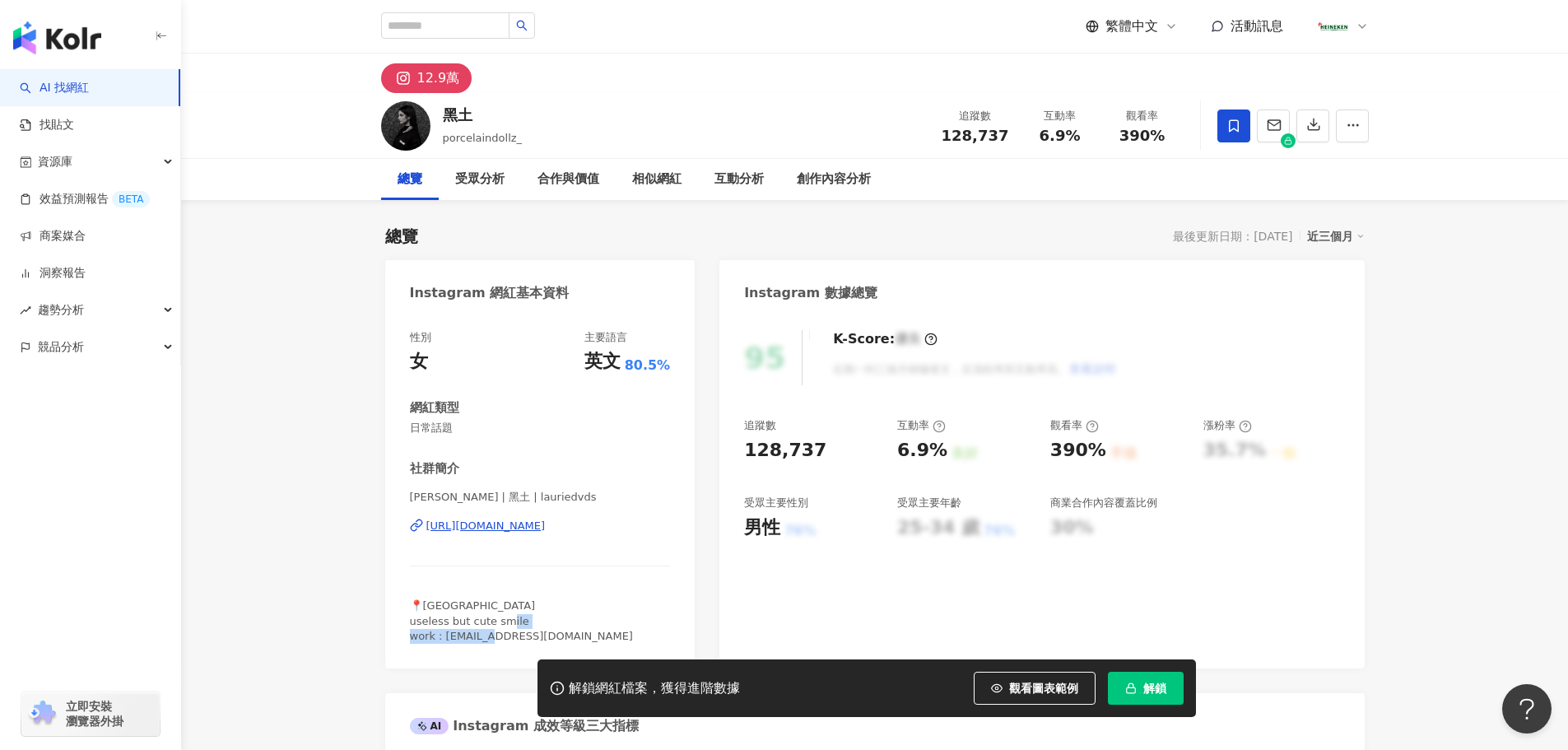
drag, startPoint x: 442, startPoint y: 636, endPoint x: 587, endPoint y: 631, distance: 145.1
click at [587, 631] on div "📍[GEOGRAPHIC_DATA] useless but cute smile work : [EMAIL_ADDRESS][DOMAIN_NAME]" at bounding box center [541, 621] width 261 height 45
copy span "[EMAIL_ADDRESS][DOMAIN_NAME]"
drag, startPoint x: 815, startPoint y: 451, endPoint x: 729, endPoint y: 449, distance: 86.0
click at [729, 449] on div "95 K-Score : 優良 近期一到三個月積極發文，且漲粉率與互動率高。 查看說明 追蹤數 128,737 互動率 6.9% 良好 觀看率 390% 不佳…" at bounding box center [1041, 490] width 644 height 355
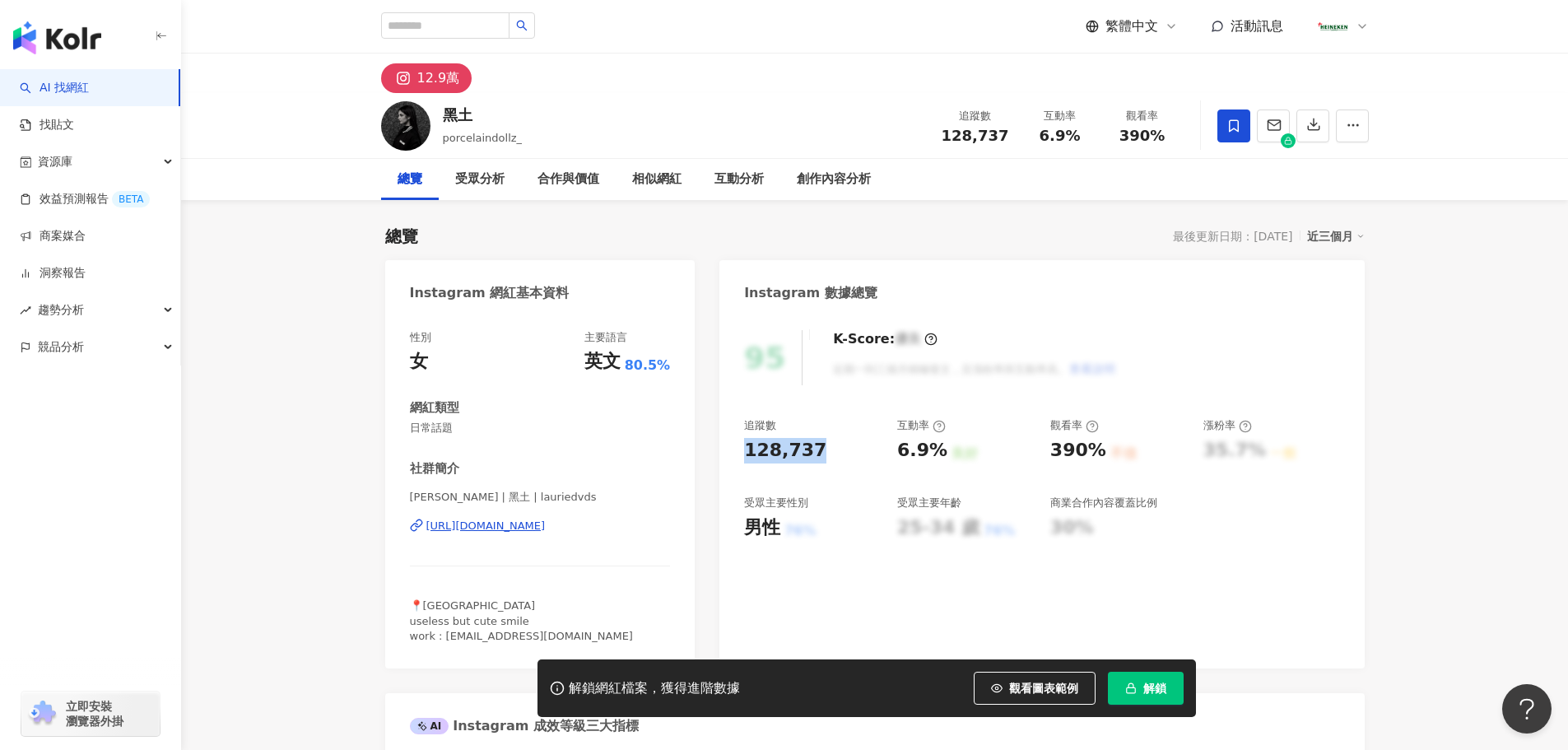
copy div "128,737"
drag, startPoint x: 897, startPoint y: 450, endPoint x: 936, endPoint y: 461, distance: 40.5
click at [936, 461] on div "6.9%" at bounding box center [922, 451] width 50 height 26
copy div "6.9%"
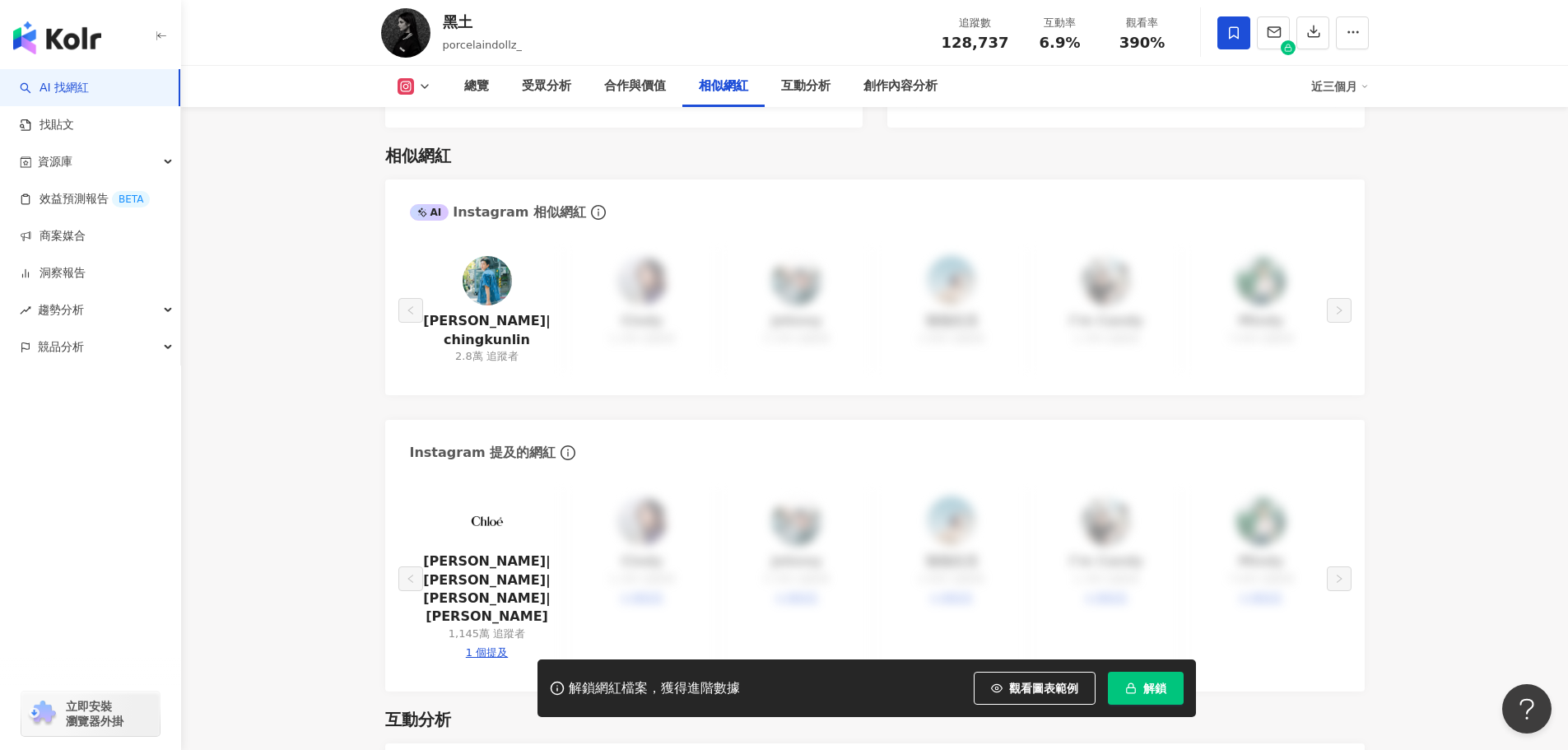
scroll to position [3209, 0]
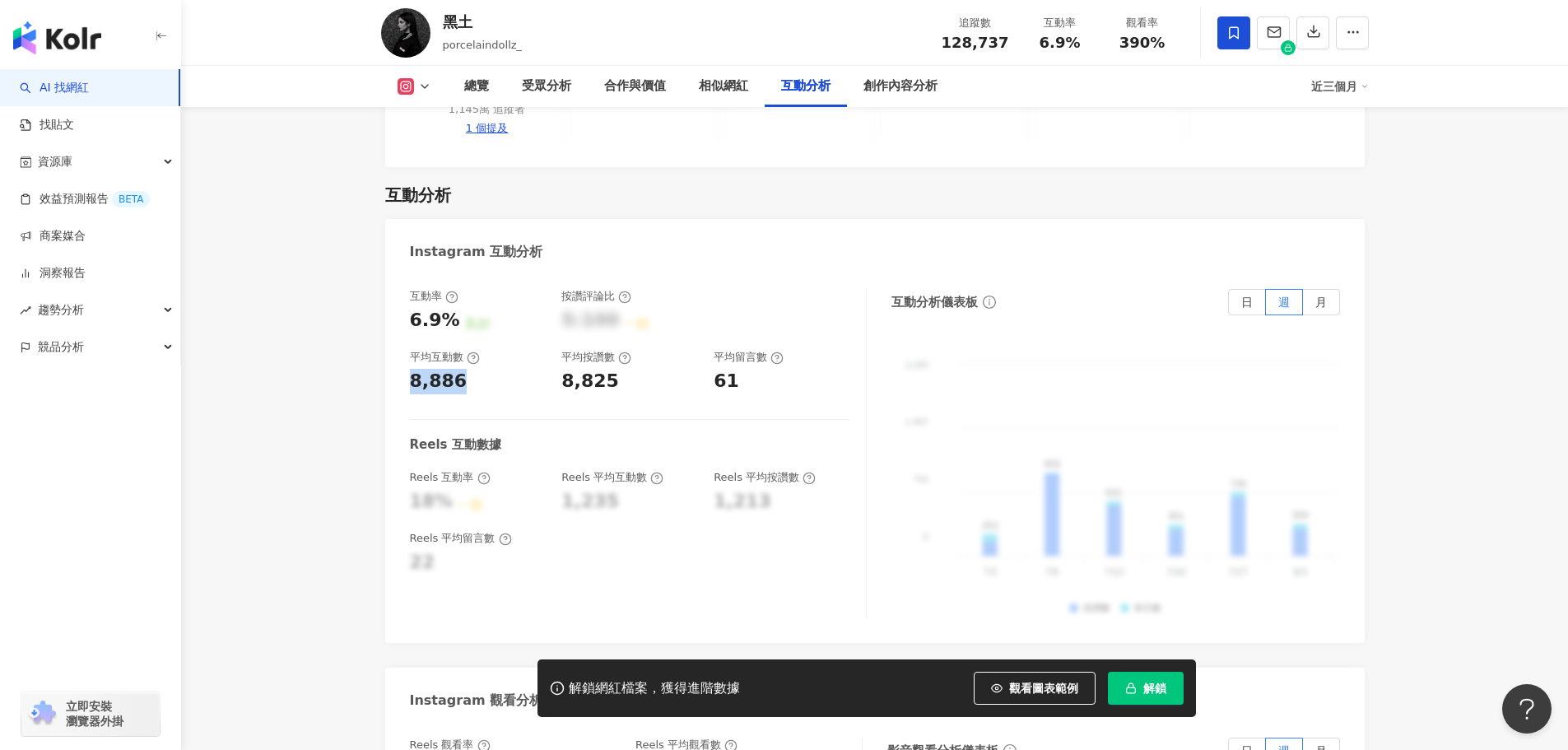
drag, startPoint x: 461, startPoint y: 306, endPoint x: 371, endPoint y: 298, distance: 90.4
copy div "8,886"
drag, startPoint x: 562, startPoint y: 301, endPoint x: 608, endPoint y: 308, distance: 46.5
click at [608, 369] on div "8,825" at bounding box center [590, 381] width 58 height 26
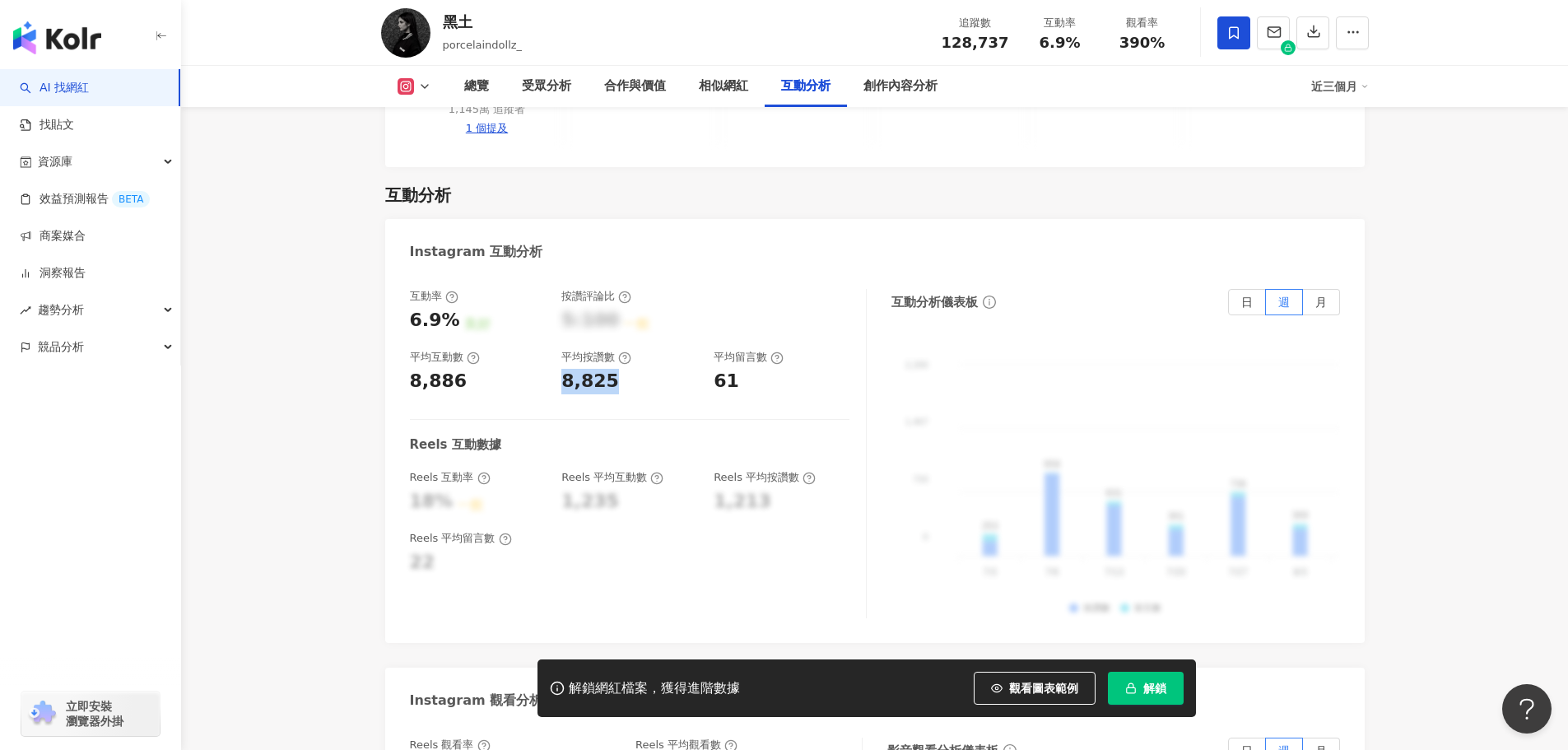
copy div "8,825"
drag, startPoint x: 718, startPoint y: 302, endPoint x: 733, endPoint y: 306, distance: 15.5
click at [733, 369] on div "61" at bounding box center [727, 381] width 26 height 26
copy div "61"
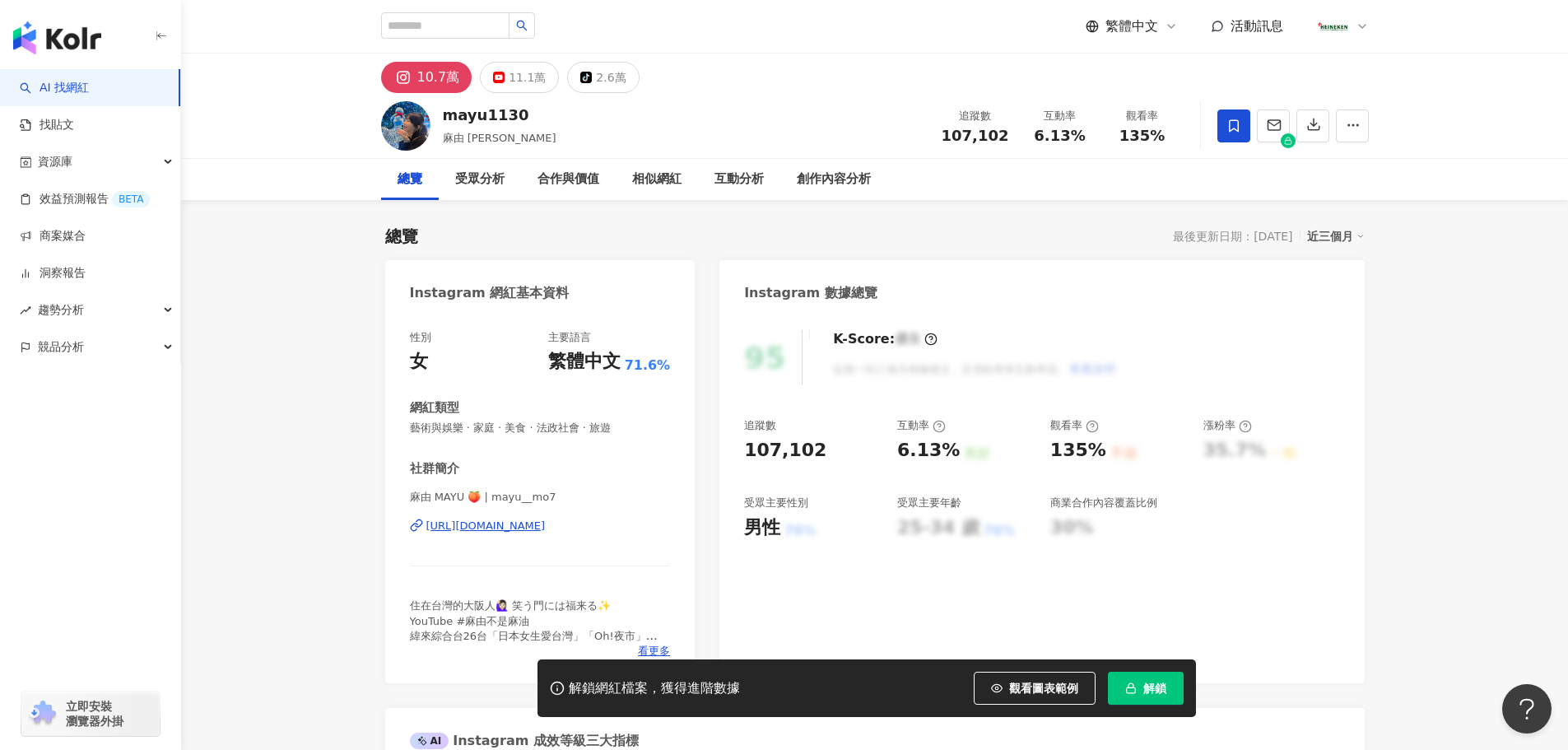
drag, startPoint x: 686, startPoint y: 227, endPoint x: 402, endPoint y: 434, distance: 351.4
click at [399, 425] on div "性別 女 主要語言 繁體中文 71.6% 網紅類型 藝術與娛樂 · 家庭 · 美食 · 法政社會 · 旅遊 社群簡介 麻由 MAYU 🍑 | mayu__mo…" at bounding box center [540, 498] width 310 height 369
drag, startPoint x: 535, startPoint y: 496, endPoint x: 366, endPoint y: 507, distance: 169.4
copy span "麻由 MAYU 🍑 | mayu__mo7"
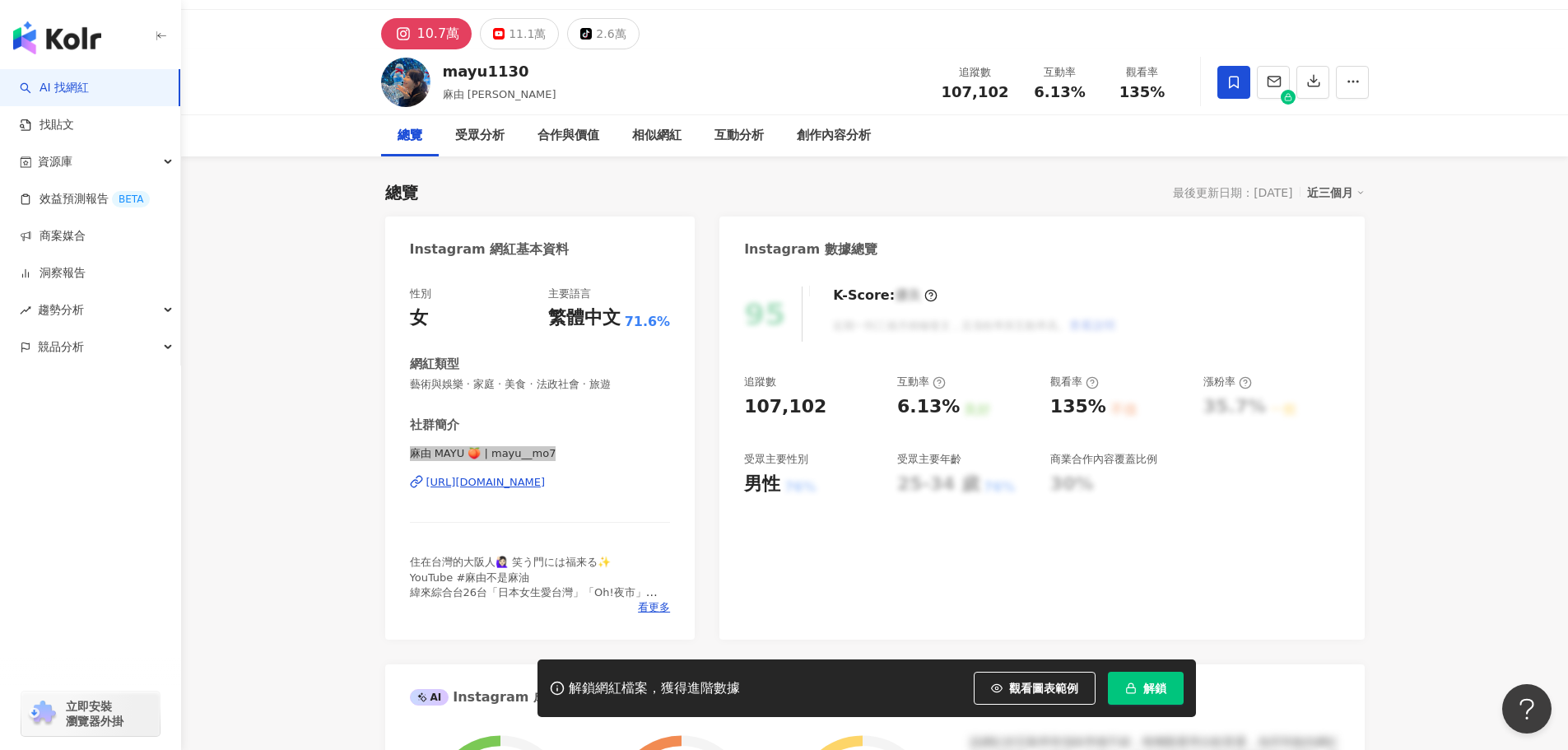
scroll to position [82, 0]
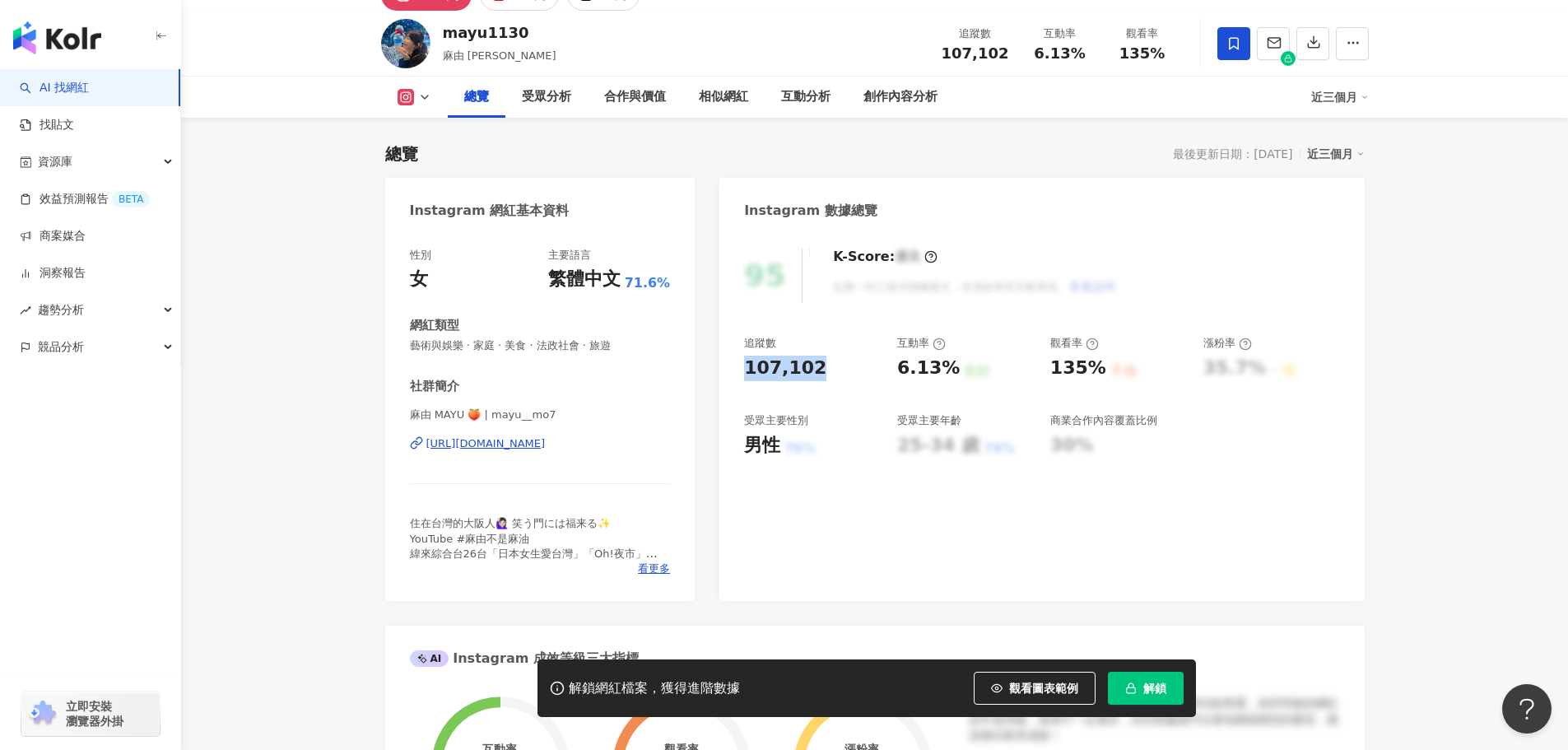
drag, startPoint x: 796, startPoint y: 374, endPoint x: 732, endPoint y: 370, distance: 64.1
click at [732, 370] on div "95 K-Score : 優良 近期一到三個月積極發文，且漲粉率與互動率高。 查看說明 追蹤數 107,102 互動率 6.13% 良好 觀看率 135% 不…" at bounding box center [1041, 416] width 644 height 369
copy div "107,102"
drag, startPoint x: 908, startPoint y: 364, endPoint x: 957, endPoint y: 372, distance: 49.6
click at [957, 372] on div "追蹤數 107,102 互動率 6.13% 良好 觀看率 135% 不佳 漲粉率 35.7% 一般 受眾主要性別 男性 76% 受眾主要年齡 25-34 歲 …" at bounding box center [1041, 396] width 595 height 122
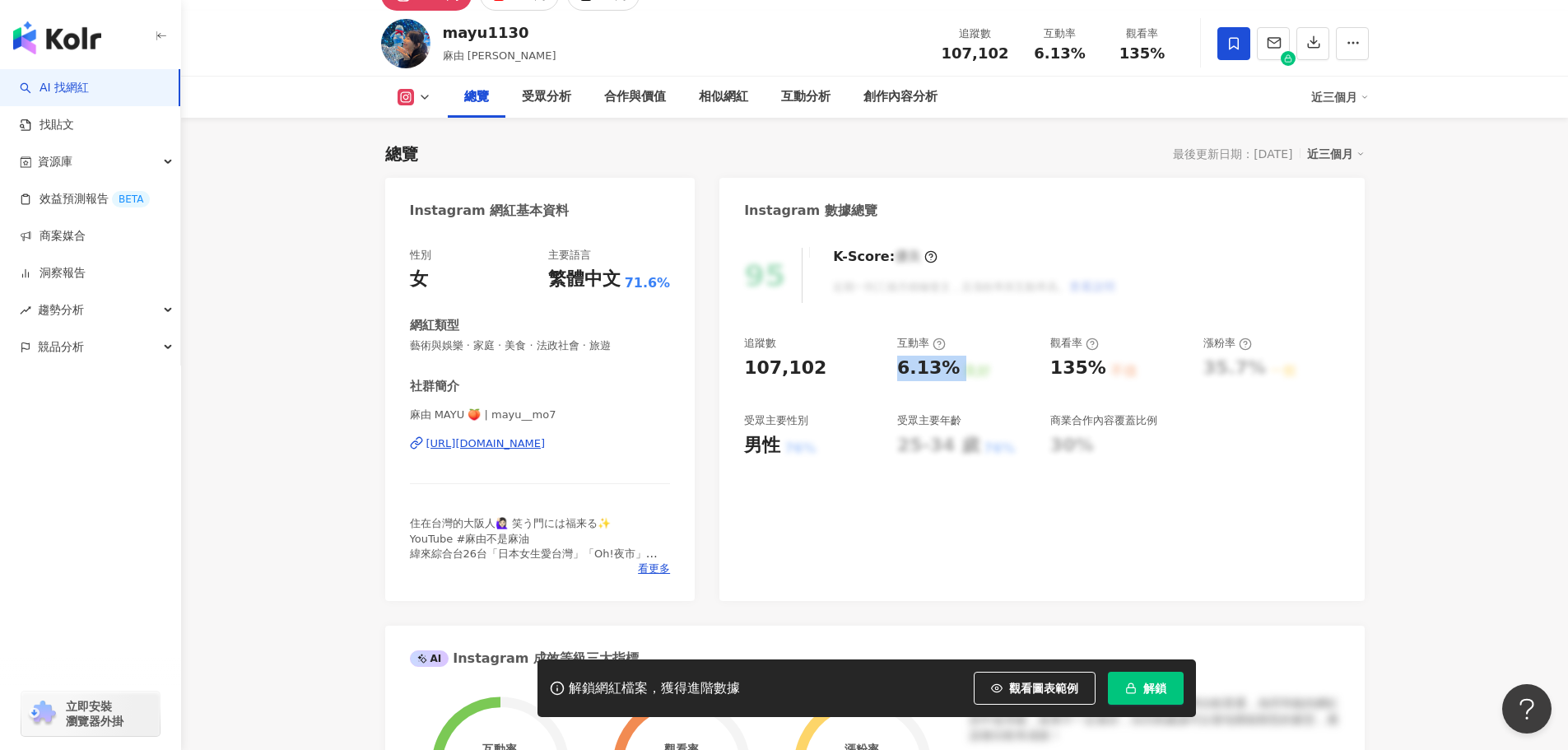
copy div "6.13% 良好"
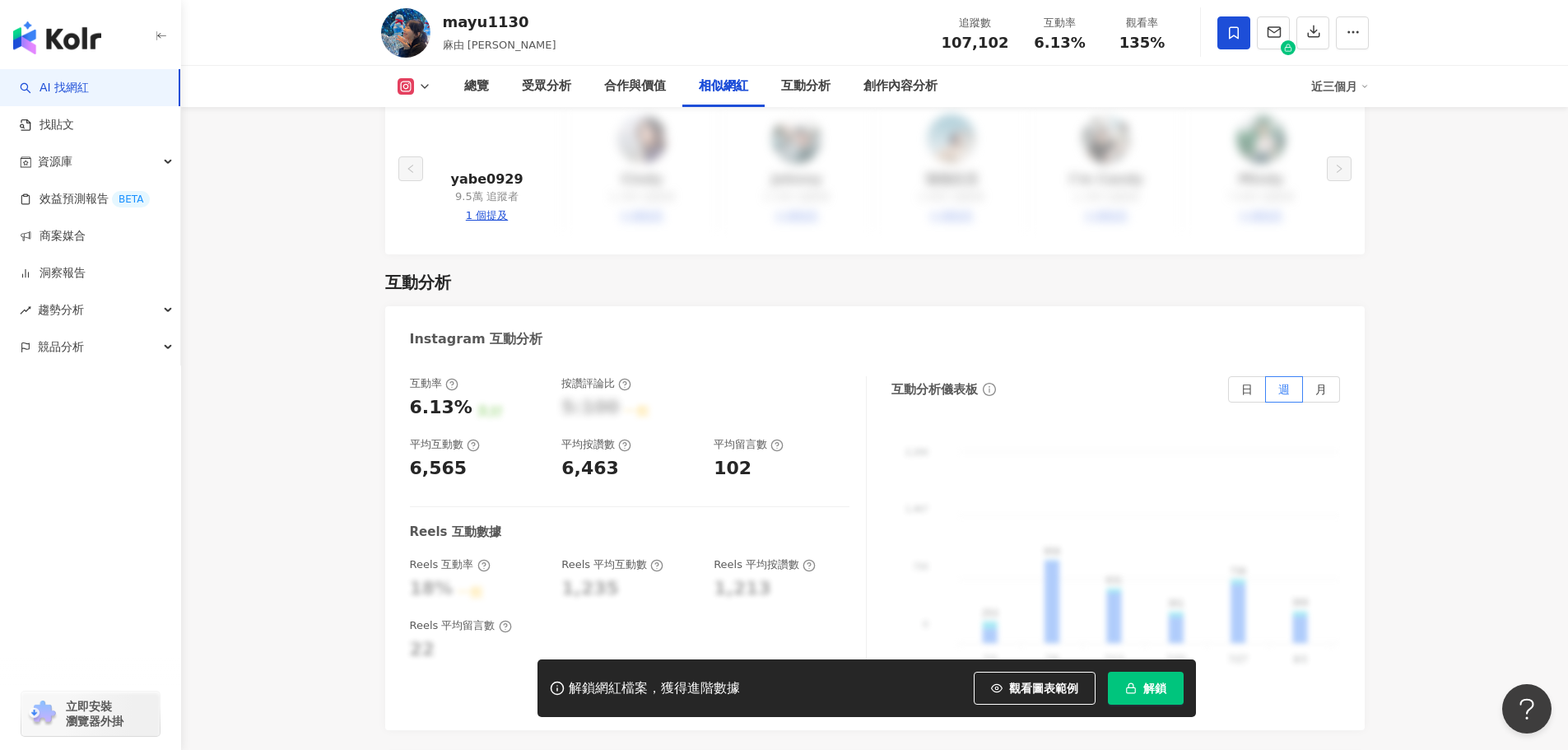
scroll to position [3127, 0]
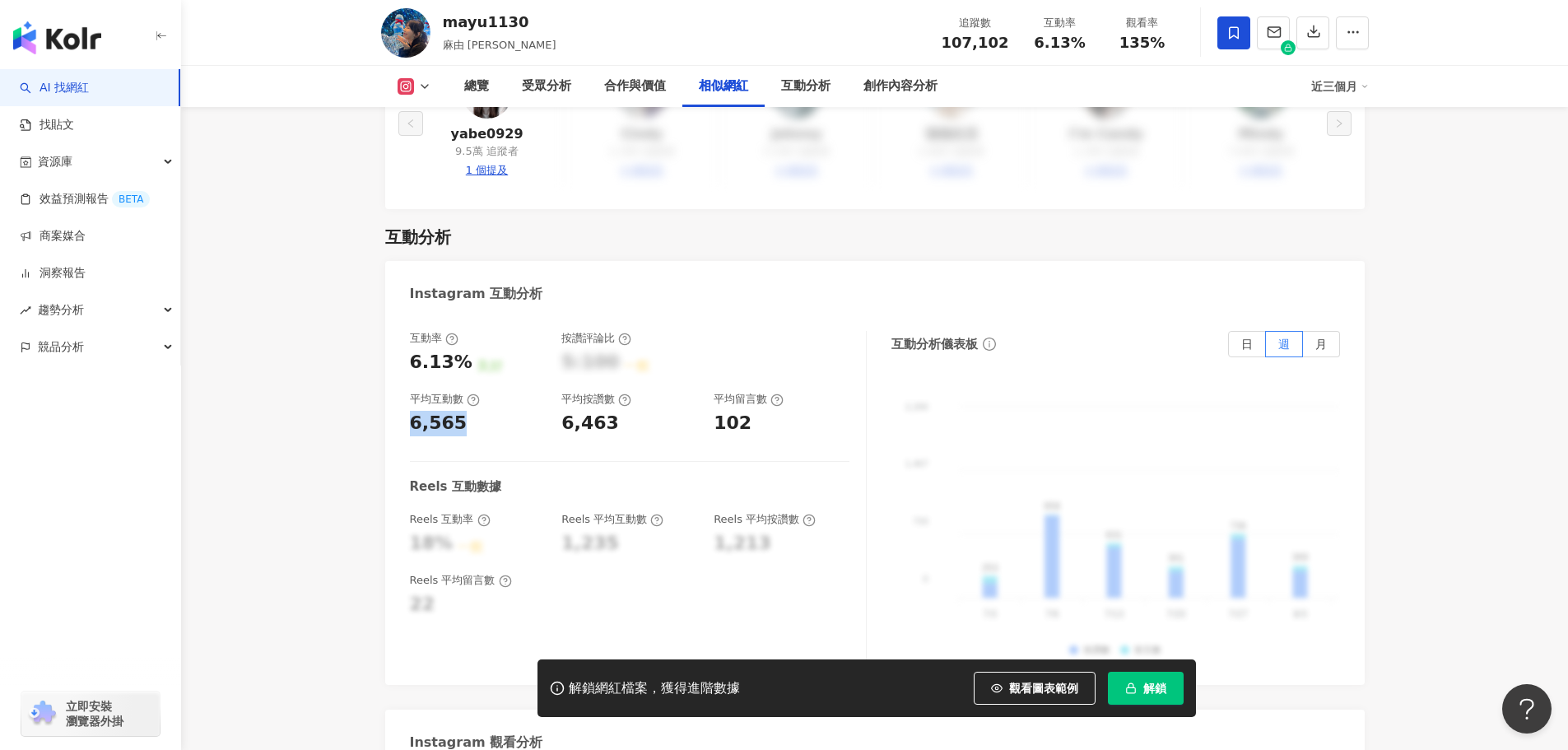
drag, startPoint x: 458, startPoint y: 381, endPoint x: 398, endPoint y: 375, distance: 60.3
click at [398, 375] on div "互動率 6.13% 良好 按讚評論比 5:100 一般 平均互動數 6,565 平均按讚數 6,463 平均留言數 102 Reels 互動數據 Reels …" at bounding box center [875, 499] width 979 height 370
copy div "6,565"
drag, startPoint x: 560, startPoint y: 377, endPoint x: 631, endPoint y: 381, distance: 71.1
click at [631, 381] on div "互動率 6.13% 良好 按讚評論比 5:100 一般 平均互動數 6,565 平均按讚數 6,463 平均留言數 102" at bounding box center [629, 383] width 439 height 105
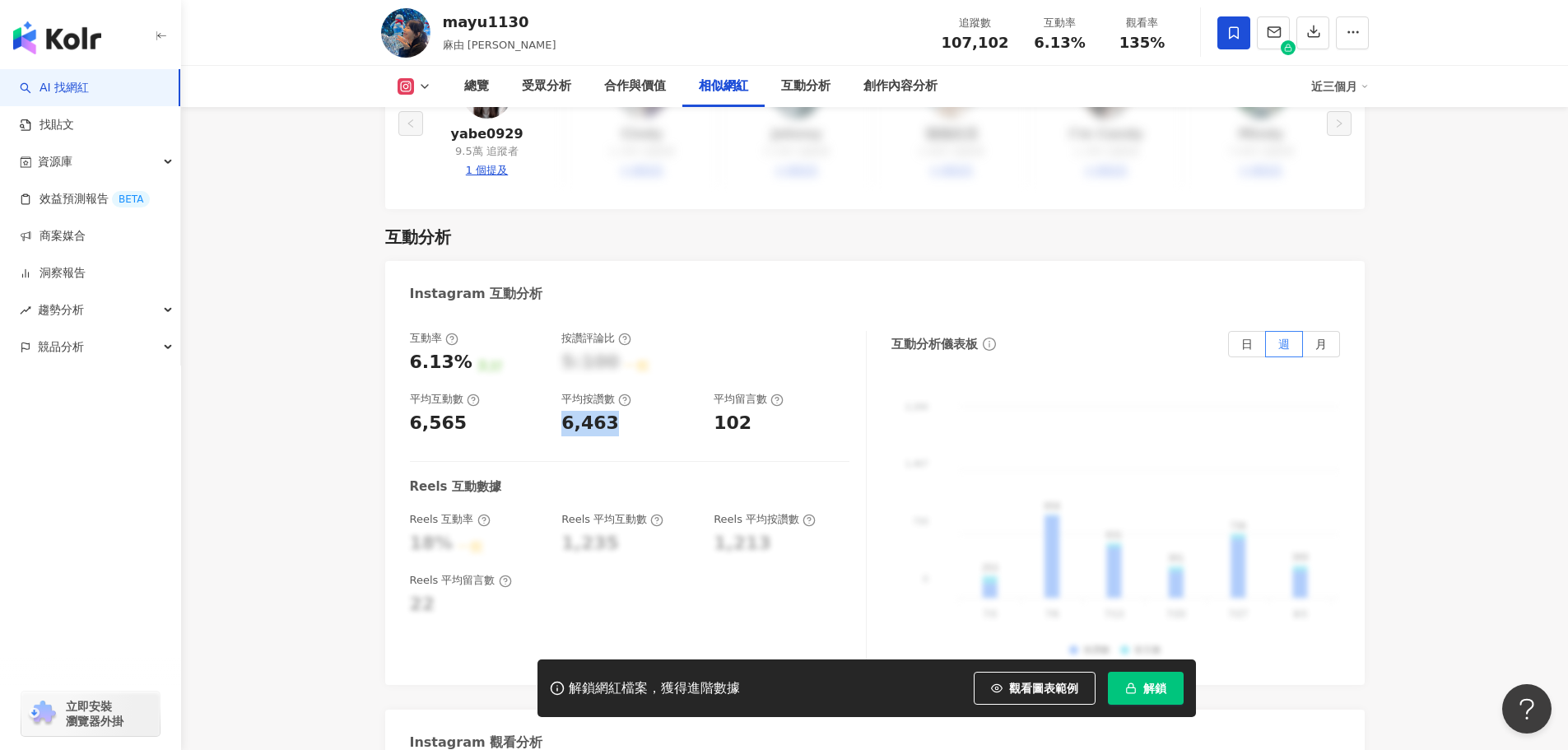
copy div "6,463"
drag, startPoint x: 715, startPoint y: 374, endPoint x: 748, endPoint y: 386, distance: 35.1
click at [748, 411] on div "102" at bounding box center [781, 424] width 136 height 26
copy div "102"
